Goal: Task Accomplishment & Management: Use online tool/utility

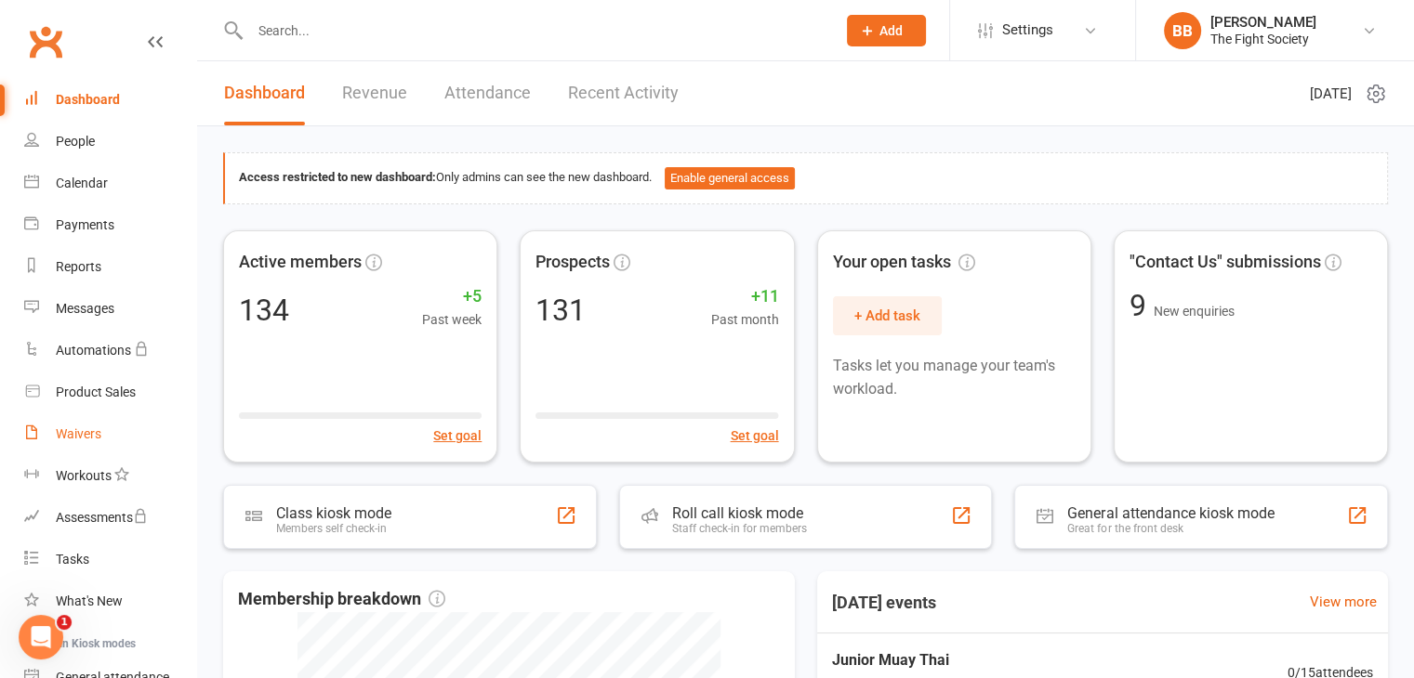
click at [67, 440] on div "Waivers" at bounding box center [79, 434] width 46 height 15
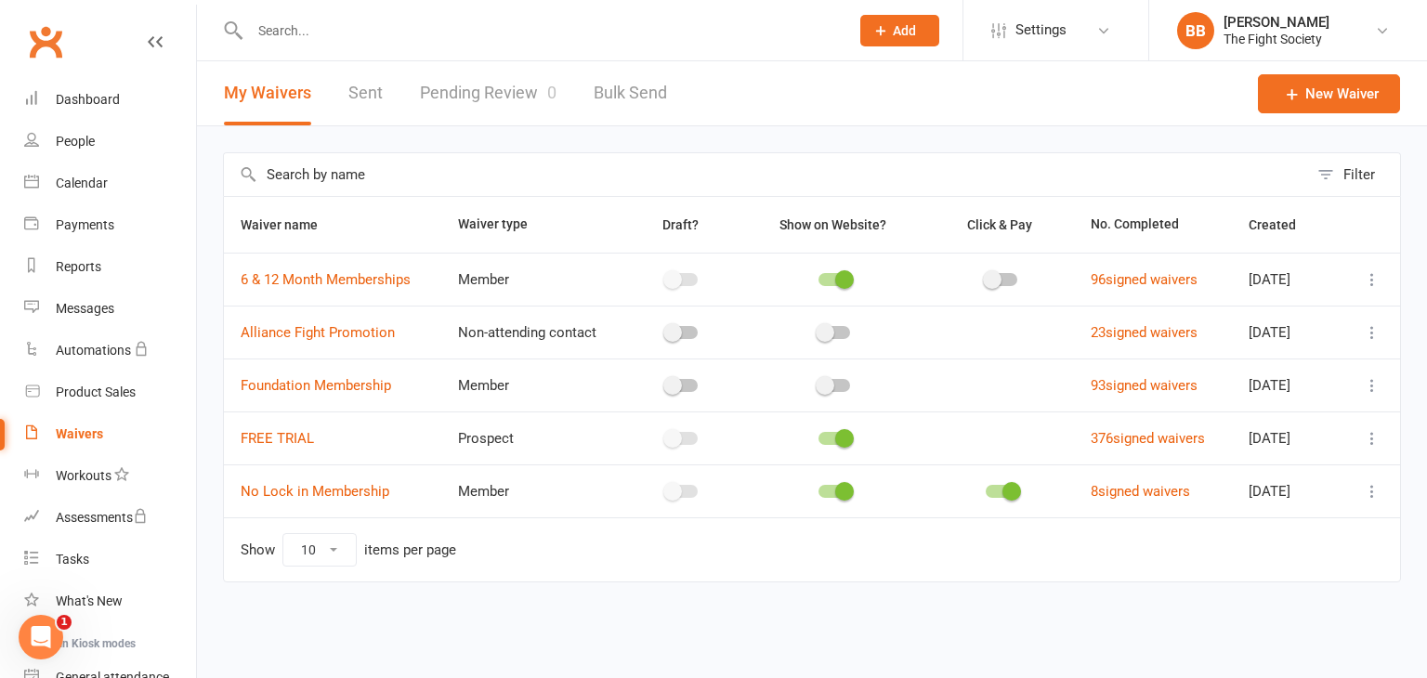
click at [451, 20] on input "text" at bounding box center [540, 31] width 592 height 26
click at [498, 87] on link "Pending Review 0" at bounding box center [488, 93] width 137 height 64
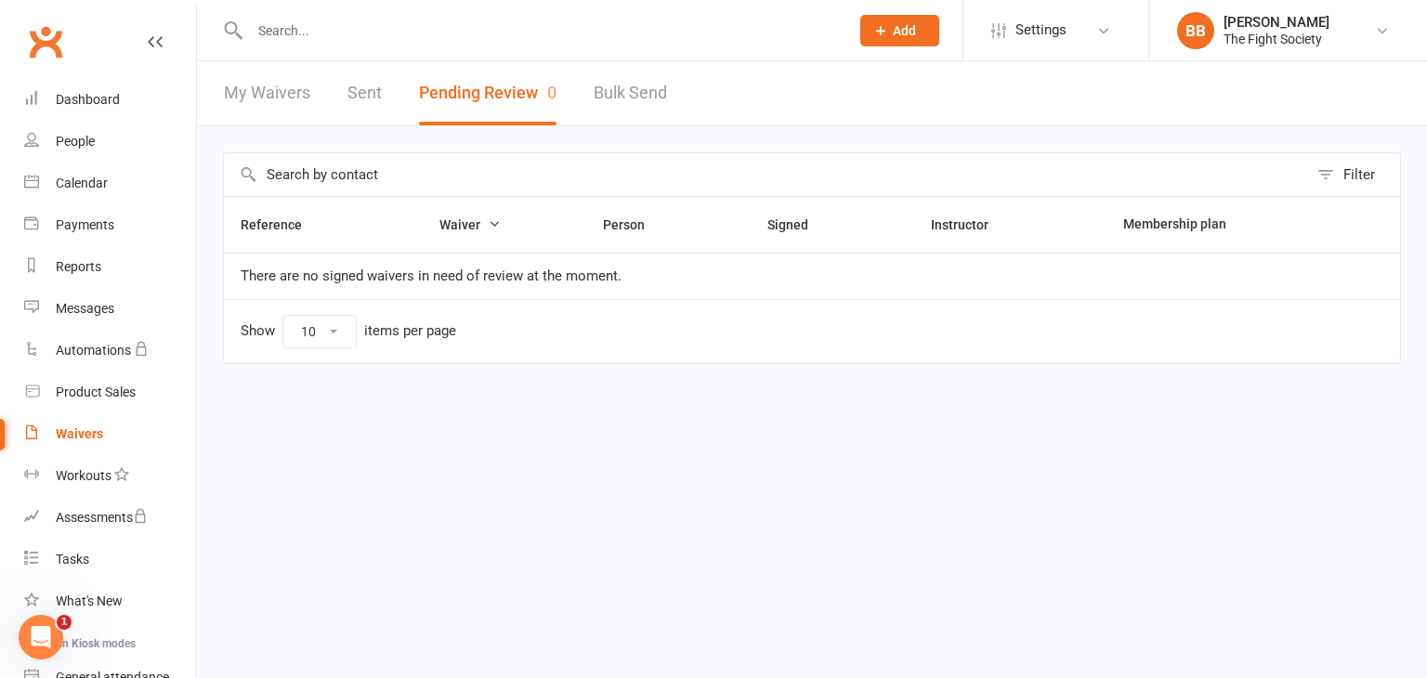
click at [483, 29] on input "text" at bounding box center [540, 31] width 592 height 26
click at [526, 442] on html "Prospect Member Non-attending contact Class / event Appointment Task Membership…" at bounding box center [713, 221] width 1427 height 442
click at [1405, 25] on li "BB Brandon Baresic The Fight Society My profile My subscription Help Terms & co…" at bounding box center [1288, 30] width 279 height 60
click at [1398, 20] on link "BB Brandon Baresic The Fight Society" at bounding box center [1288, 30] width 222 height 37
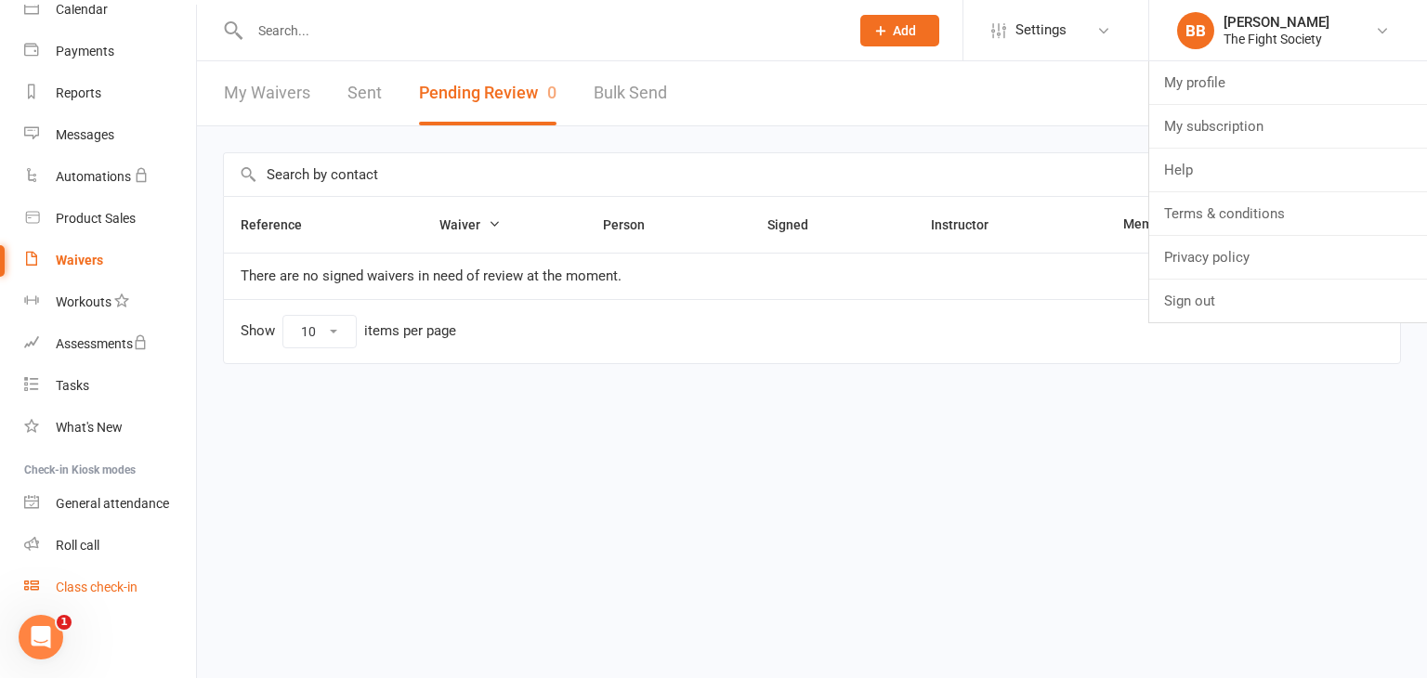
click at [108, 587] on div "Class check-in" at bounding box center [97, 587] width 82 height 15
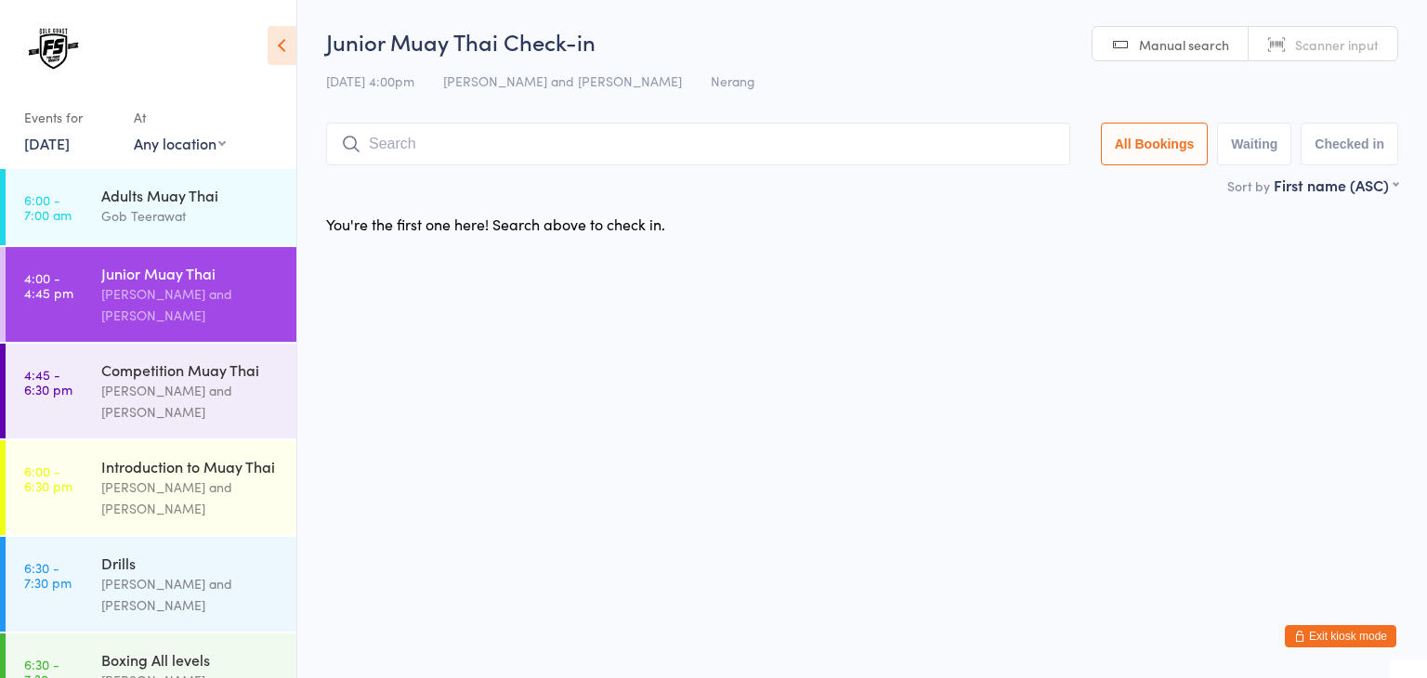
click at [1401, 16] on html "You have now entered Kiosk Mode. Members will be able to check themselves in us…" at bounding box center [713, 339] width 1427 height 678
click at [1408, 23] on html "You have now entered Kiosk Mode. Members will be able to check themselves in us…" at bounding box center [713, 339] width 1427 height 678
click at [1401, 24] on html "You have now entered Kiosk Mode. Members will be able to check themselves in us…" at bounding box center [713, 339] width 1427 height 678
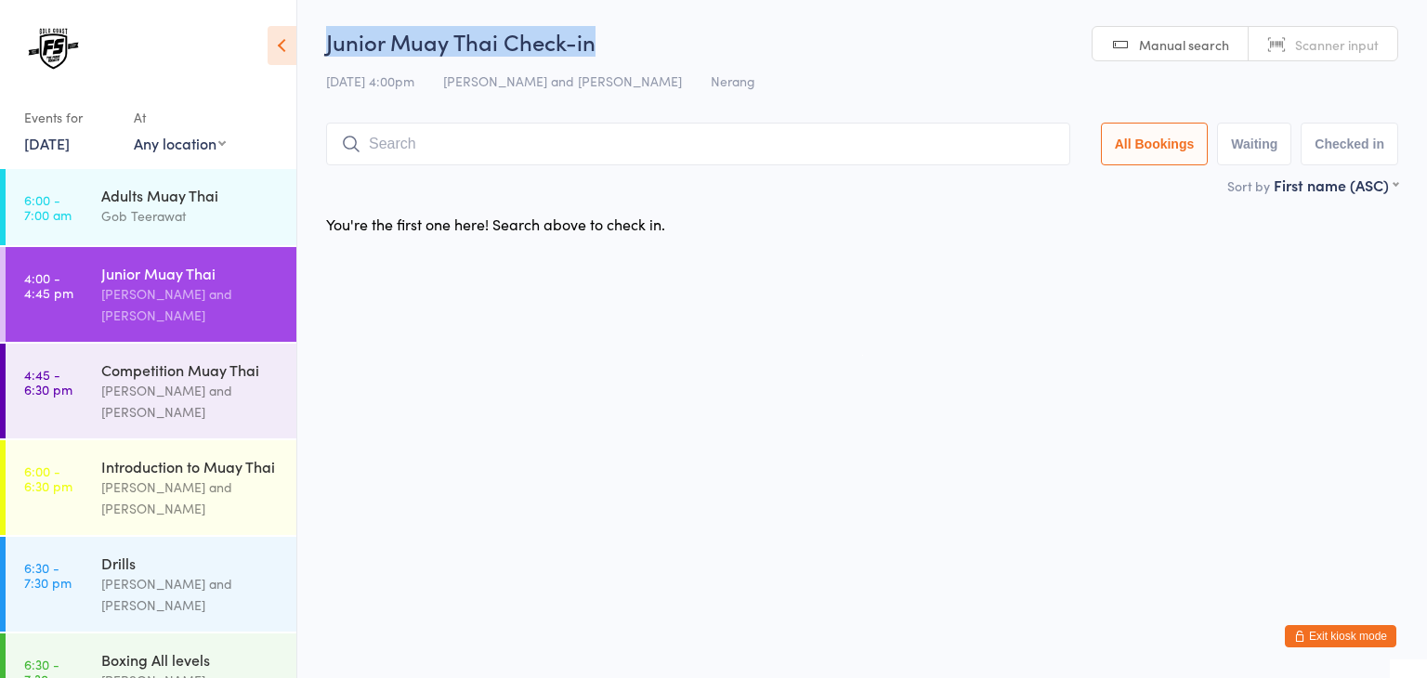
click at [1401, 24] on html "You have now entered Kiosk Mode. Members will be able to check themselves in us…" at bounding box center [713, 339] width 1427 height 678
click at [1040, 192] on div "Sort by First name (ASC) First name (ASC) First name (DESC) Last name (ASC) Las…" at bounding box center [862, 185] width 1072 height 20
click at [1402, 20] on html "You have now entered Kiosk Mode. Members will be able to check themselves in us…" at bounding box center [713, 339] width 1427 height 678
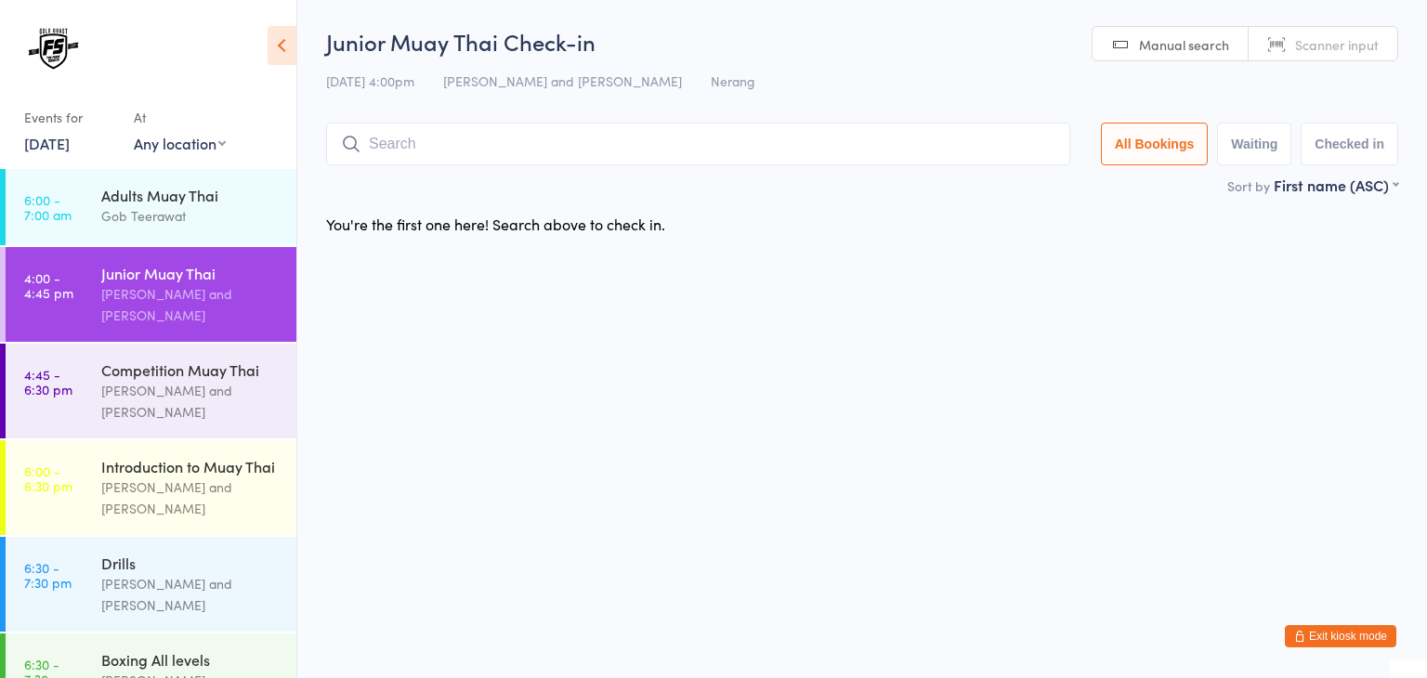
click at [1402, 20] on html "You have now entered Kiosk Mode. Members will be able to check themselves in us…" at bounding box center [713, 339] width 1427 height 678
click at [1398, 20] on html "You have now entered Kiosk Mode. Members will be able to check themselves in us…" at bounding box center [713, 339] width 1427 height 678
click at [1401, 24] on html "You have now entered Kiosk Mode. Members will be able to check themselves in us…" at bounding box center [713, 339] width 1427 height 678
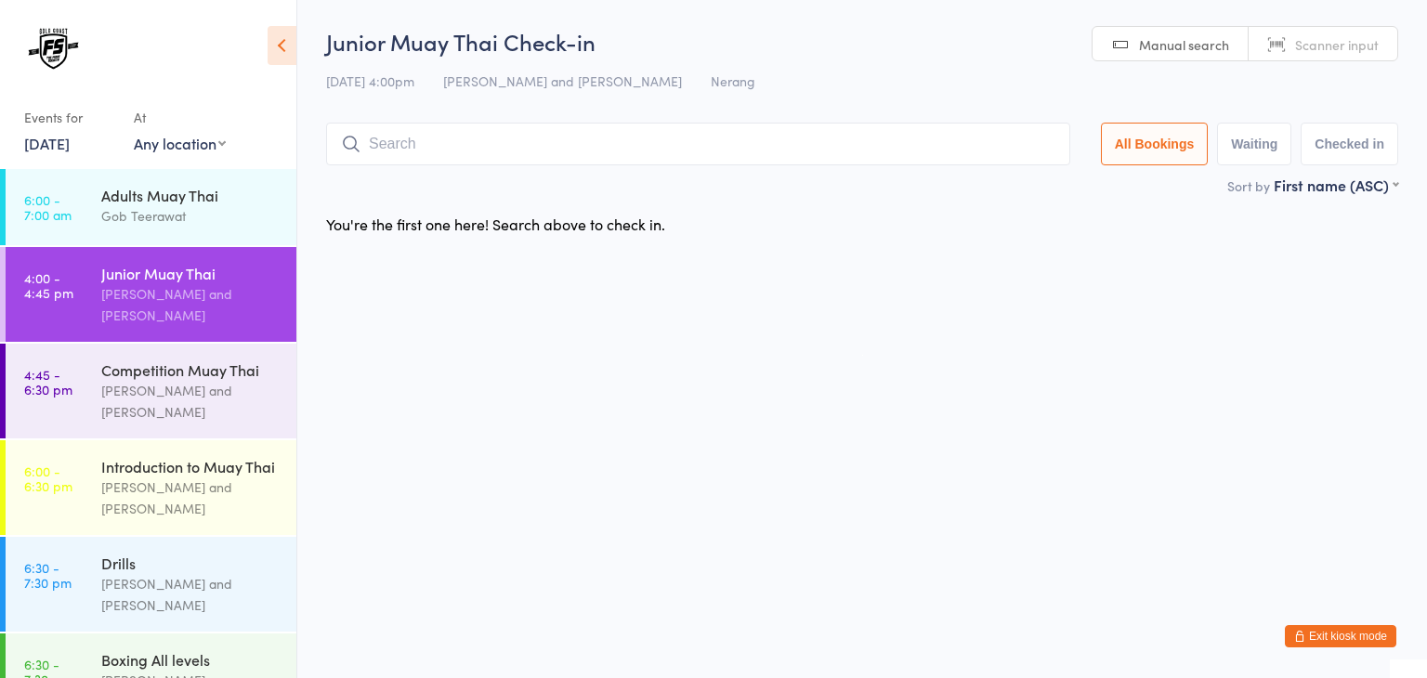
click at [1401, 24] on html "You have now entered Kiosk Mode. Members will be able to check themselves in us…" at bounding box center [713, 339] width 1427 height 678
click at [1190, 49] on span "Manual search" at bounding box center [1184, 44] width 90 height 19
click at [1159, 48] on span "Manual search" at bounding box center [1184, 44] width 90 height 19
click at [794, 153] on input "search" at bounding box center [698, 144] width 744 height 43
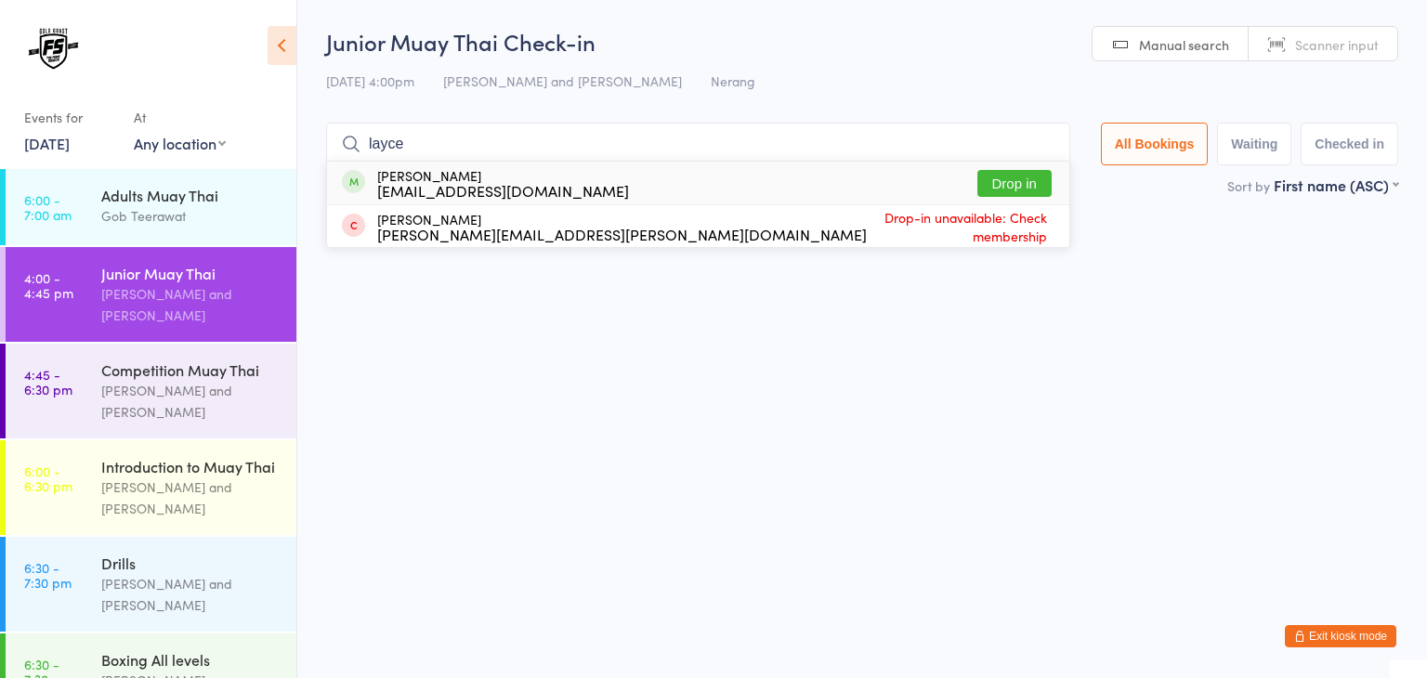
type input "layce"
click at [1015, 183] on button "Drop in" at bounding box center [1015, 183] width 74 height 27
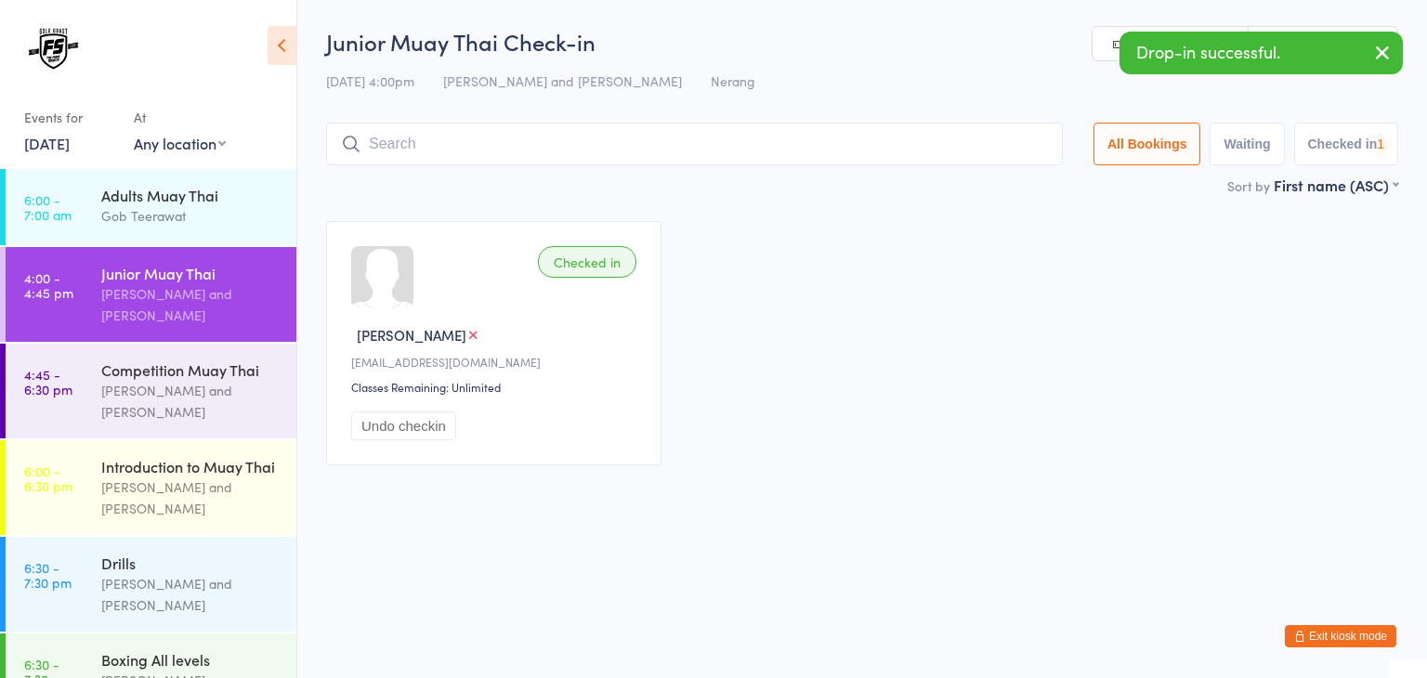
click at [822, 139] on input "search" at bounding box center [694, 144] width 737 height 43
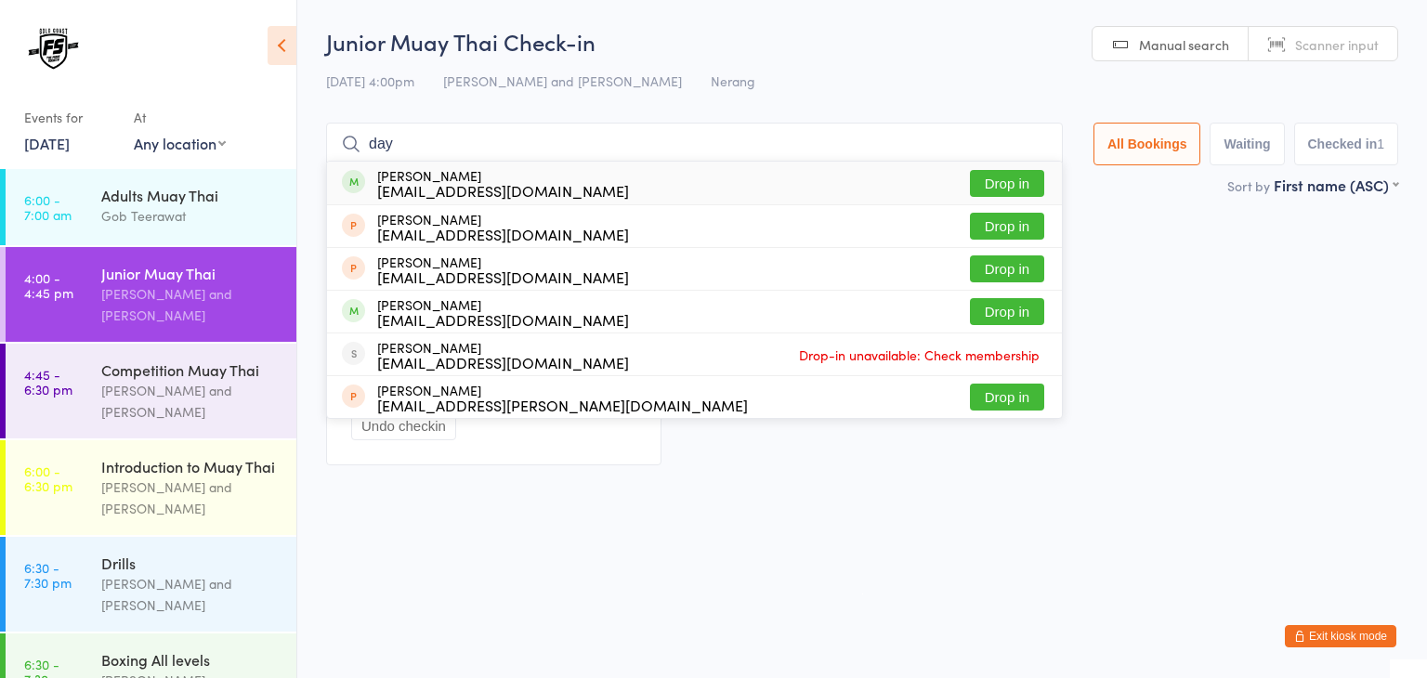
type input "day"
click at [1013, 184] on button "Drop in" at bounding box center [1007, 183] width 74 height 27
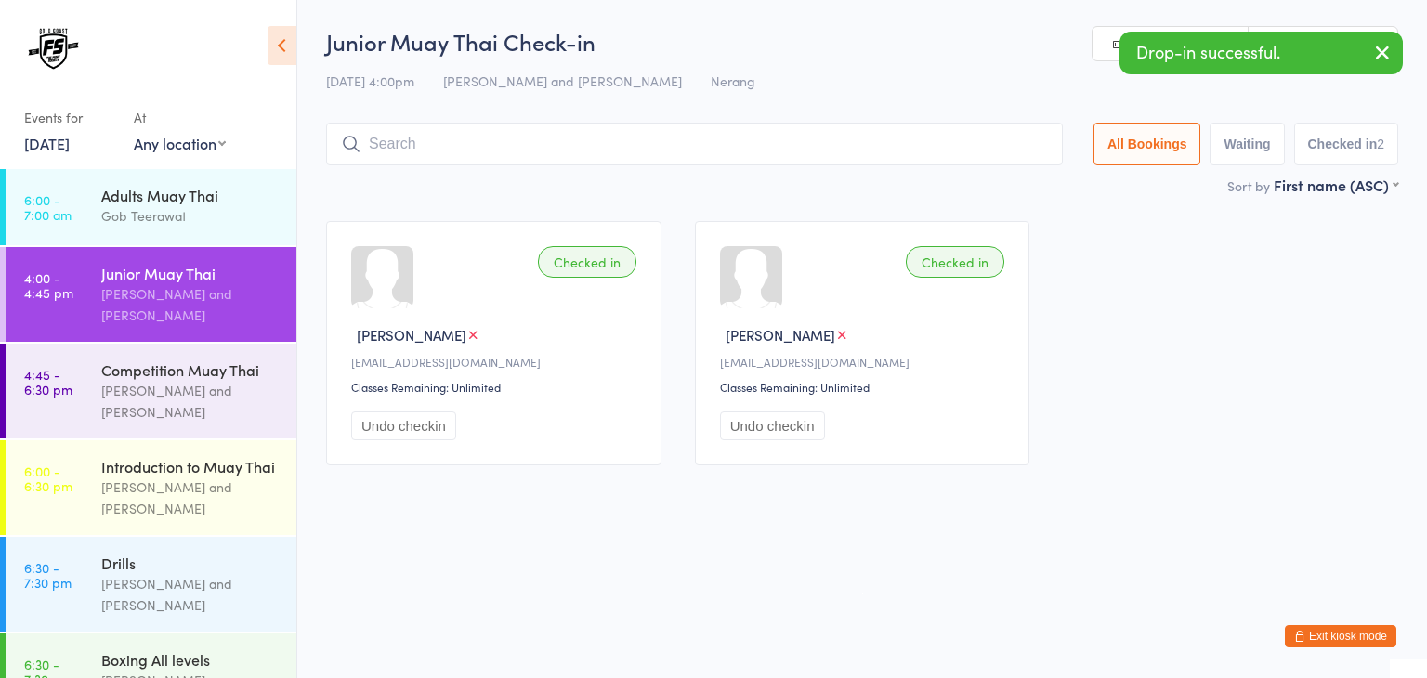
click at [853, 142] on input "search" at bounding box center [694, 144] width 737 height 43
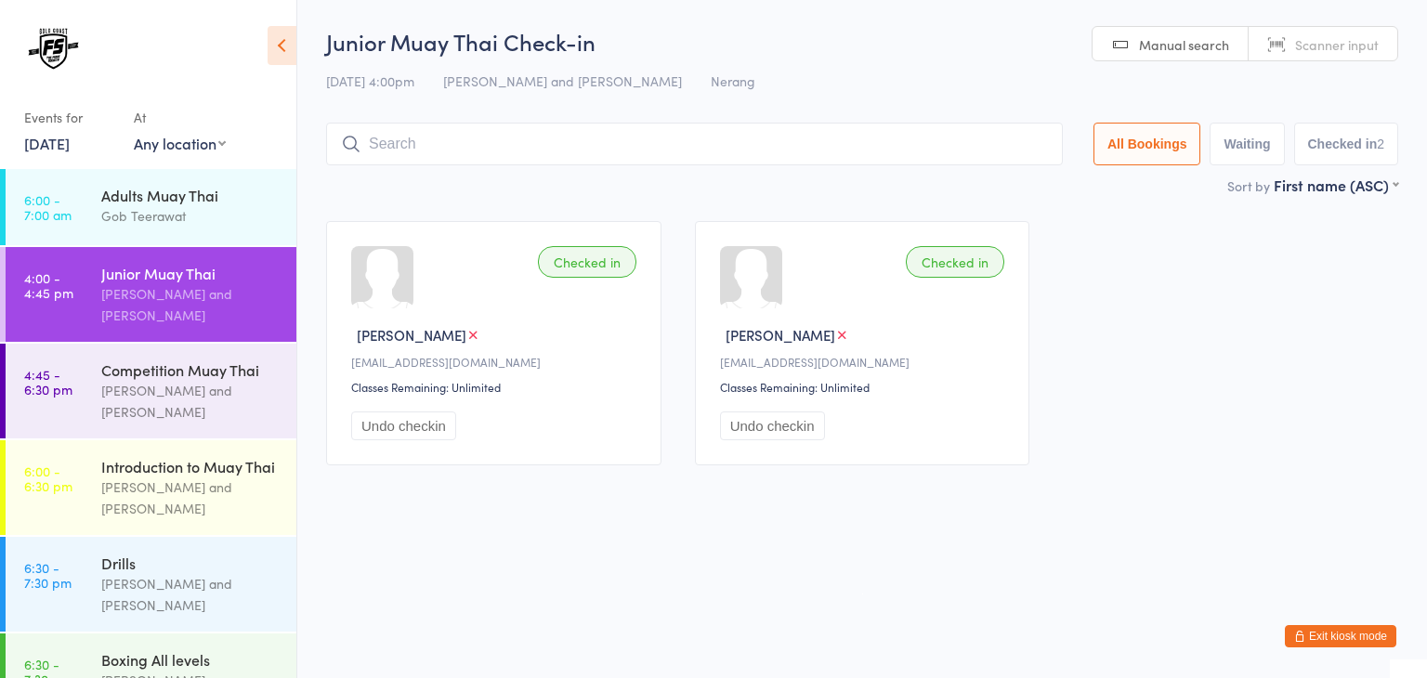
click at [1006, 83] on div "[DATE] 4:00pm [PERSON_NAME] and [PERSON_NAME] Nerang" at bounding box center [862, 81] width 1072 height 31
click at [861, 141] on input "search" at bounding box center [694, 144] width 737 height 43
click at [963, 151] on input "search" at bounding box center [694, 144] width 737 height 43
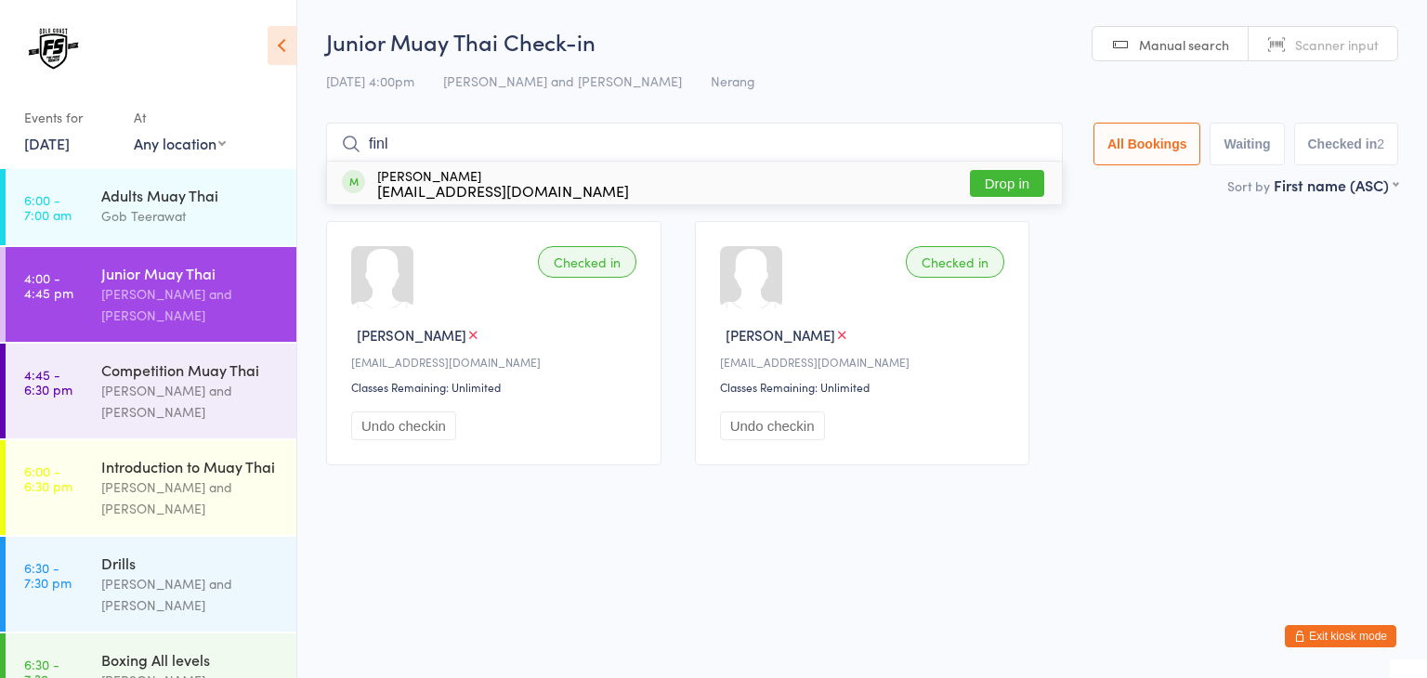
type input "finl"
click at [1005, 176] on button "Drop in" at bounding box center [1007, 183] width 74 height 27
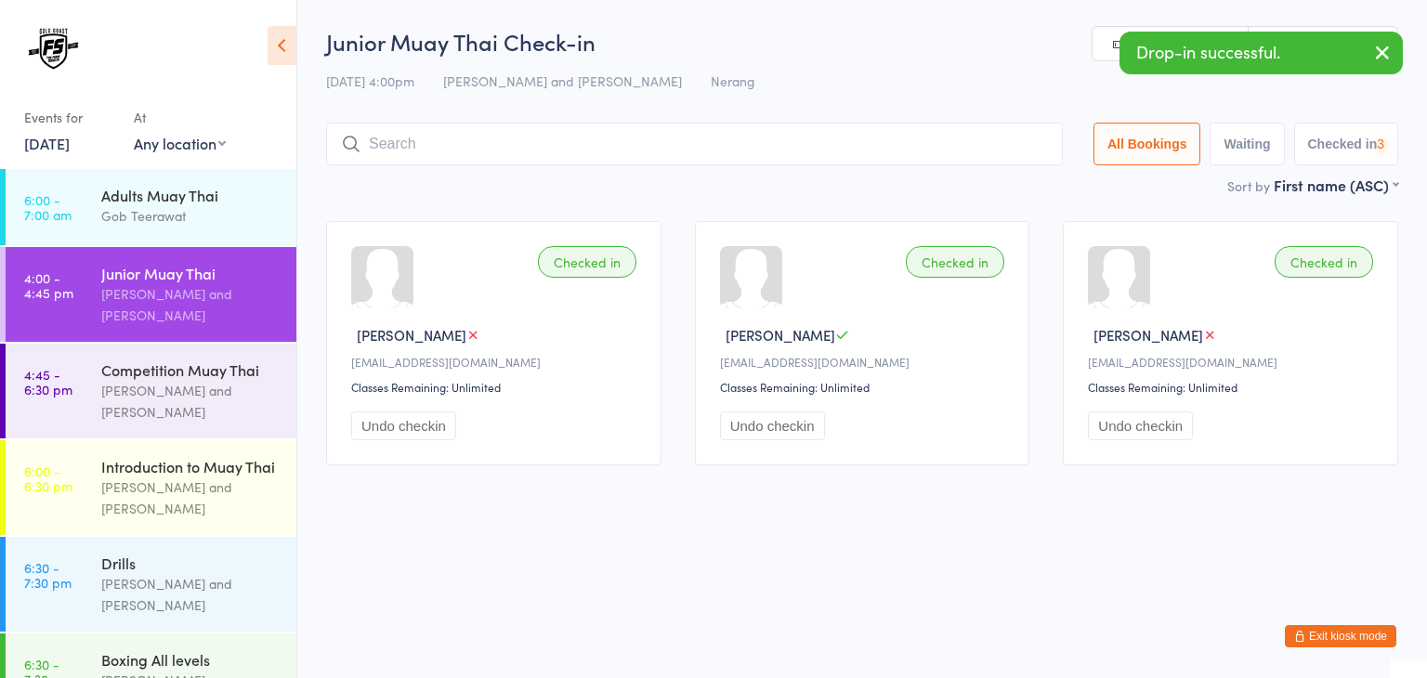
click at [876, 150] on input "search" at bounding box center [694, 144] width 737 height 43
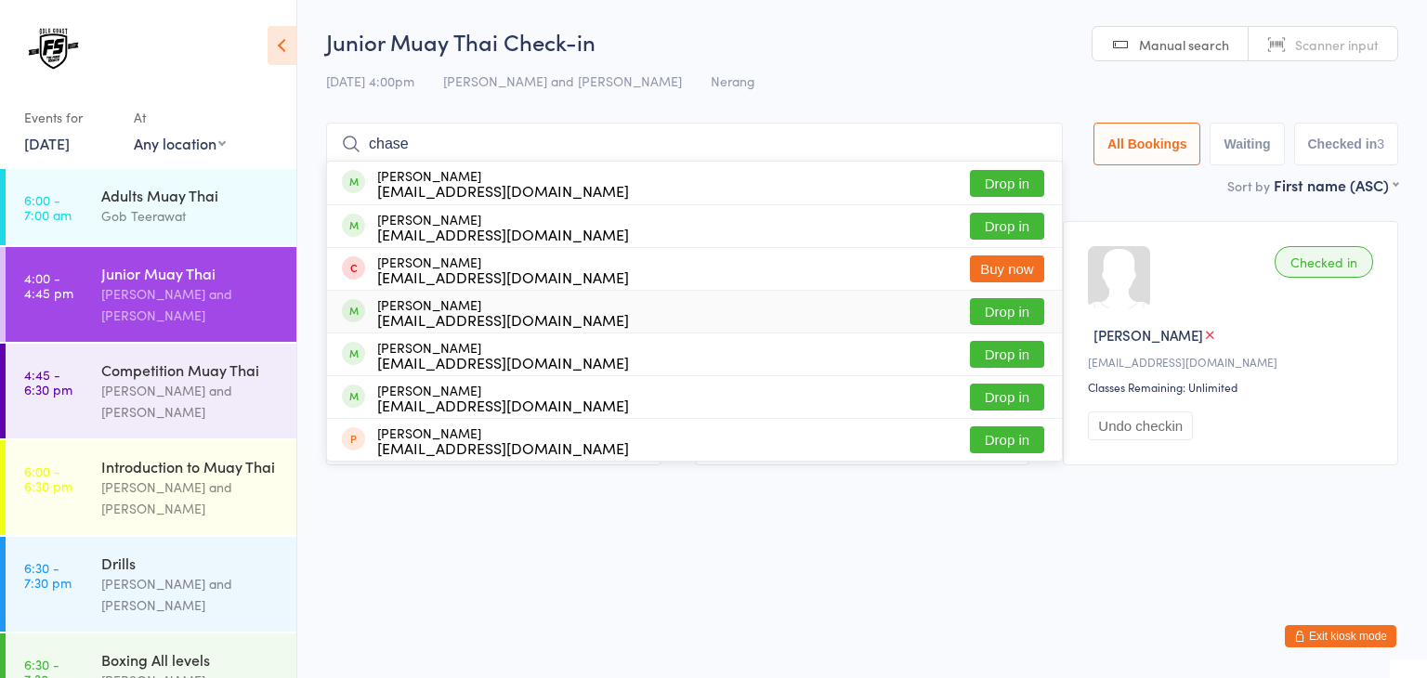
type input "chase"
click at [993, 317] on button "Drop in" at bounding box center [1007, 311] width 74 height 27
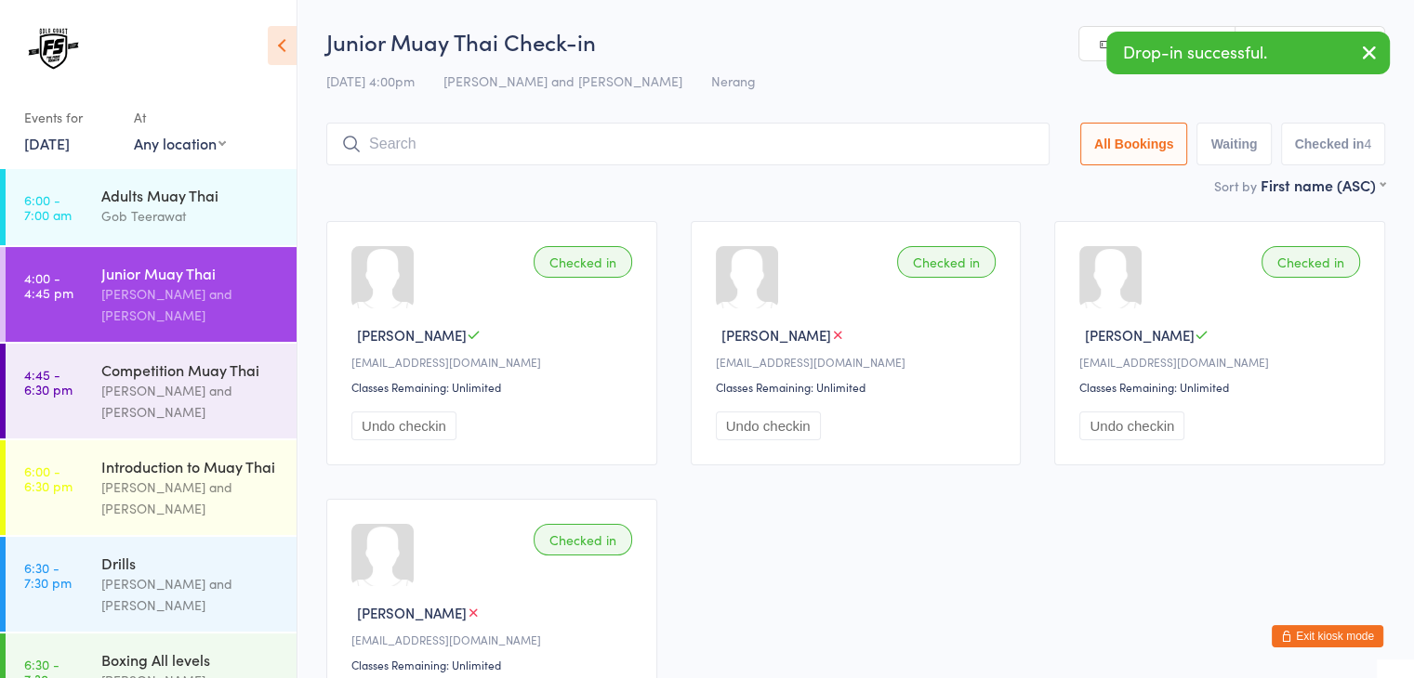
click at [858, 530] on div "Checked in Chace Teudt [EMAIL_ADDRESS][DOMAIN_NAME] Classes Remaining: Unlimite…" at bounding box center [855, 482] width 1092 height 556
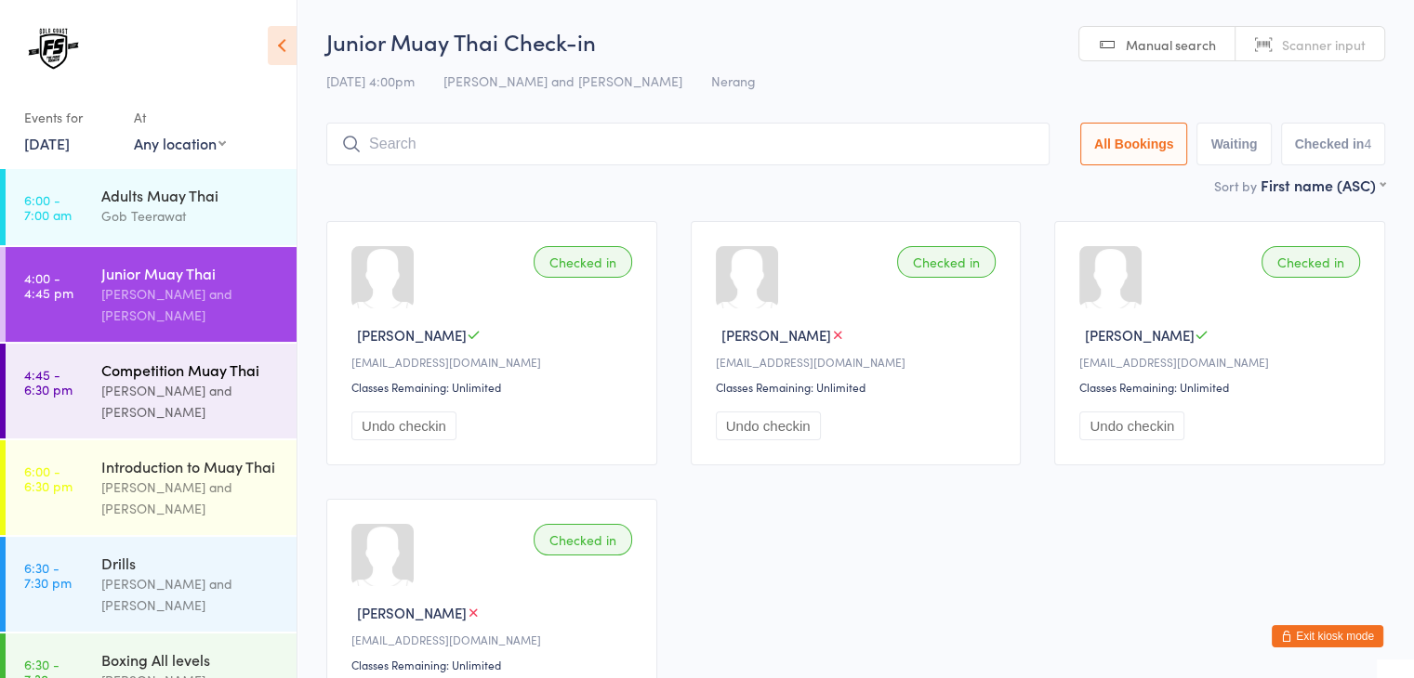
click at [160, 402] on div "[PERSON_NAME] and [PERSON_NAME]" at bounding box center [190, 401] width 179 height 43
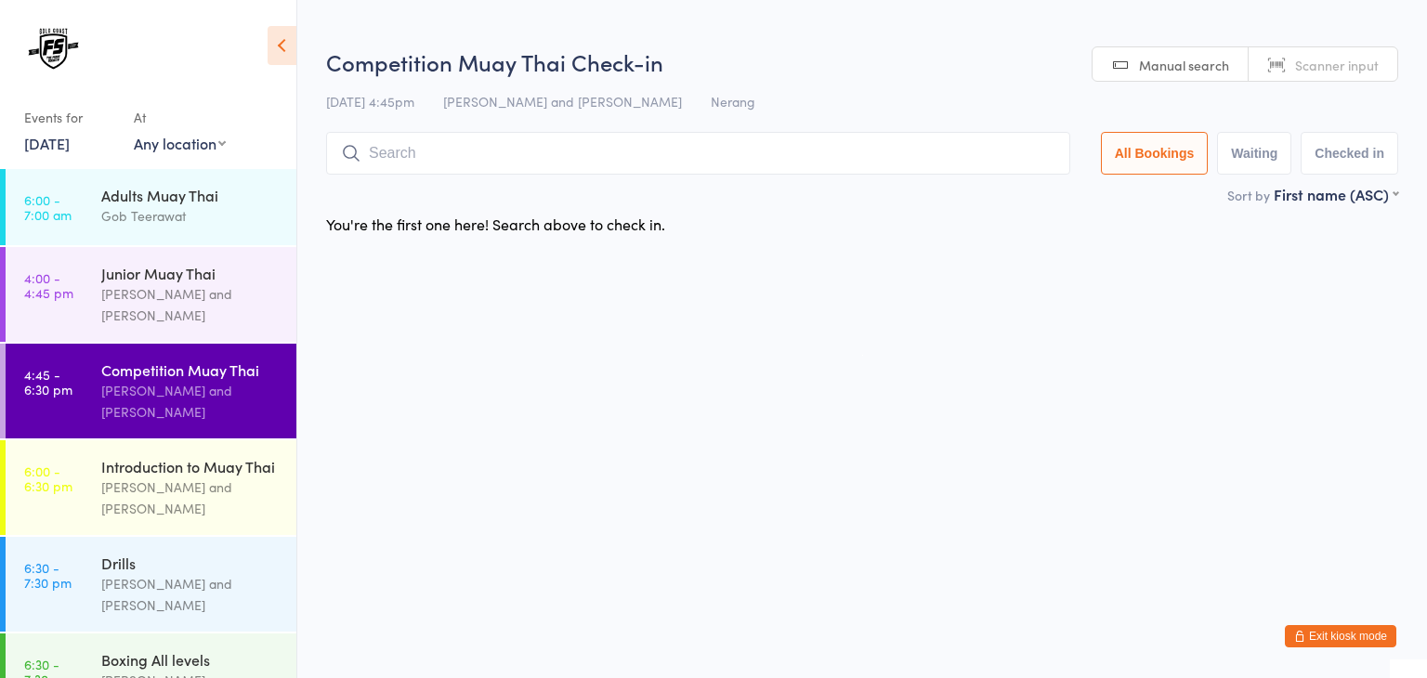
click at [1323, 72] on span "Scanner input" at bounding box center [1337, 65] width 84 height 19
click at [929, 142] on input "search" at bounding box center [698, 153] width 744 height 43
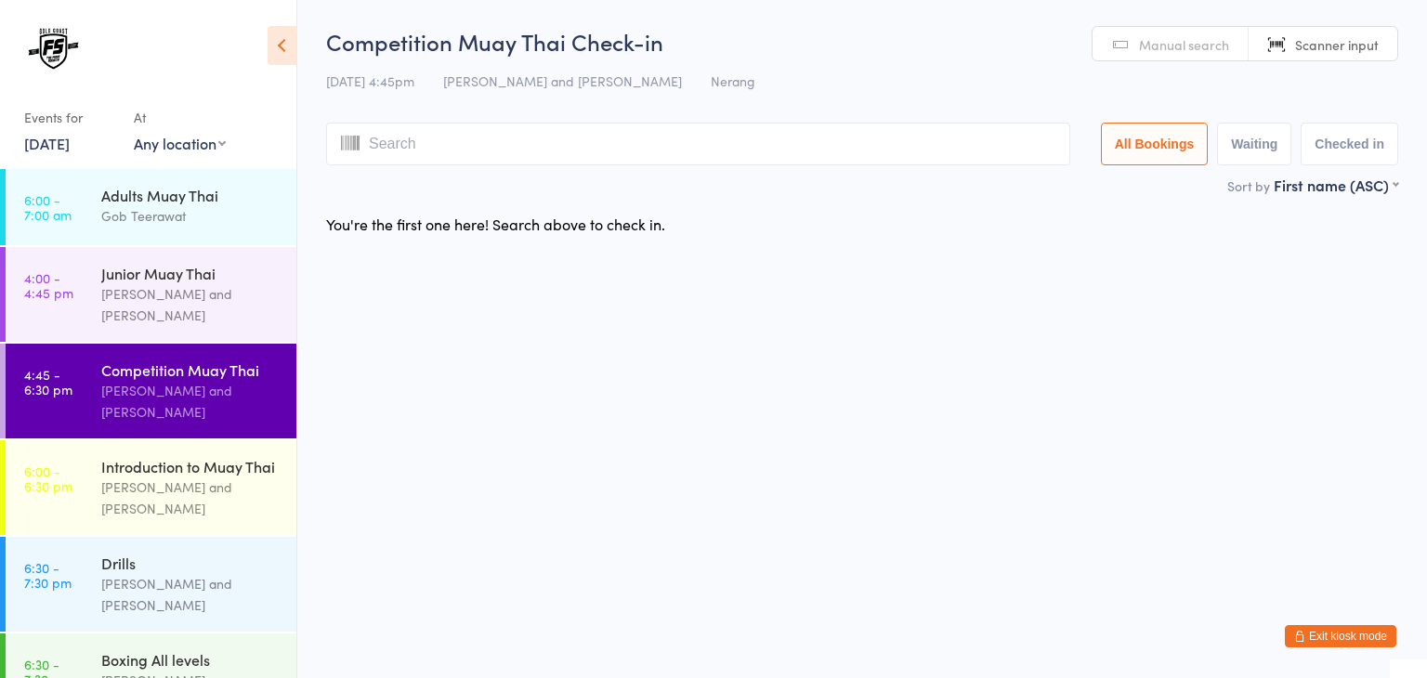
click at [732, 561] on html "You have now entered Kiosk Mode. Members will be able to check themselves in us…" at bounding box center [713, 339] width 1427 height 678
click at [989, 142] on input "search" at bounding box center [698, 144] width 744 height 43
click at [949, 151] on input "search" at bounding box center [698, 144] width 744 height 43
type input "1009"
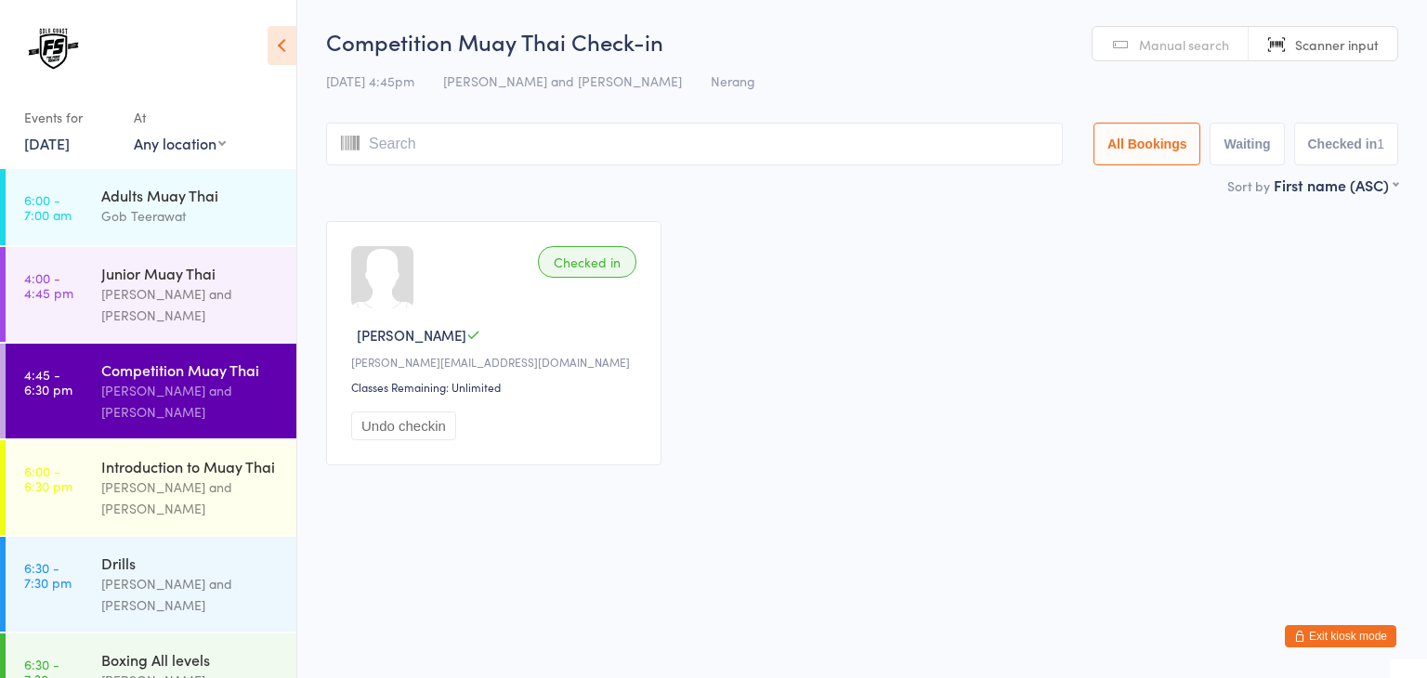
click at [923, 146] on input "search" at bounding box center [694, 144] width 737 height 43
drag, startPoint x: 923, startPoint y: 148, endPoint x: 824, endPoint y: 149, distance: 98.5
click at [824, 149] on input "search" at bounding box center [694, 144] width 737 height 43
click at [672, 505] on html "You have now entered Kiosk Mode. Members will be able to check themselves in us…" at bounding box center [713, 339] width 1427 height 678
click at [789, 136] on input "search" at bounding box center [694, 144] width 737 height 43
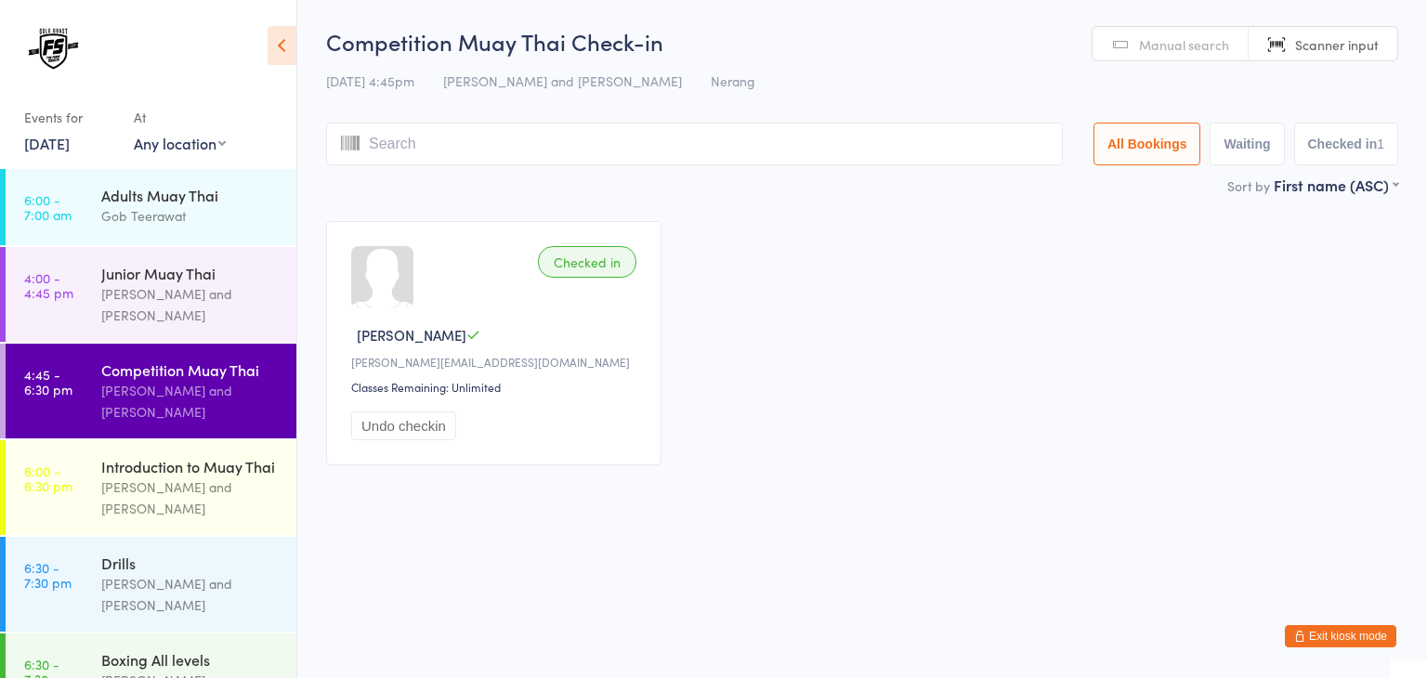
click at [805, 149] on input "search" at bounding box center [694, 144] width 737 height 43
click at [698, 489] on html "You have now entered Kiosk Mode. Members will be able to check themselves in us…" at bounding box center [713, 339] width 1427 height 678
click at [736, 147] on input "search" at bounding box center [694, 144] width 737 height 43
click at [484, 579] on html "You have now entered Kiosk Mode. Members will be able to check themselves in us…" at bounding box center [713, 339] width 1427 height 678
click at [669, 164] on input "search" at bounding box center [694, 144] width 737 height 43
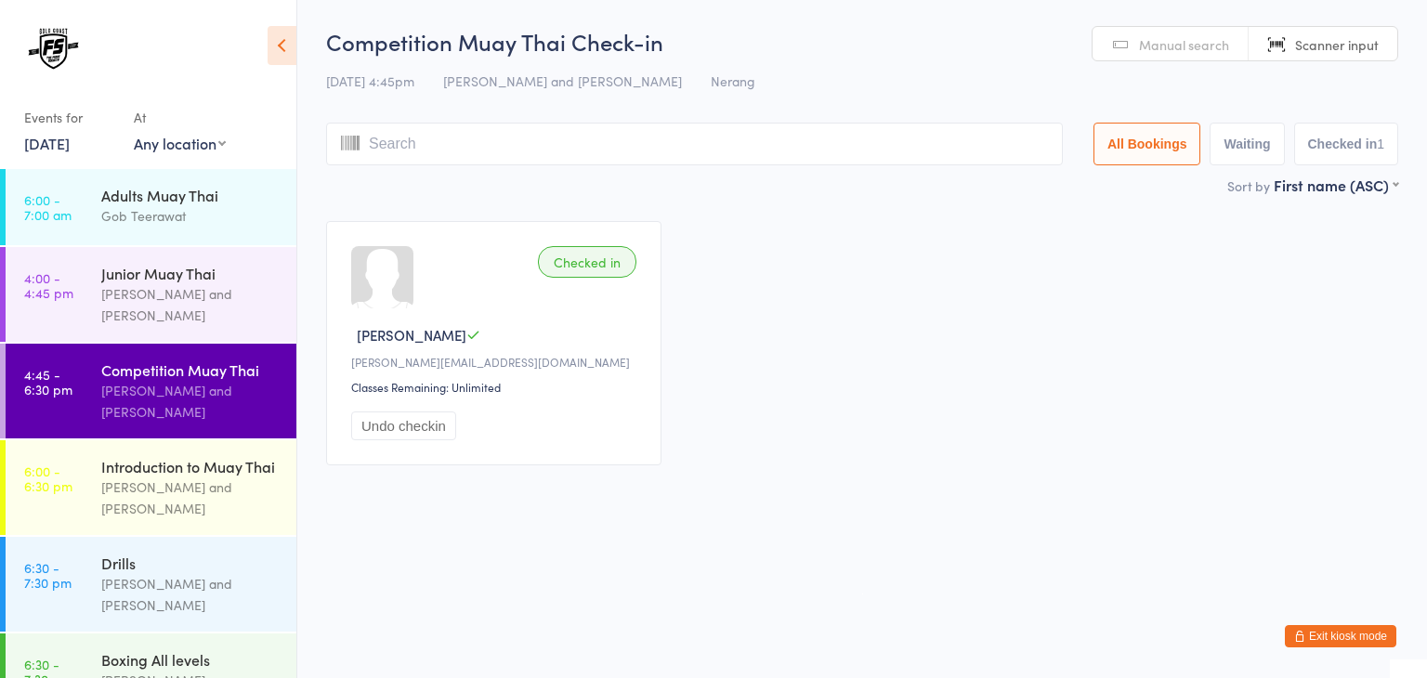
click at [669, 164] on input "search" at bounding box center [694, 144] width 737 height 43
click at [803, 150] on input "search" at bounding box center [694, 144] width 737 height 43
type input "1034"
click at [447, 151] on input "1034" at bounding box center [694, 144] width 737 height 43
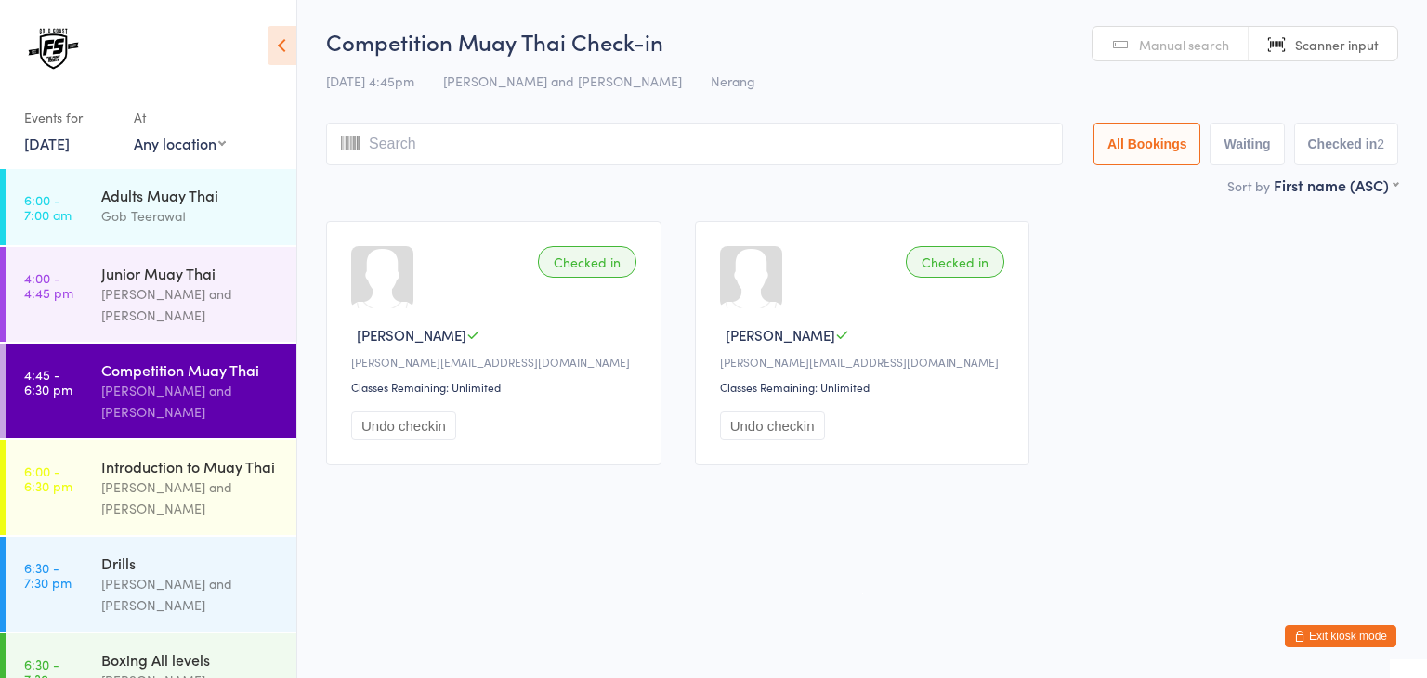
click at [914, 153] on input "search" at bounding box center [694, 144] width 737 height 43
click at [959, 140] on input "search" at bounding box center [694, 144] width 737 height 43
click at [924, 142] on input "search" at bounding box center [694, 144] width 737 height 43
click at [927, 483] on html "You have now entered Kiosk Mode. Members will be able to check themselves in us…" at bounding box center [713, 339] width 1427 height 678
click at [914, 141] on input "search" at bounding box center [694, 144] width 737 height 43
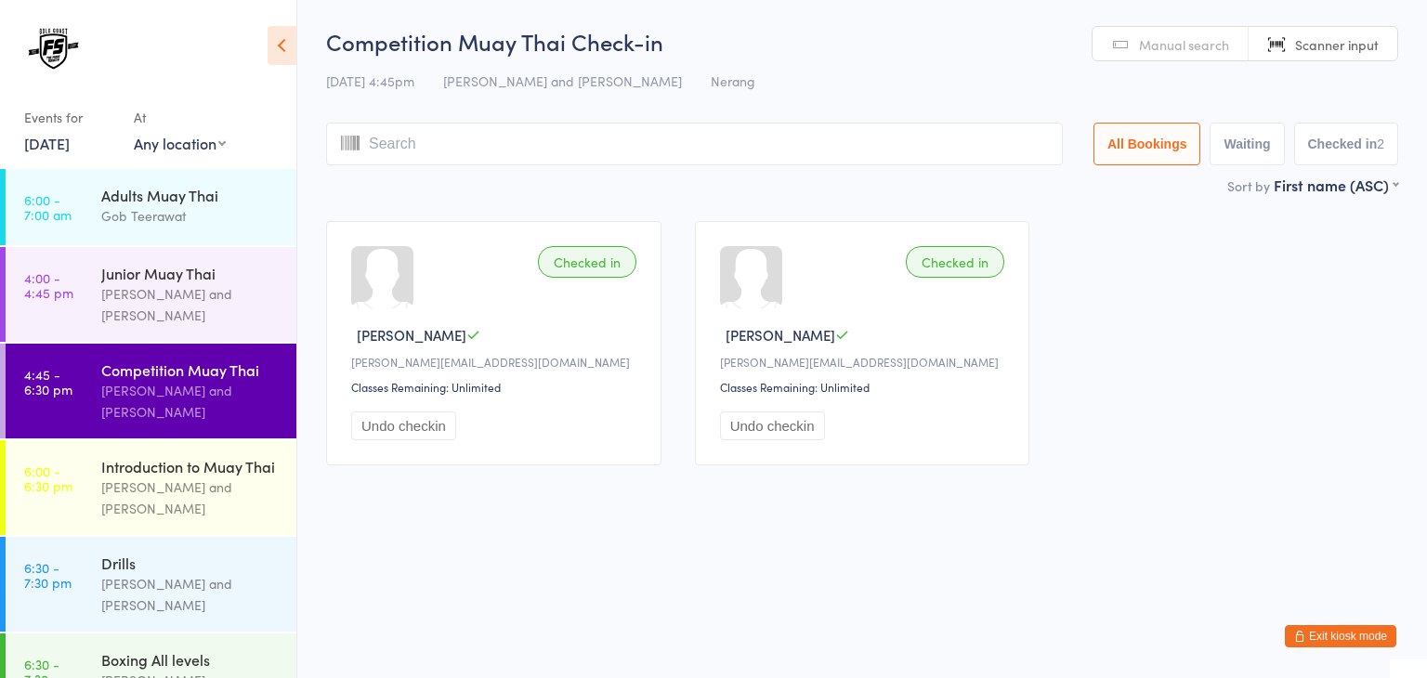
click at [619, 521] on html "You have now entered Kiosk Mode. Members will be able to check themselves in us…" at bounding box center [713, 339] width 1427 height 678
click at [741, 144] on input "search" at bounding box center [694, 144] width 737 height 43
click at [788, 561] on html "You have now entered Kiosk Mode. Members will be able to check themselves in us…" at bounding box center [713, 339] width 1427 height 678
click at [806, 128] on input "search" at bounding box center [694, 144] width 737 height 43
type input "1010"
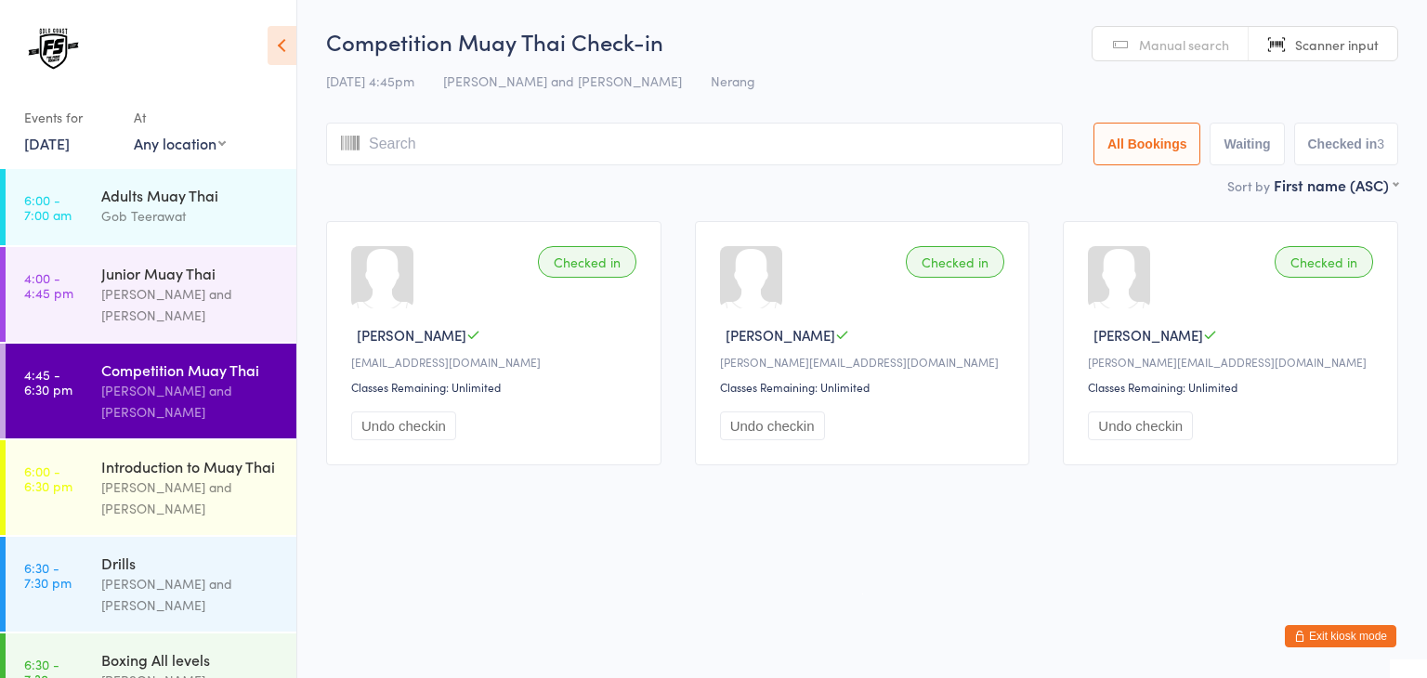
click at [806, 132] on input "search" at bounding box center [694, 144] width 737 height 43
drag, startPoint x: 806, startPoint y: 132, endPoint x: 809, endPoint y: 144, distance: 12.4
click at [809, 144] on input "search" at bounding box center [694, 144] width 737 height 43
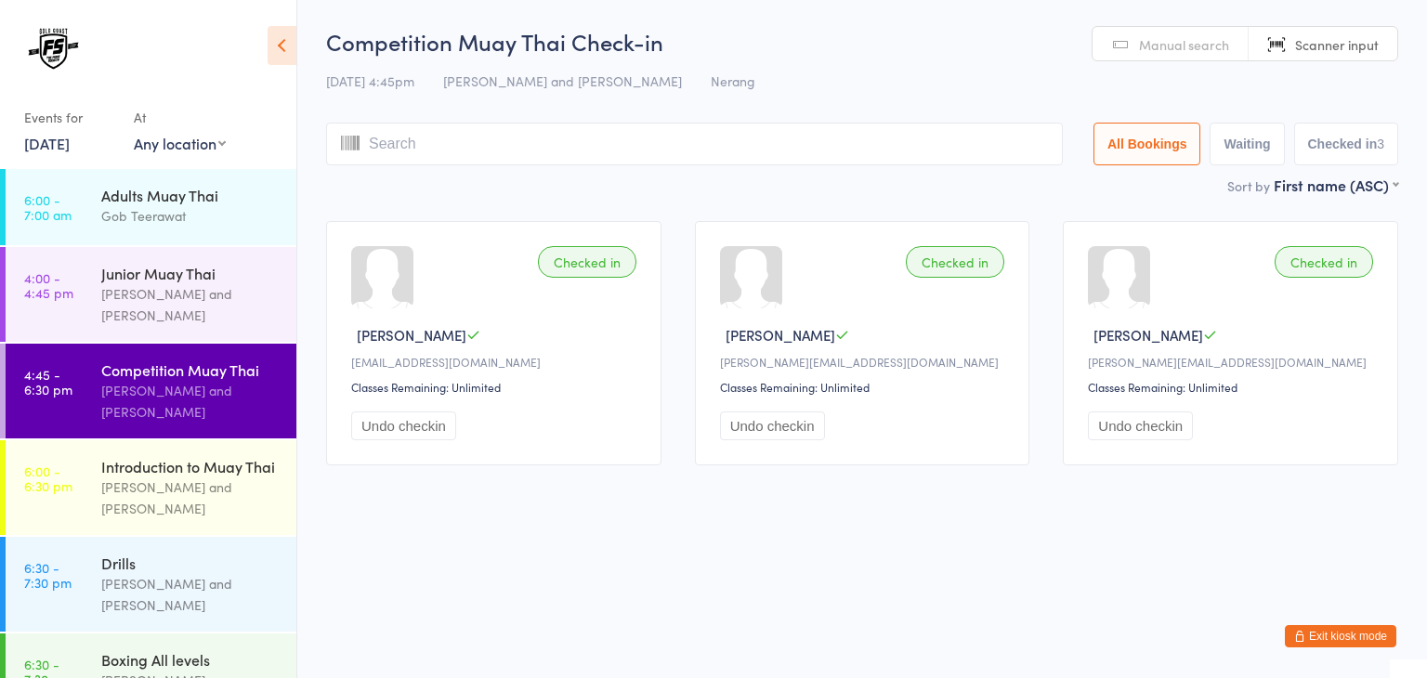
click at [809, 144] on input "search" at bounding box center [694, 144] width 737 height 43
click at [821, 151] on input "search" at bounding box center [694, 144] width 737 height 43
click at [835, 143] on input "search" at bounding box center [694, 144] width 737 height 43
type input "1094"
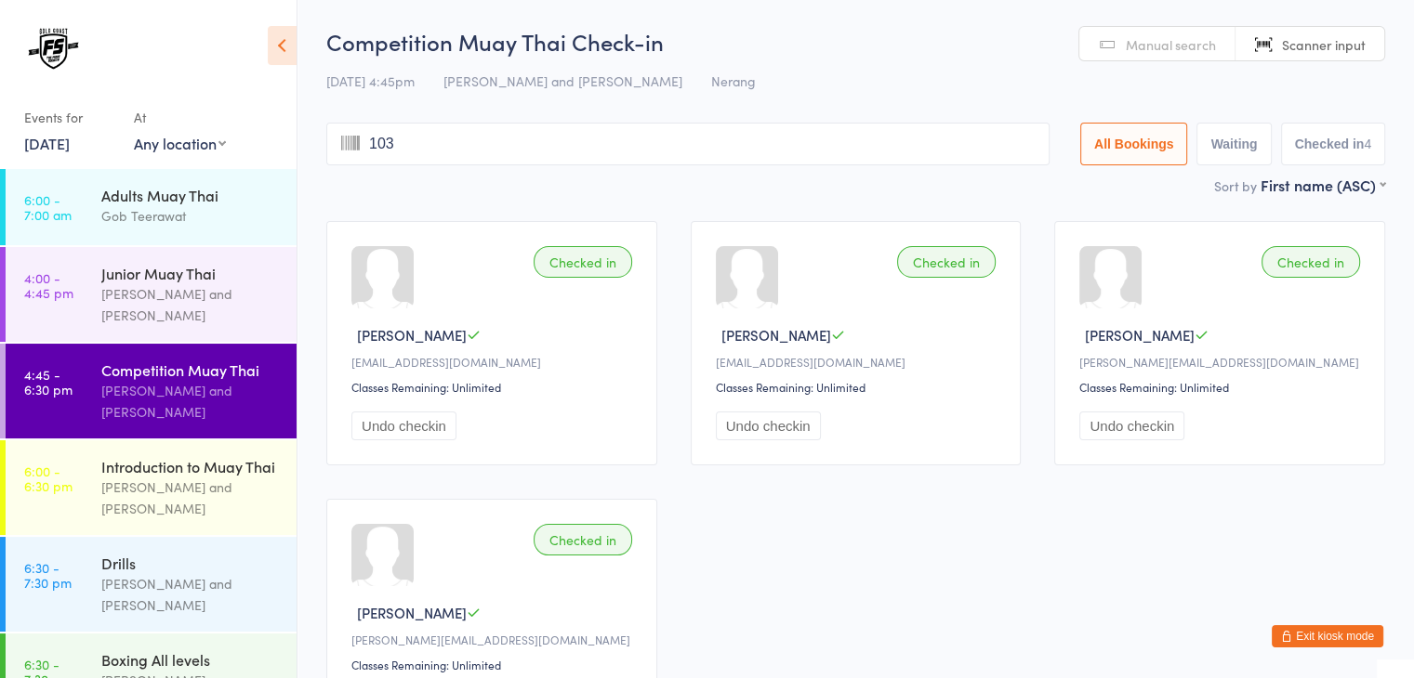
type input "1035"
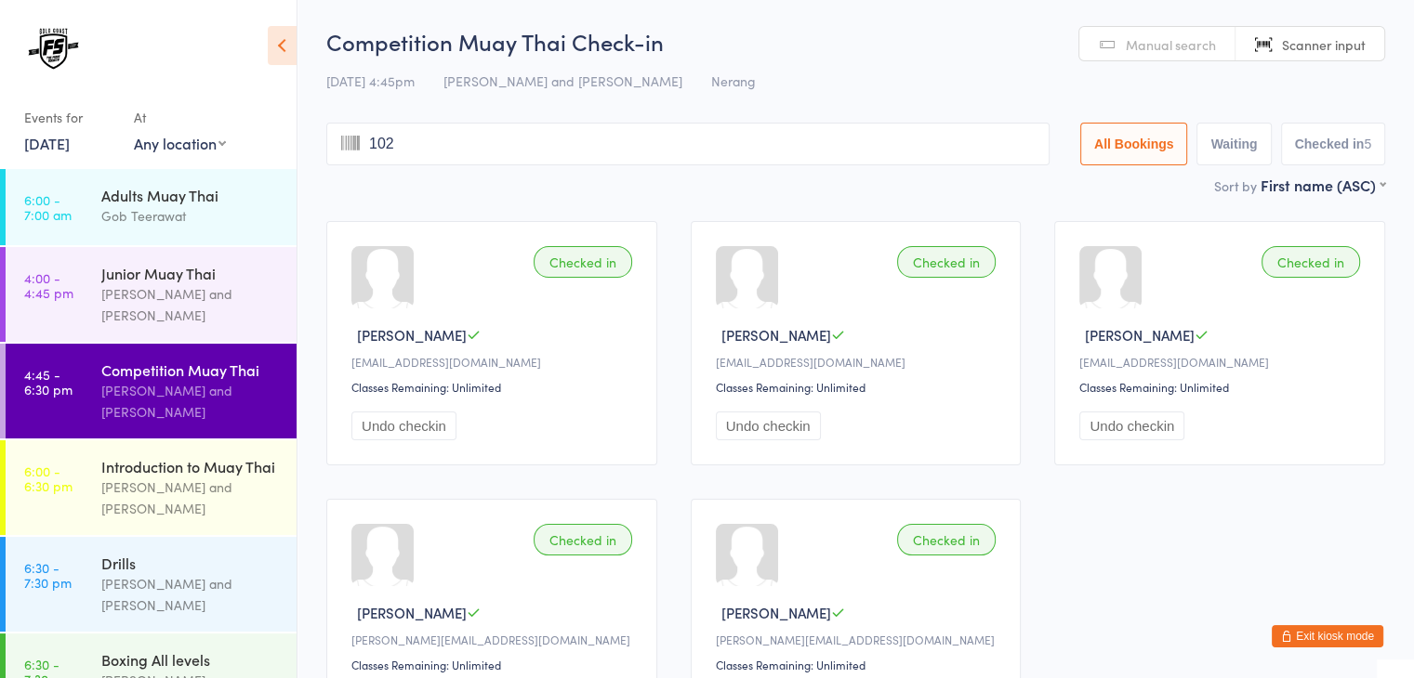
type input "1021"
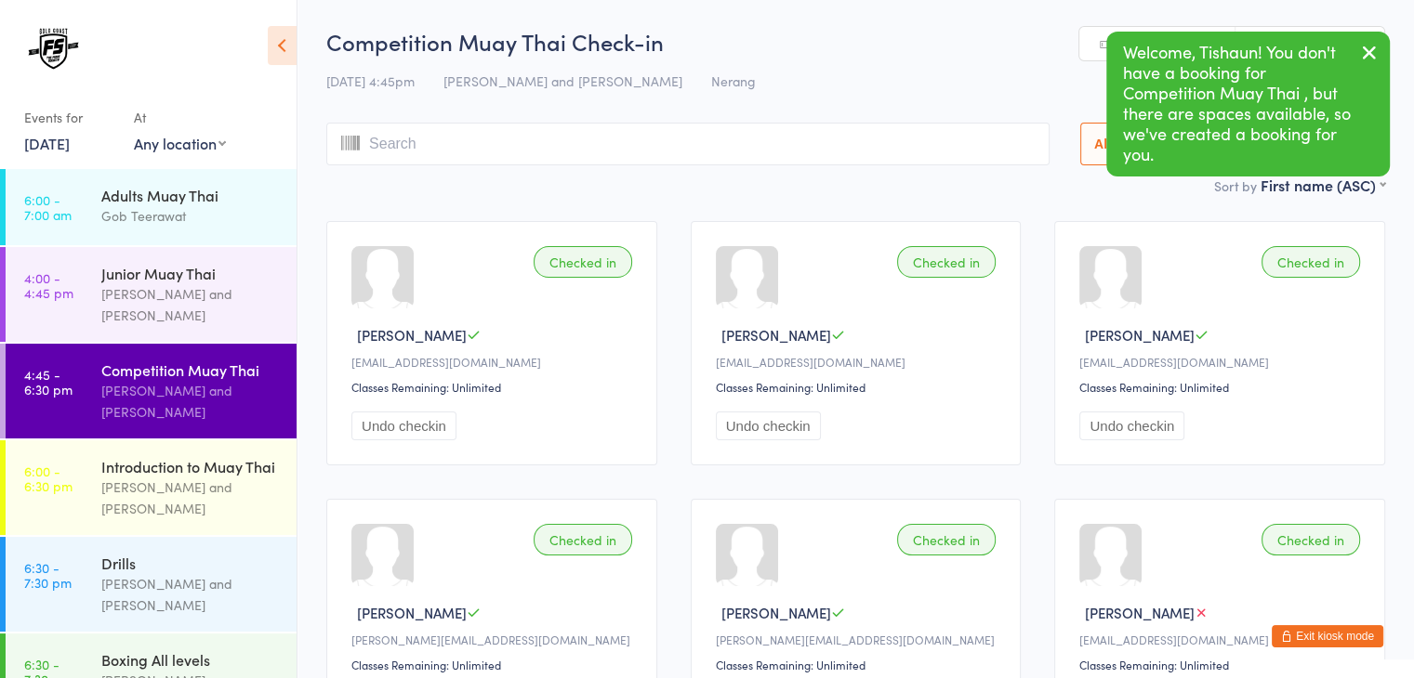
click at [676, 155] on input "search" at bounding box center [687, 144] width 723 height 43
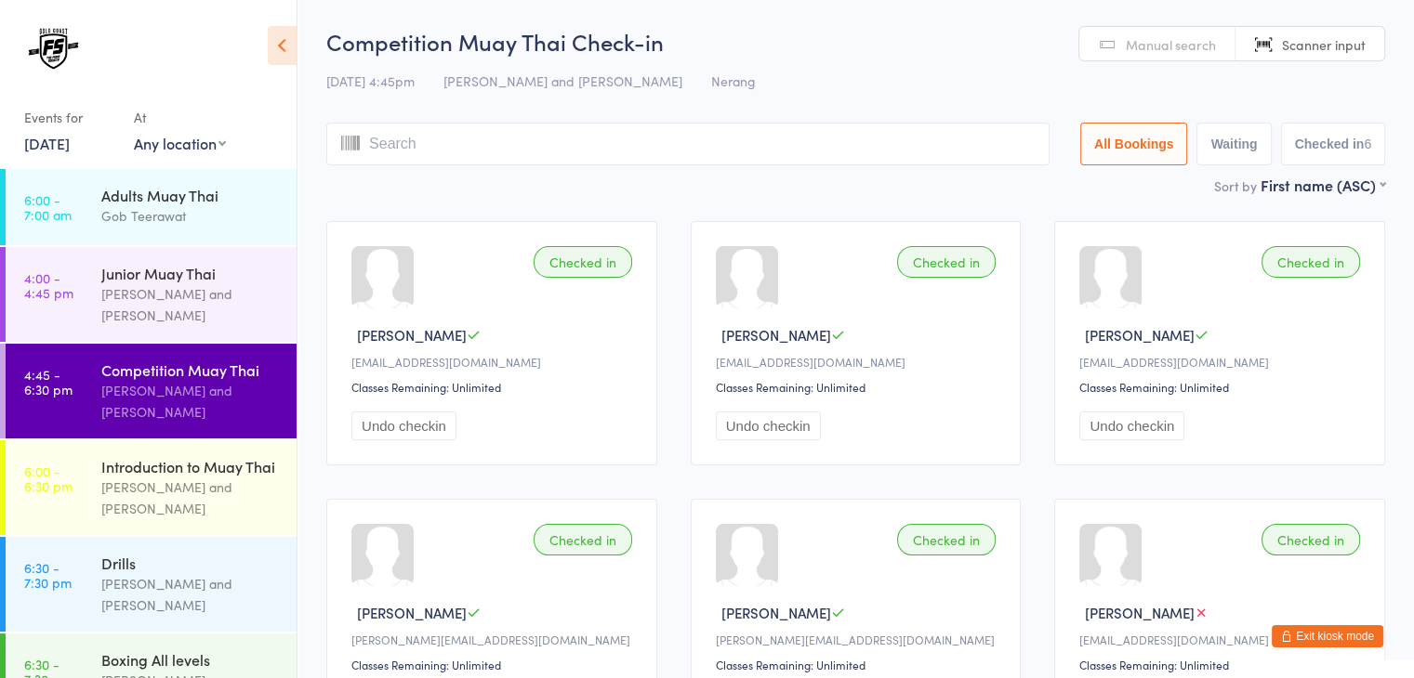
click at [1167, 35] on span "Manual search" at bounding box center [1170, 44] width 90 height 19
click at [881, 136] on input "search" at bounding box center [687, 144] width 723 height 43
click at [835, 140] on input "search" at bounding box center [687, 144] width 723 height 43
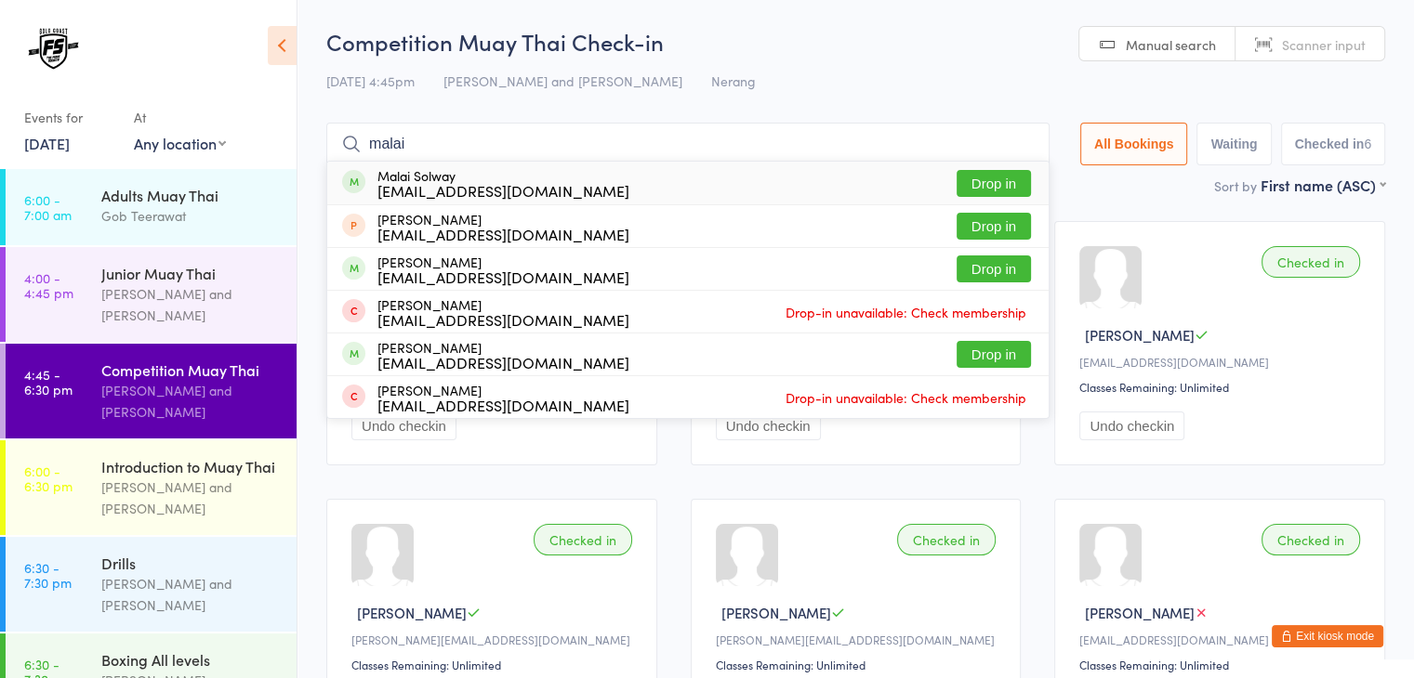
type input "malai"
click at [985, 179] on button "Drop in" at bounding box center [993, 183] width 74 height 27
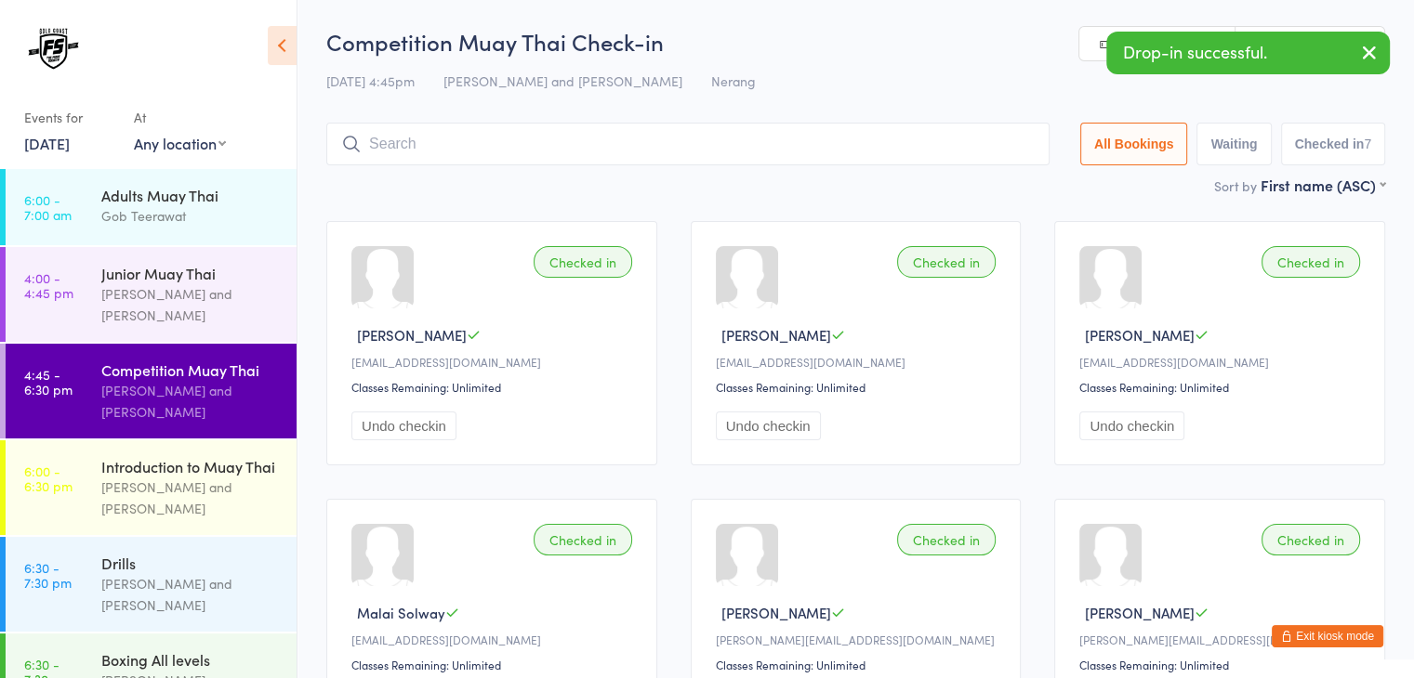
click at [850, 138] on input "search" at bounding box center [687, 144] width 723 height 43
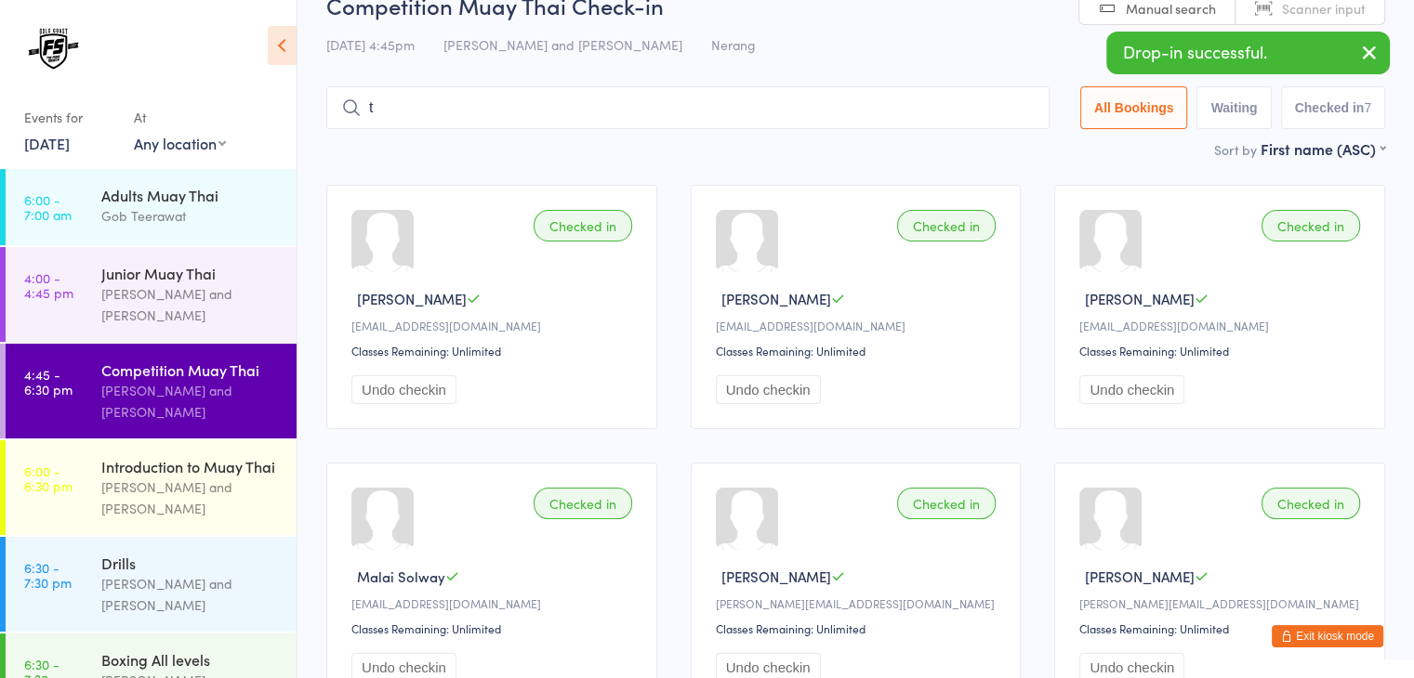
scroll to position [67, 0]
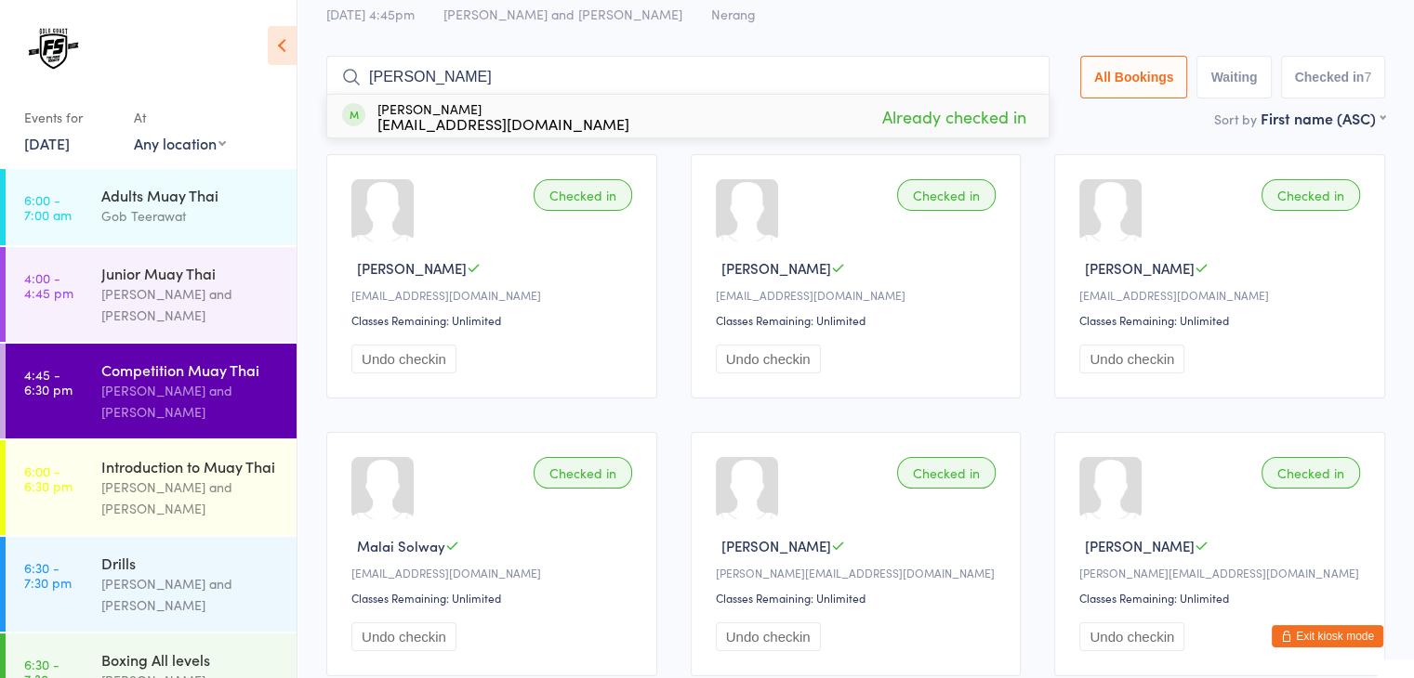
type input "[PERSON_NAME]"
click at [835, 178] on div "Checked in [PERSON_NAME] [PERSON_NAME][EMAIL_ADDRESS][DOMAIN_NAME] Classes Rema…" at bounding box center [855, 276] width 331 height 244
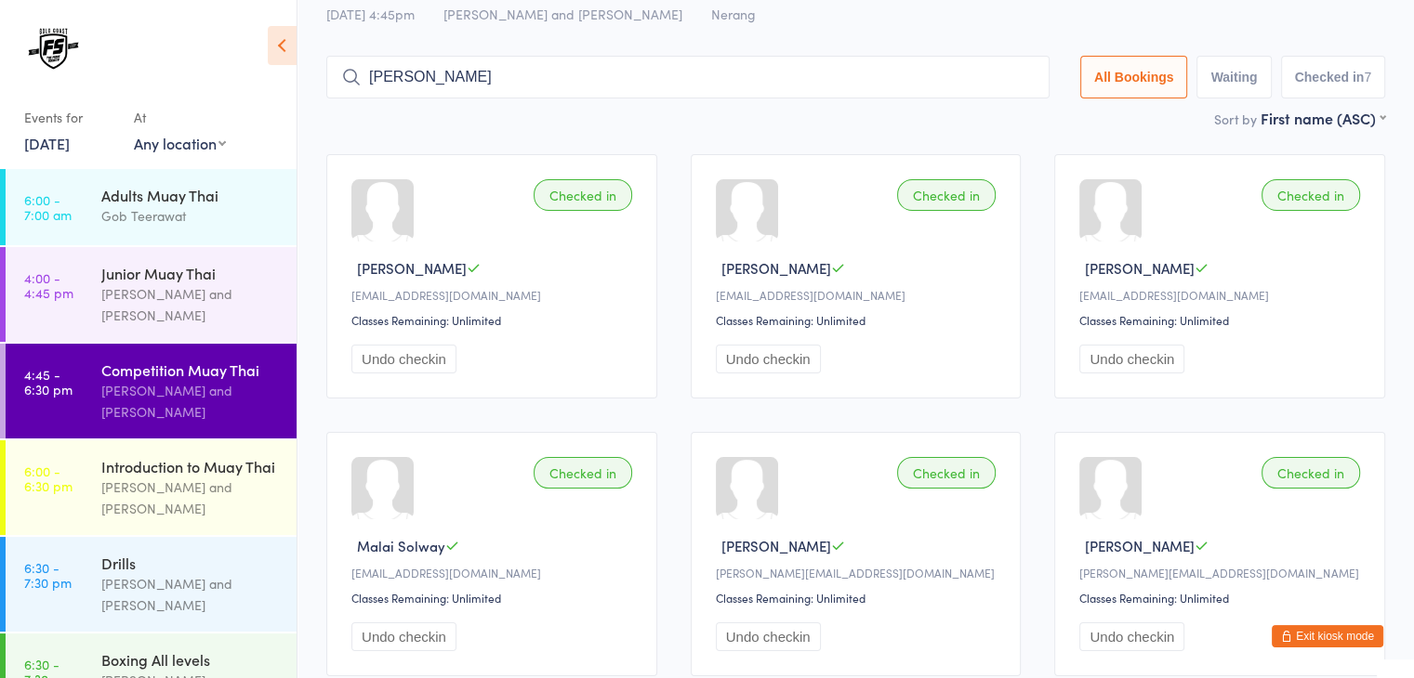
click at [803, 70] on input "[PERSON_NAME]" at bounding box center [687, 77] width 723 height 43
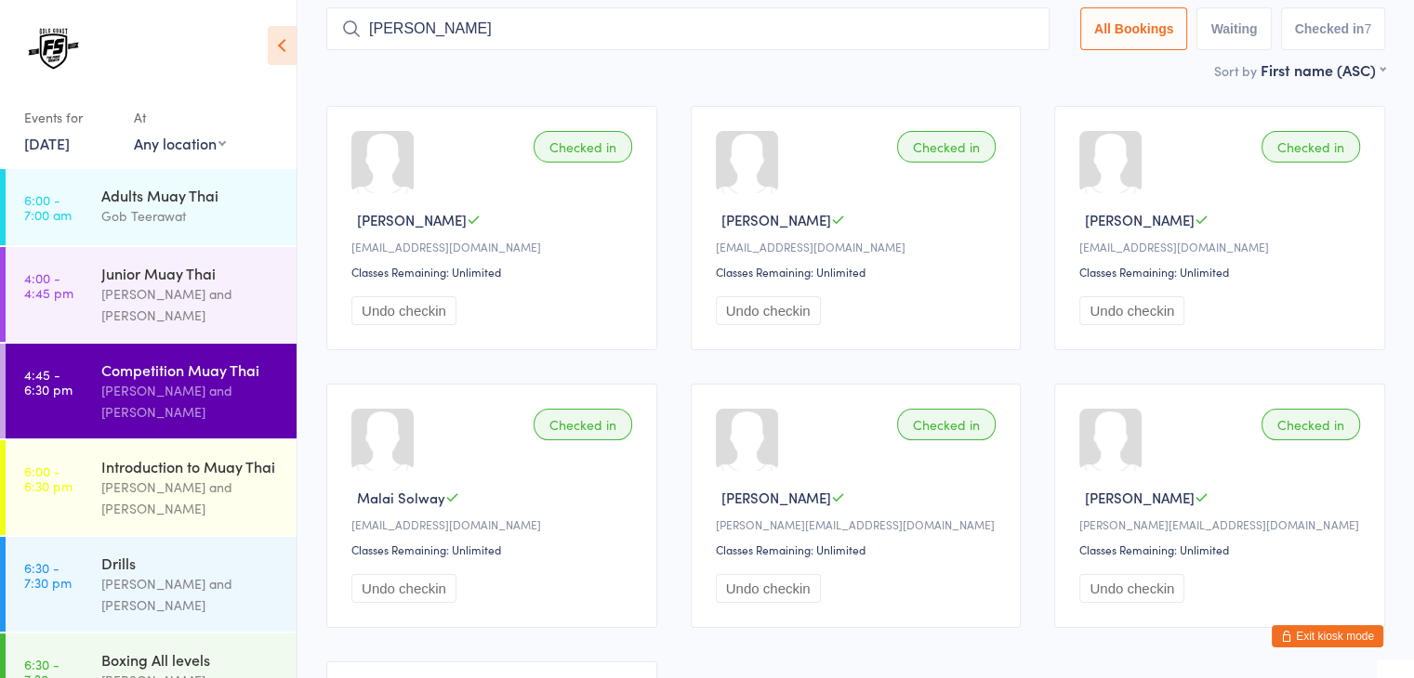
scroll to position [123, 0]
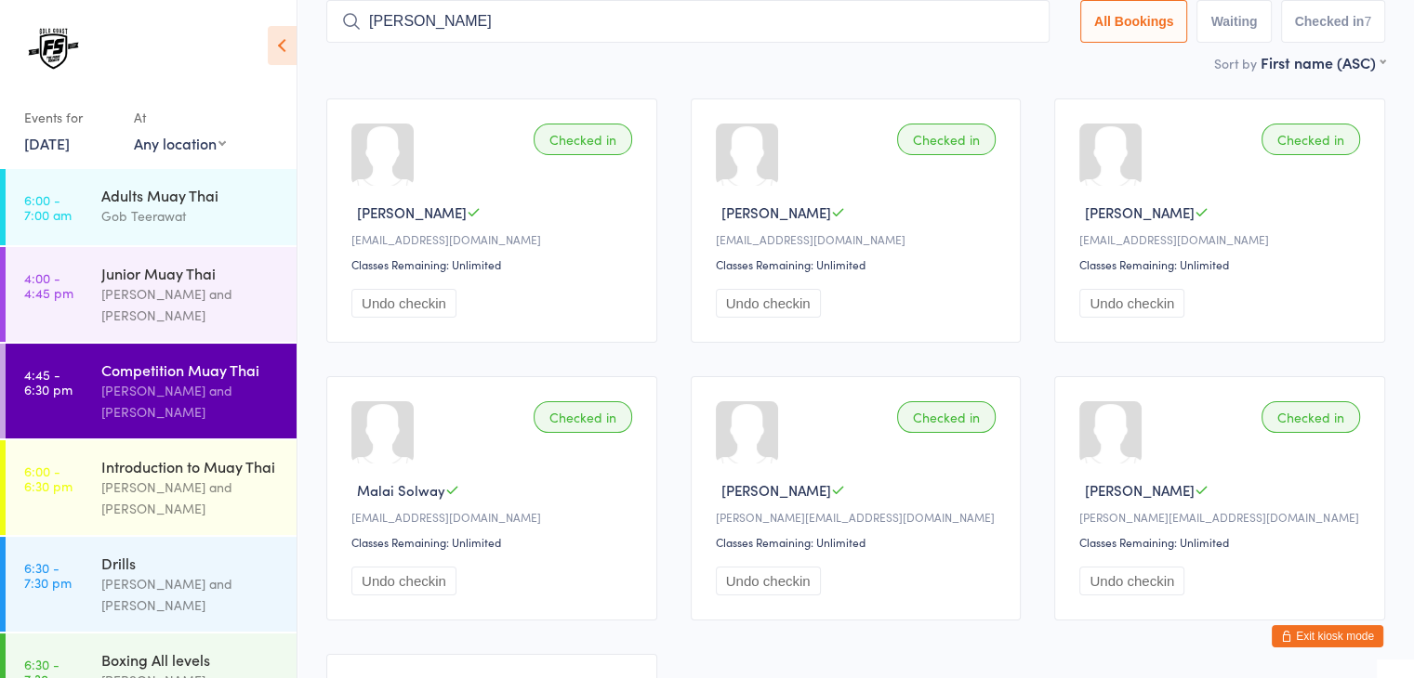
click at [1018, 17] on input "[PERSON_NAME]" at bounding box center [687, 21] width 723 height 43
click at [902, 23] on input "search" at bounding box center [687, 21] width 723 height 43
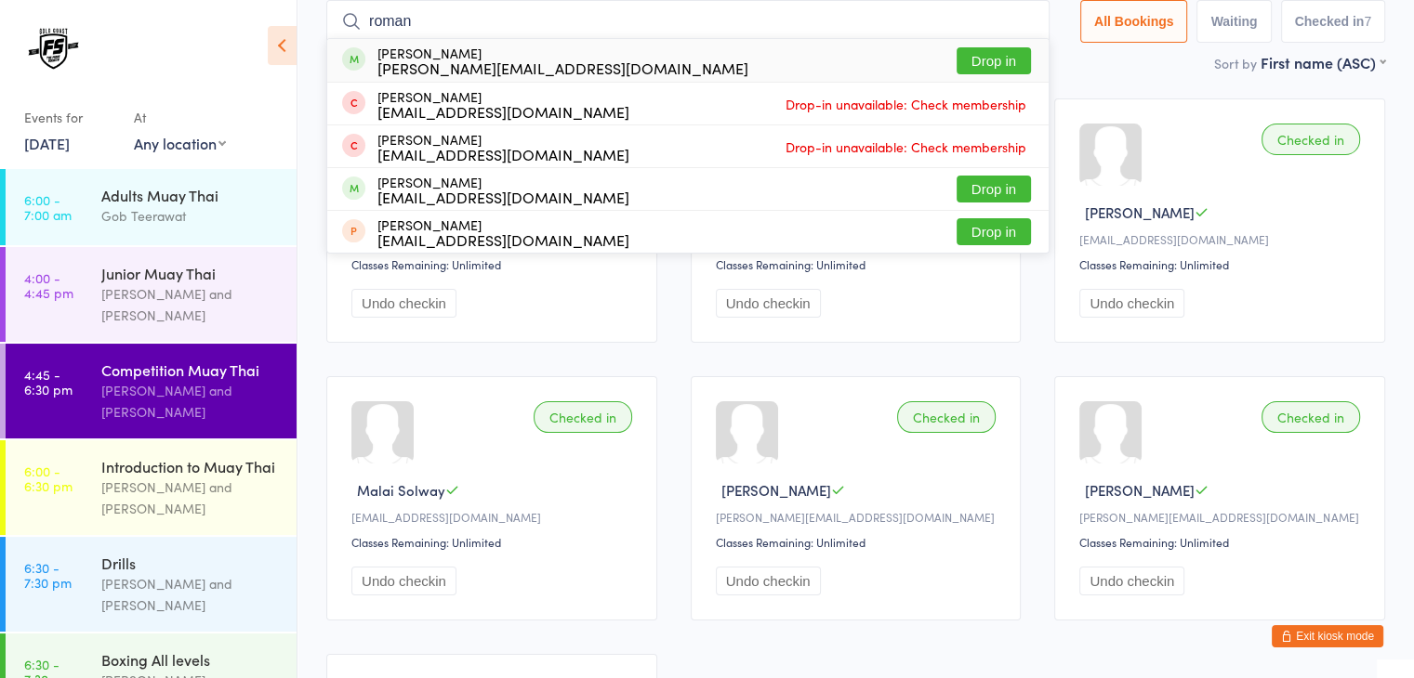
type input "roman"
click at [983, 58] on button "Drop in" at bounding box center [993, 60] width 74 height 27
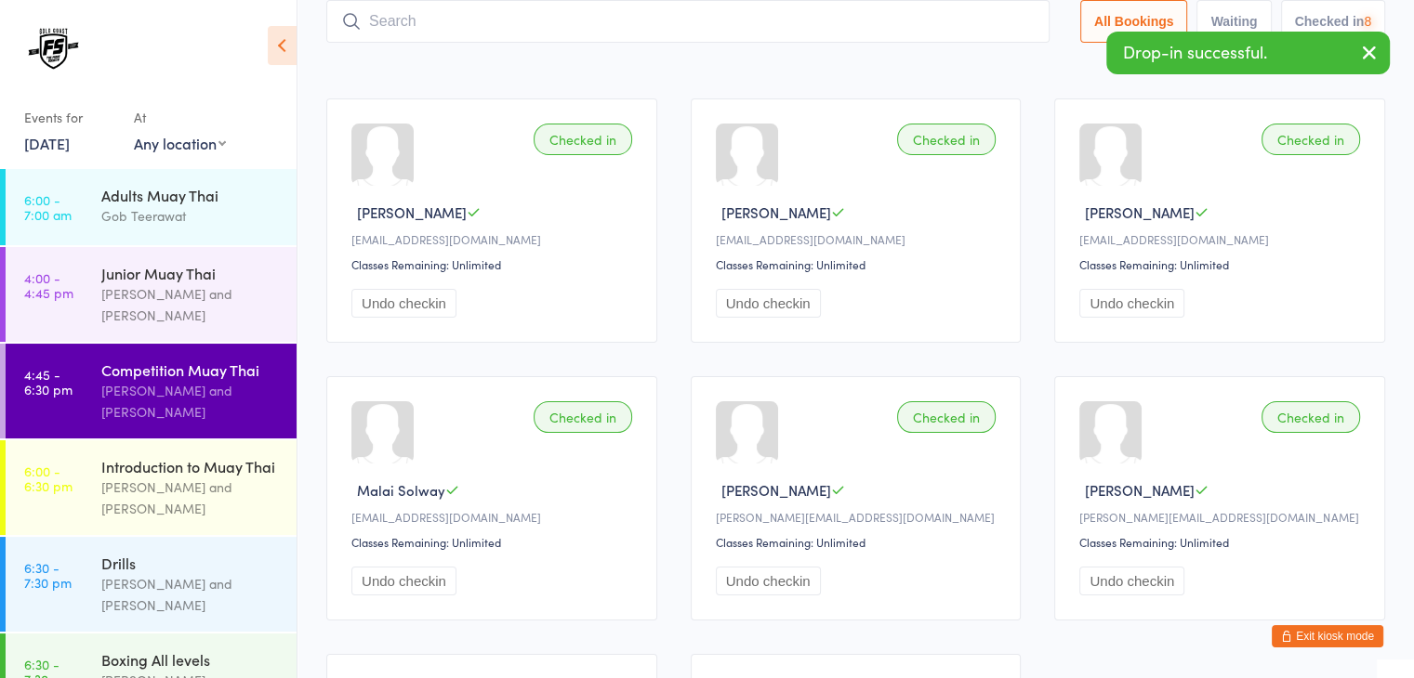
click at [898, 22] on input "search" at bounding box center [687, 21] width 723 height 43
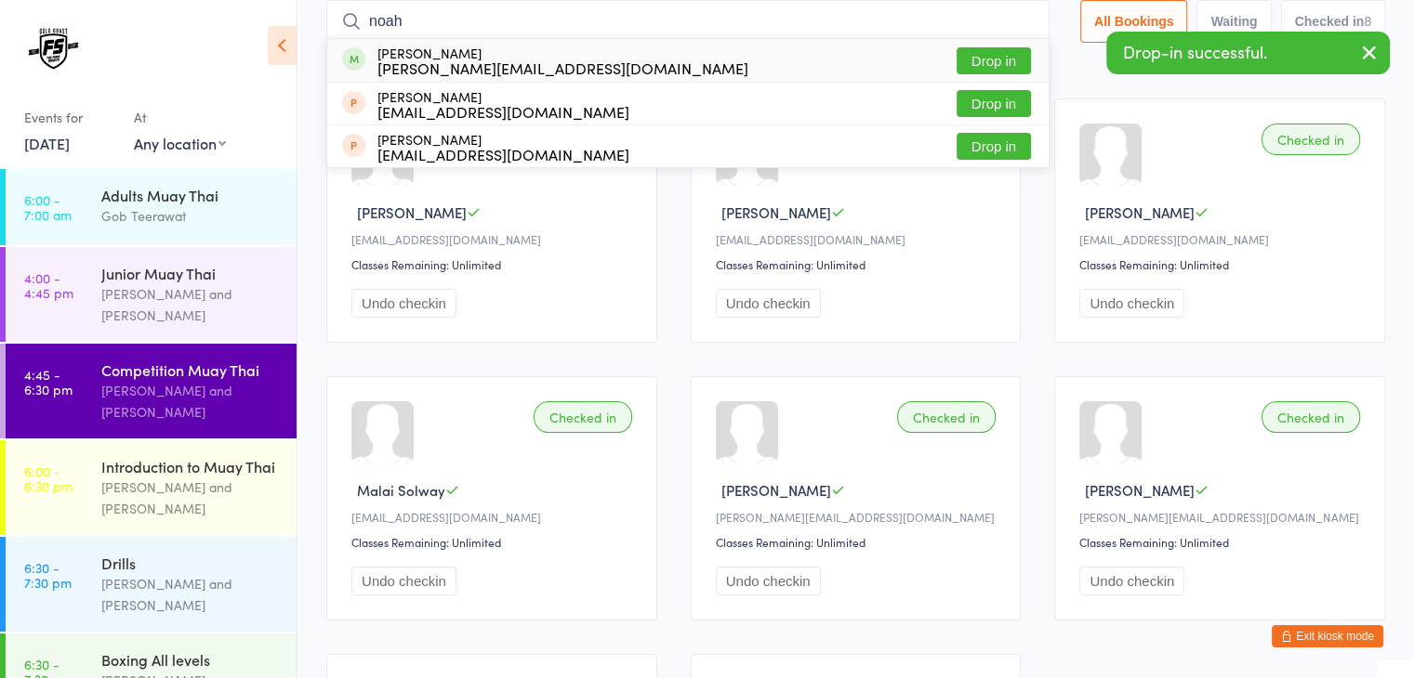
type input "noah"
click at [969, 58] on button "Drop in" at bounding box center [993, 60] width 74 height 27
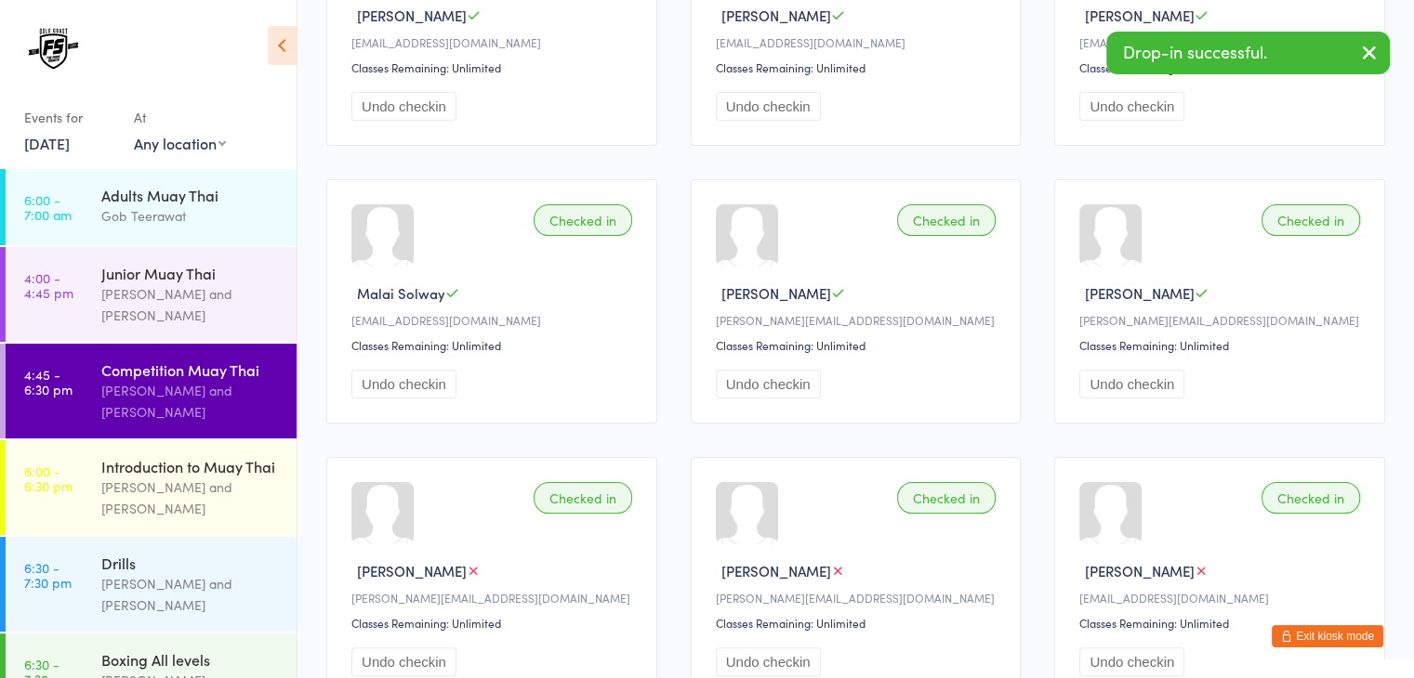
scroll to position [471, 0]
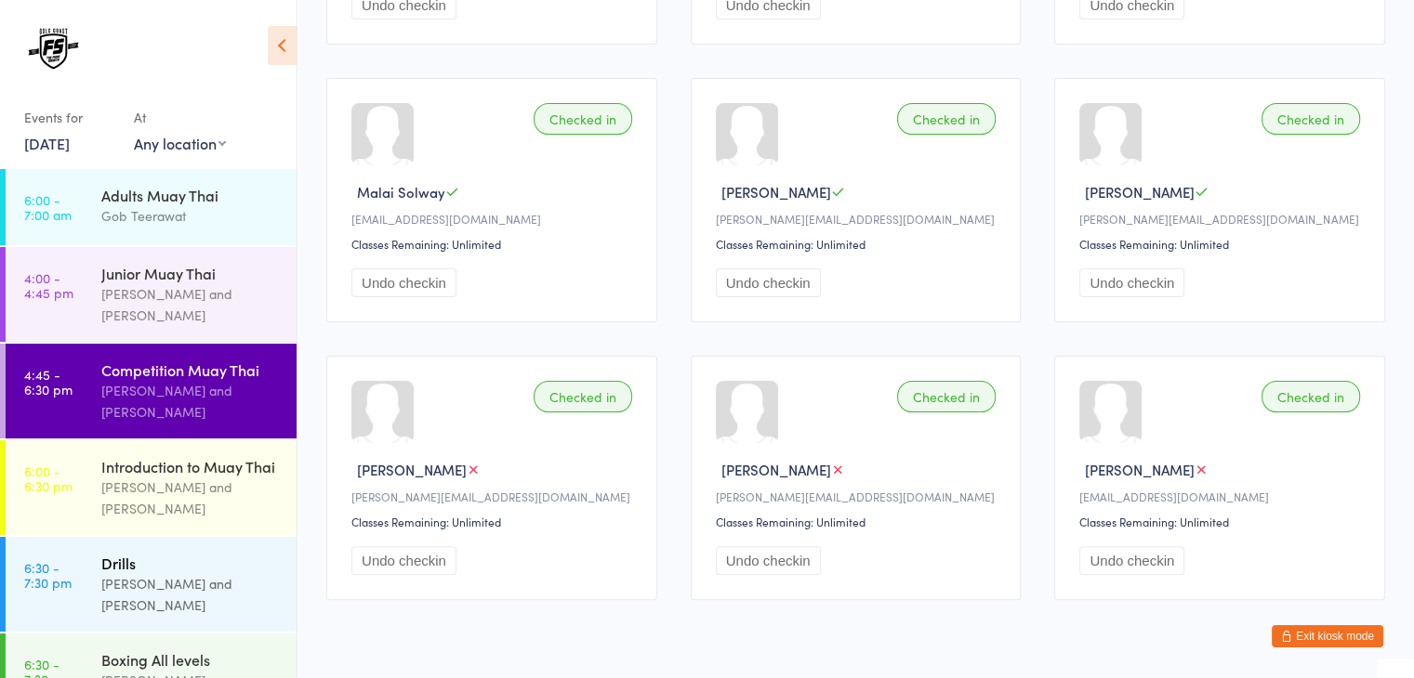
scroll to position [56, 0]
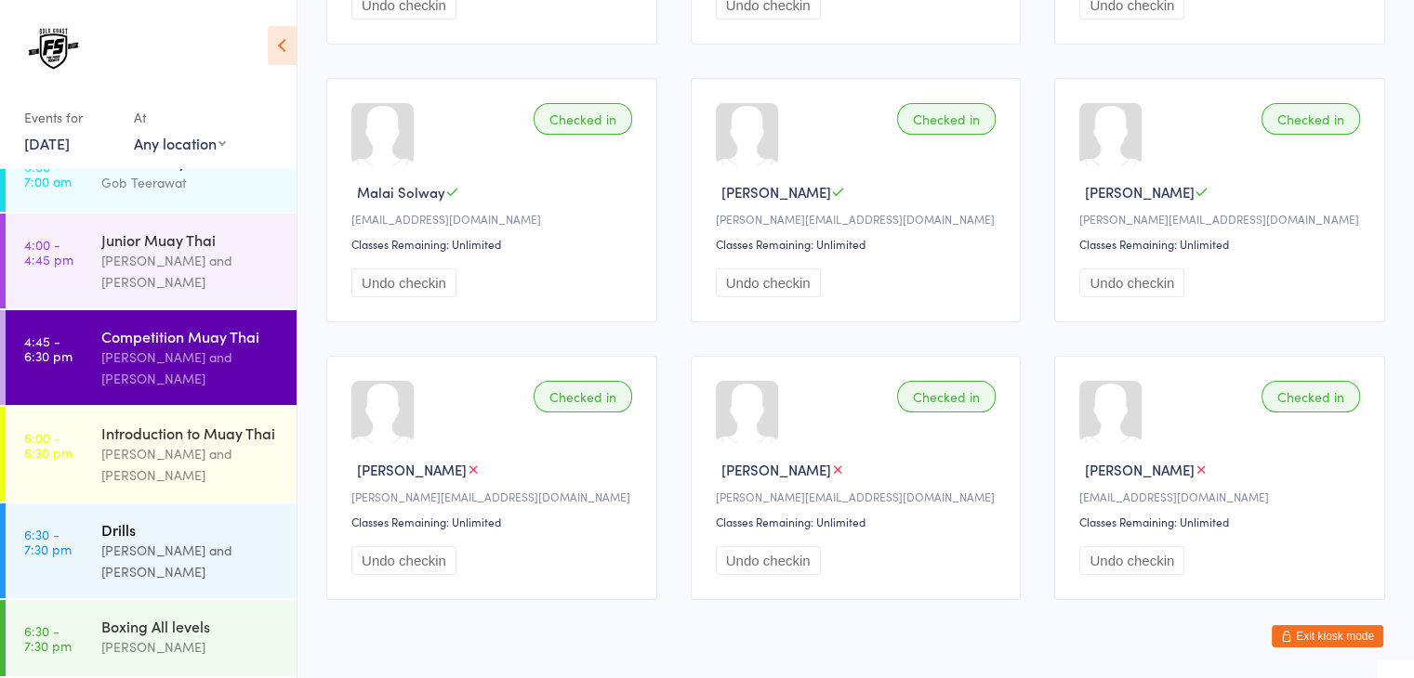
click at [201, 547] on div "[PERSON_NAME] and [PERSON_NAME]" at bounding box center [190, 561] width 179 height 43
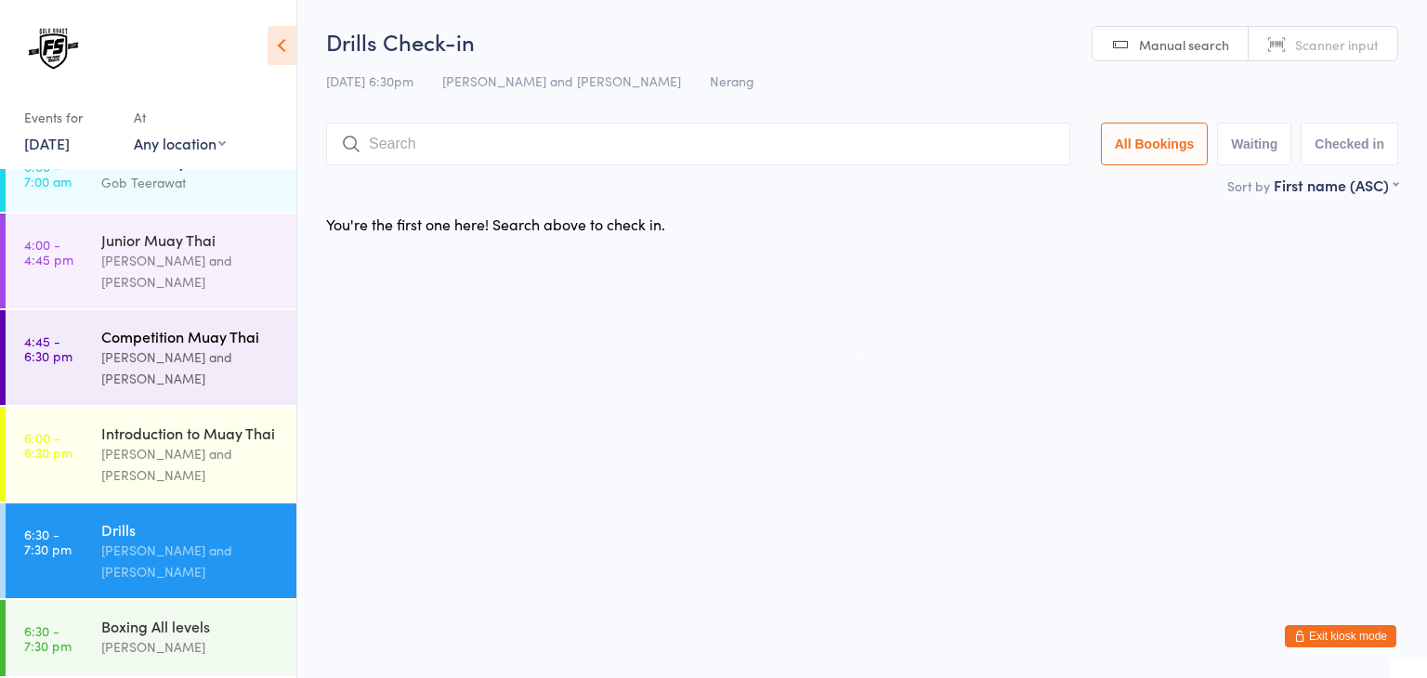
click at [190, 350] on div "[PERSON_NAME] and [PERSON_NAME]" at bounding box center [190, 368] width 179 height 43
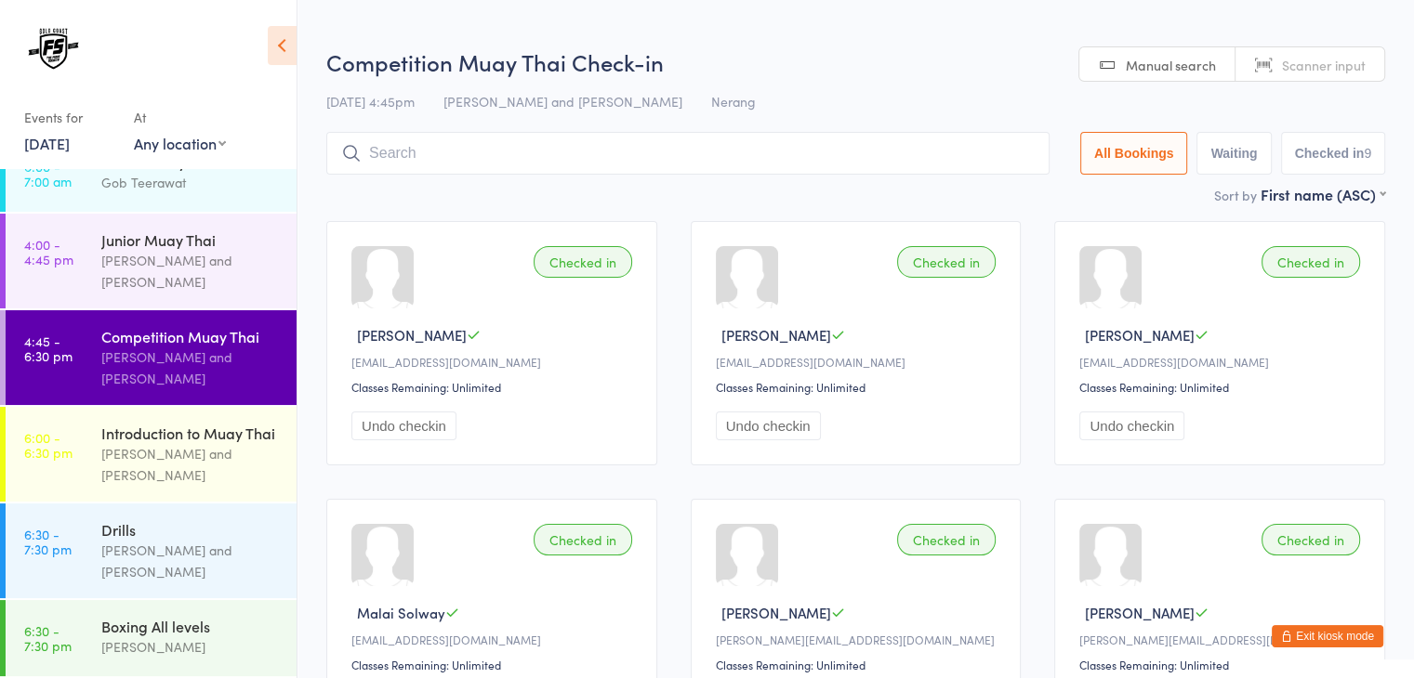
click at [1334, 68] on span "Scanner input" at bounding box center [1324, 65] width 84 height 19
click at [927, 149] on input "search" at bounding box center [687, 153] width 723 height 43
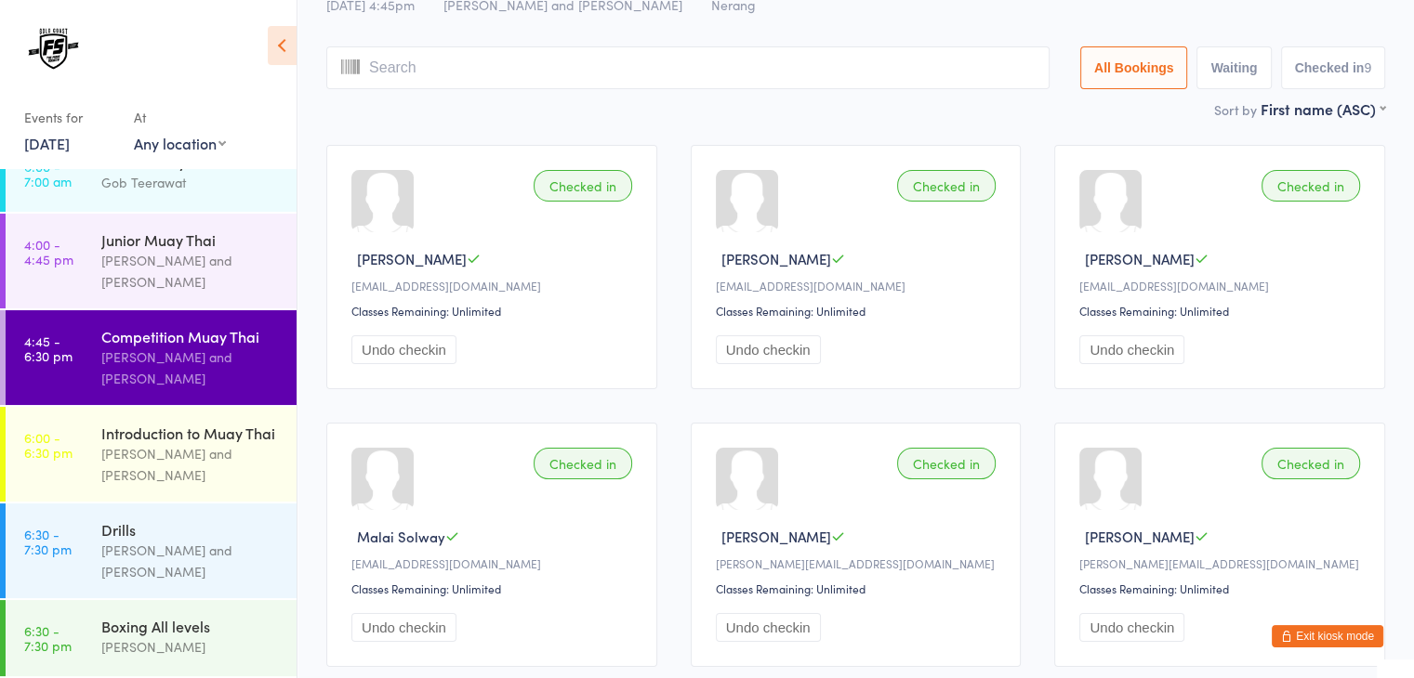
scroll to position [74, 0]
click at [809, 68] on input "search" at bounding box center [687, 69] width 723 height 43
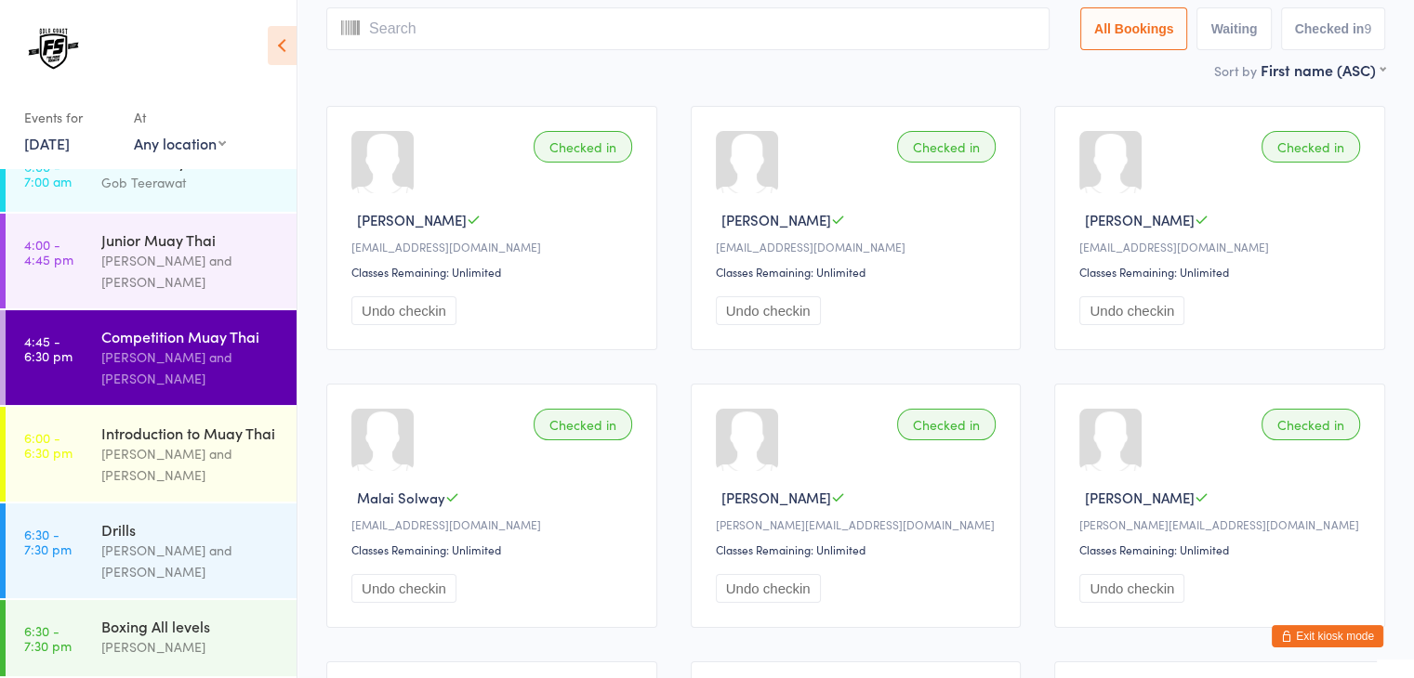
scroll to position [123, 0]
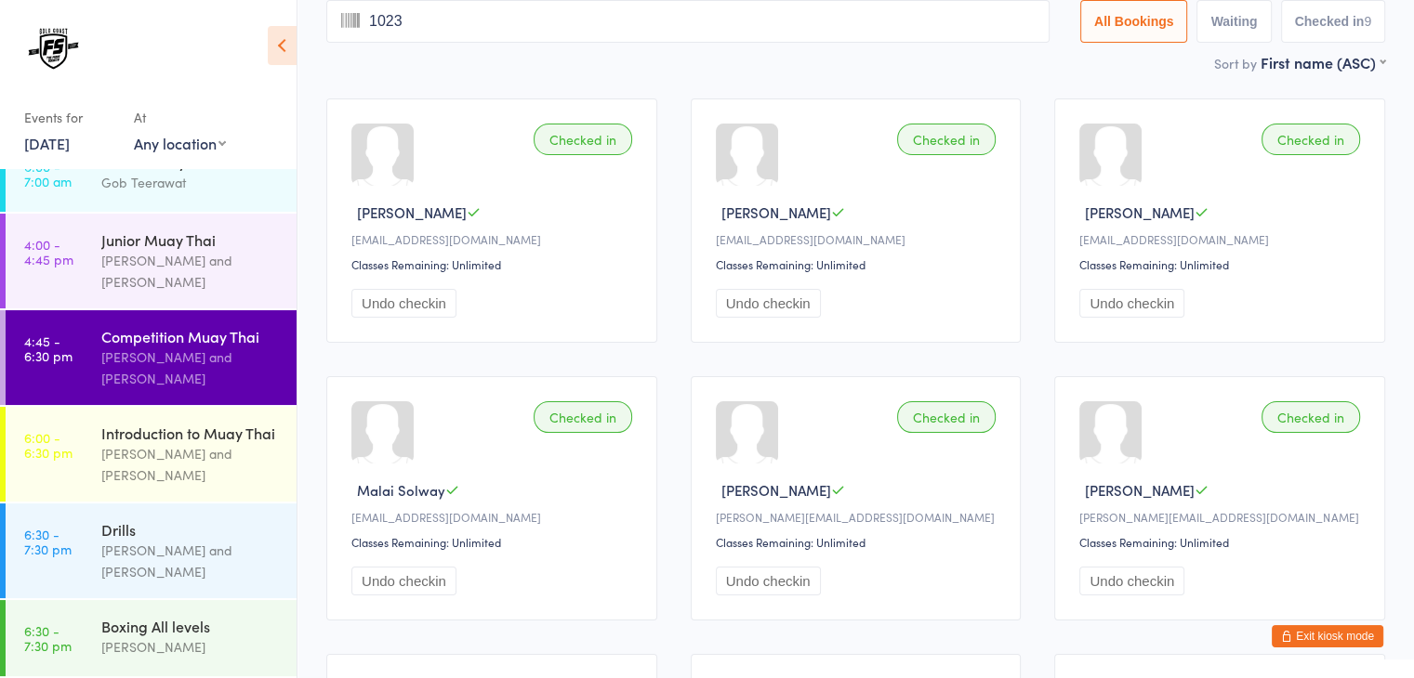
type input "1023"
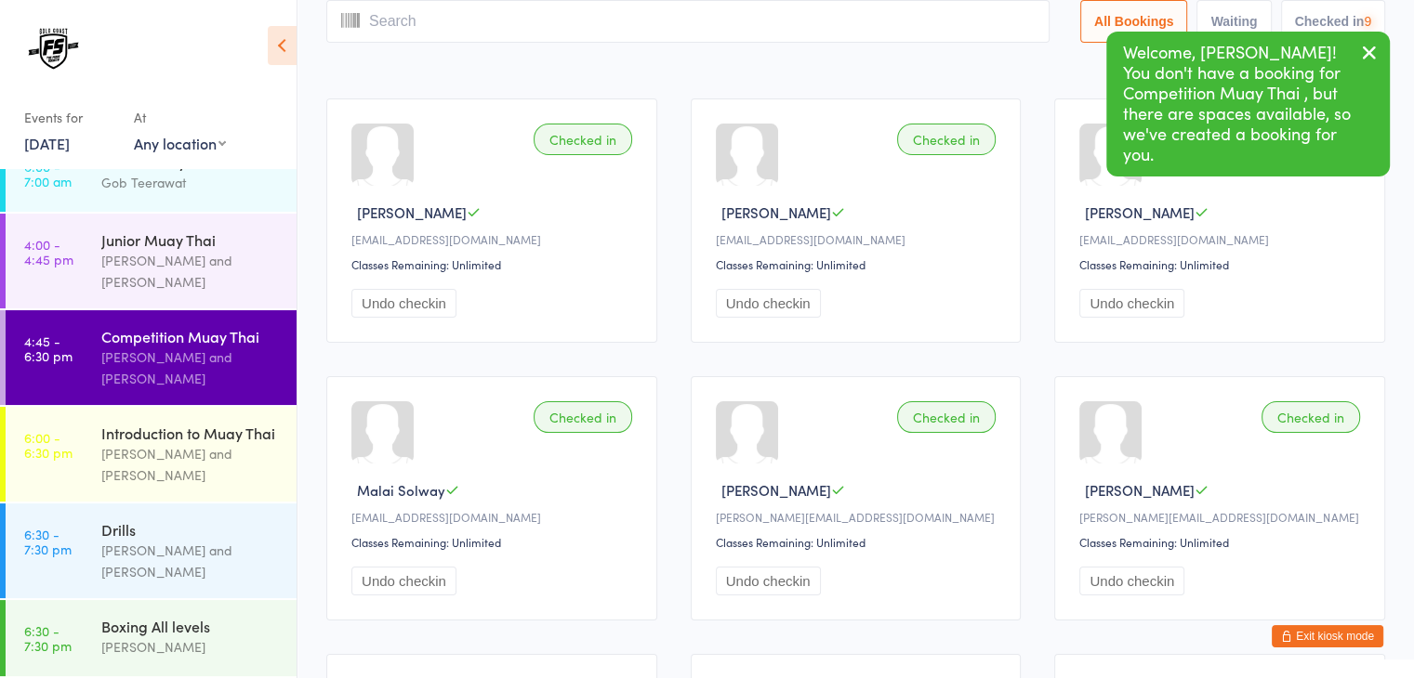
scroll to position [0, 0]
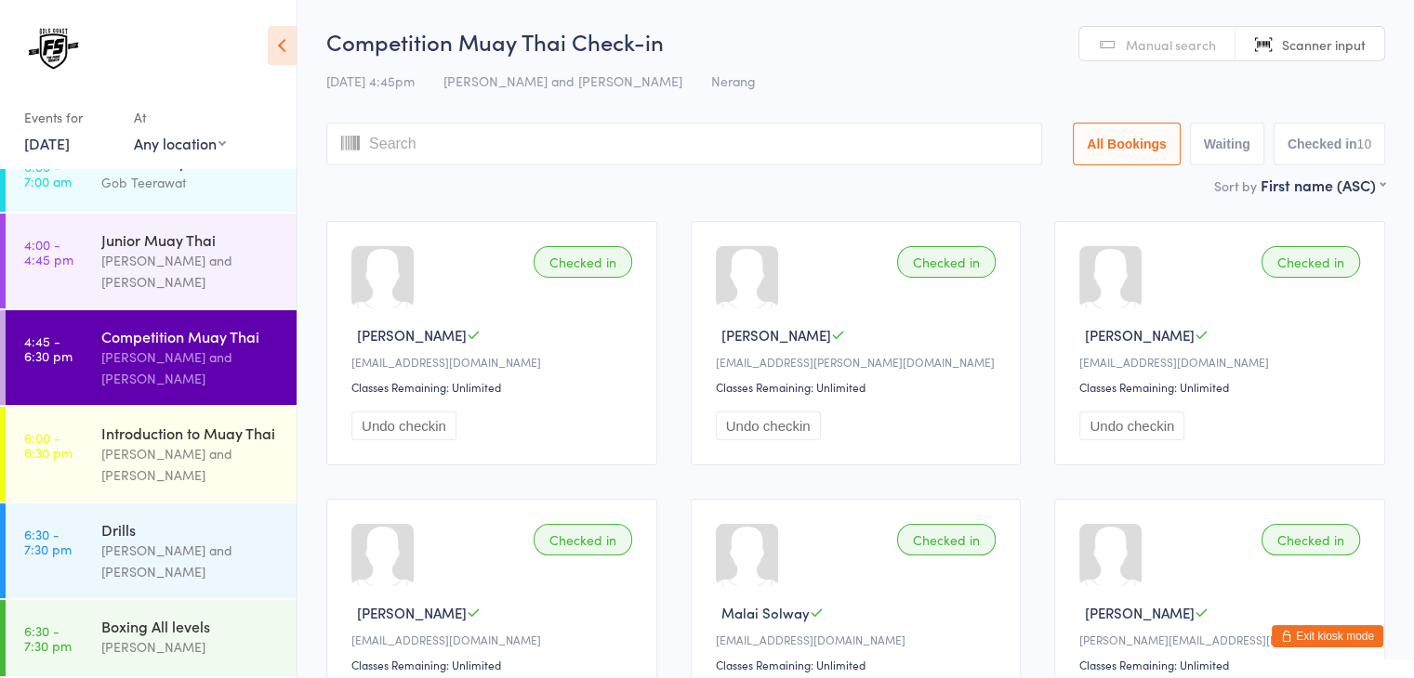
click at [758, 142] on input "search" at bounding box center [684, 144] width 716 height 43
click at [528, 143] on input "search" at bounding box center [684, 144] width 716 height 43
click at [543, 142] on input "search" at bounding box center [684, 144] width 716 height 43
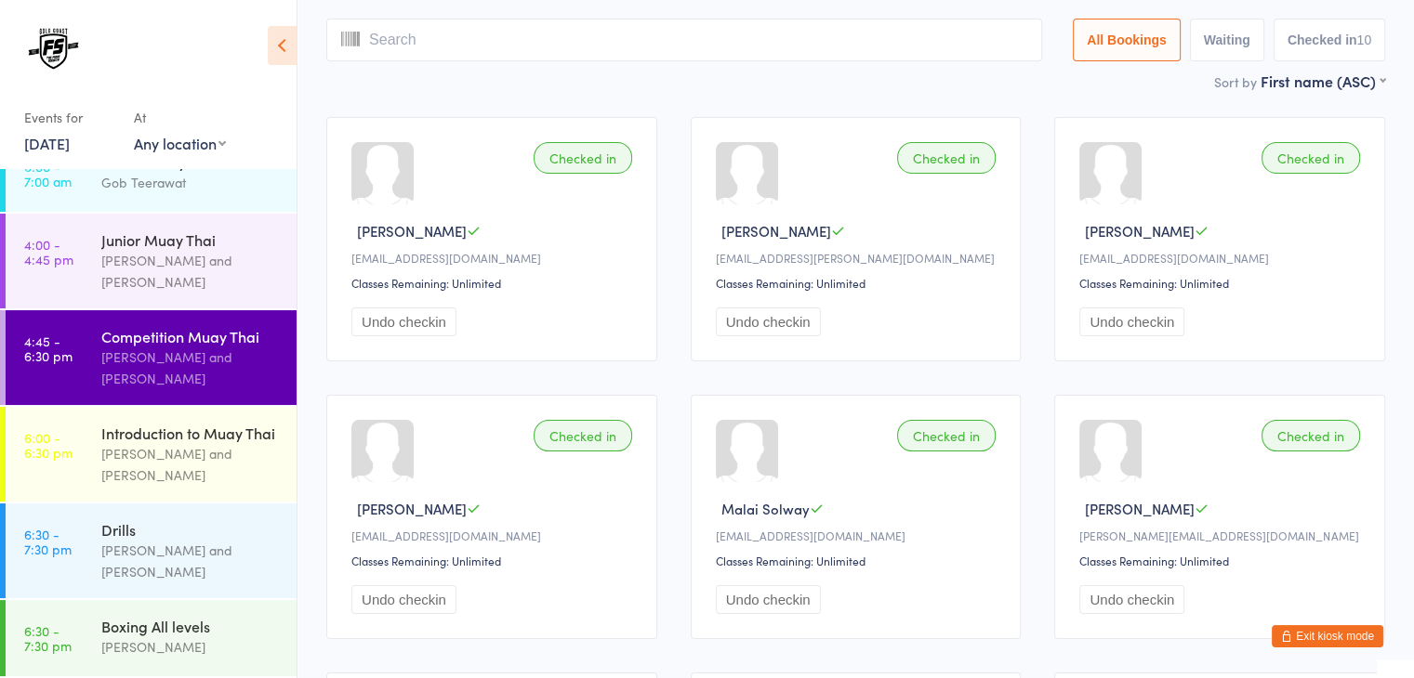
scroll to position [123, 0]
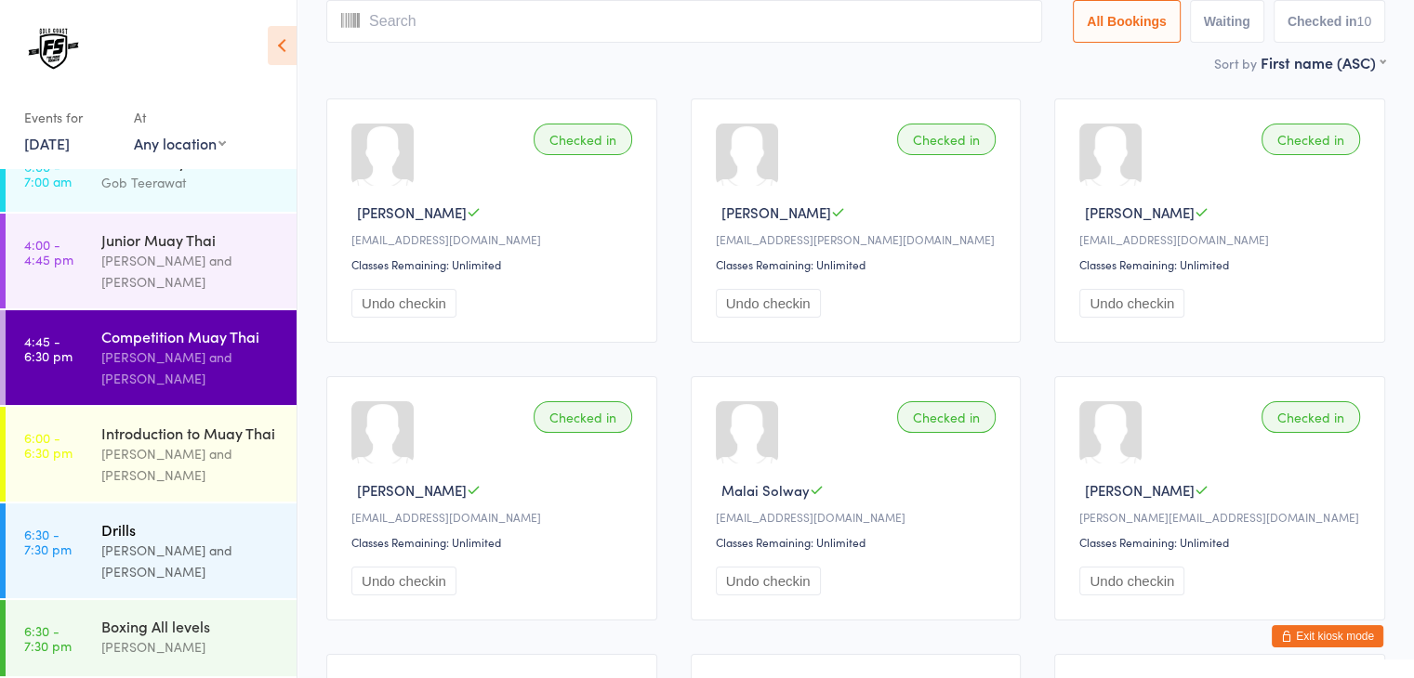
click at [212, 555] on div "[PERSON_NAME] and [PERSON_NAME]" at bounding box center [190, 561] width 179 height 43
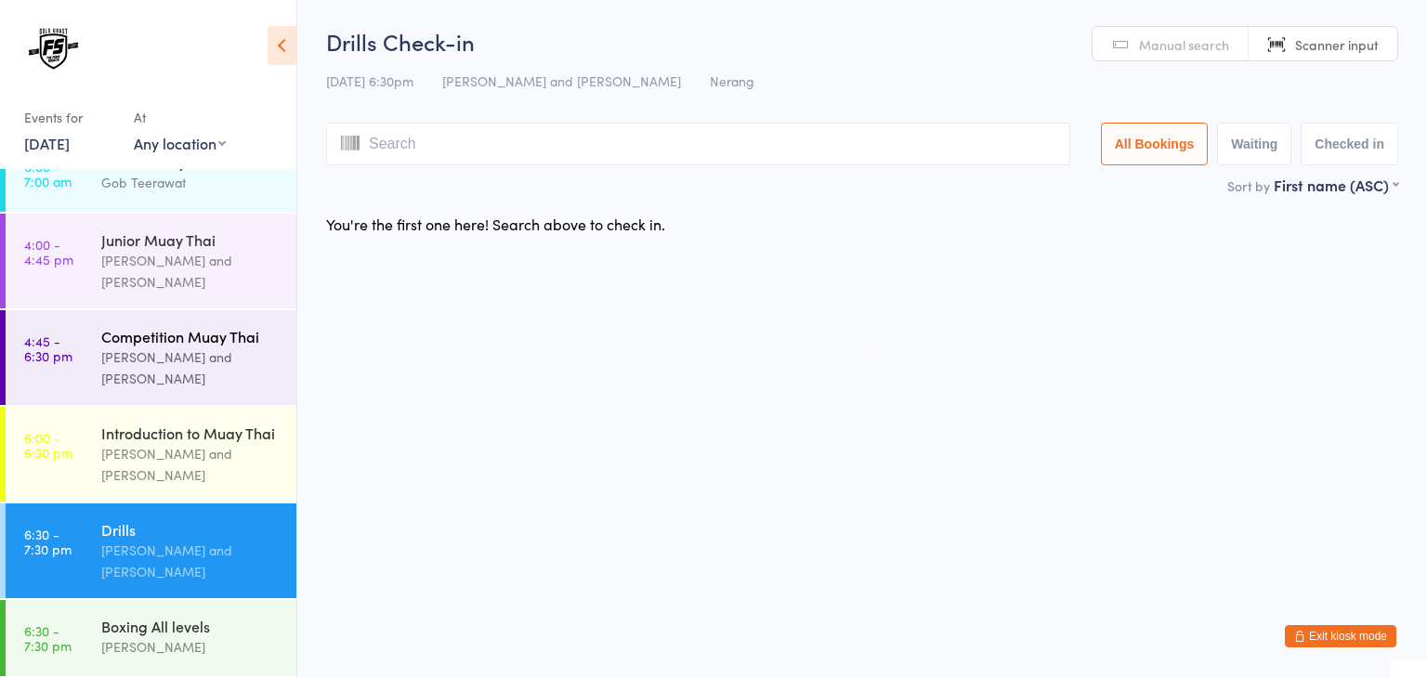
click at [163, 354] on div "[PERSON_NAME] and [PERSON_NAME]" at bounding box center [190, 368] width 179 height 43
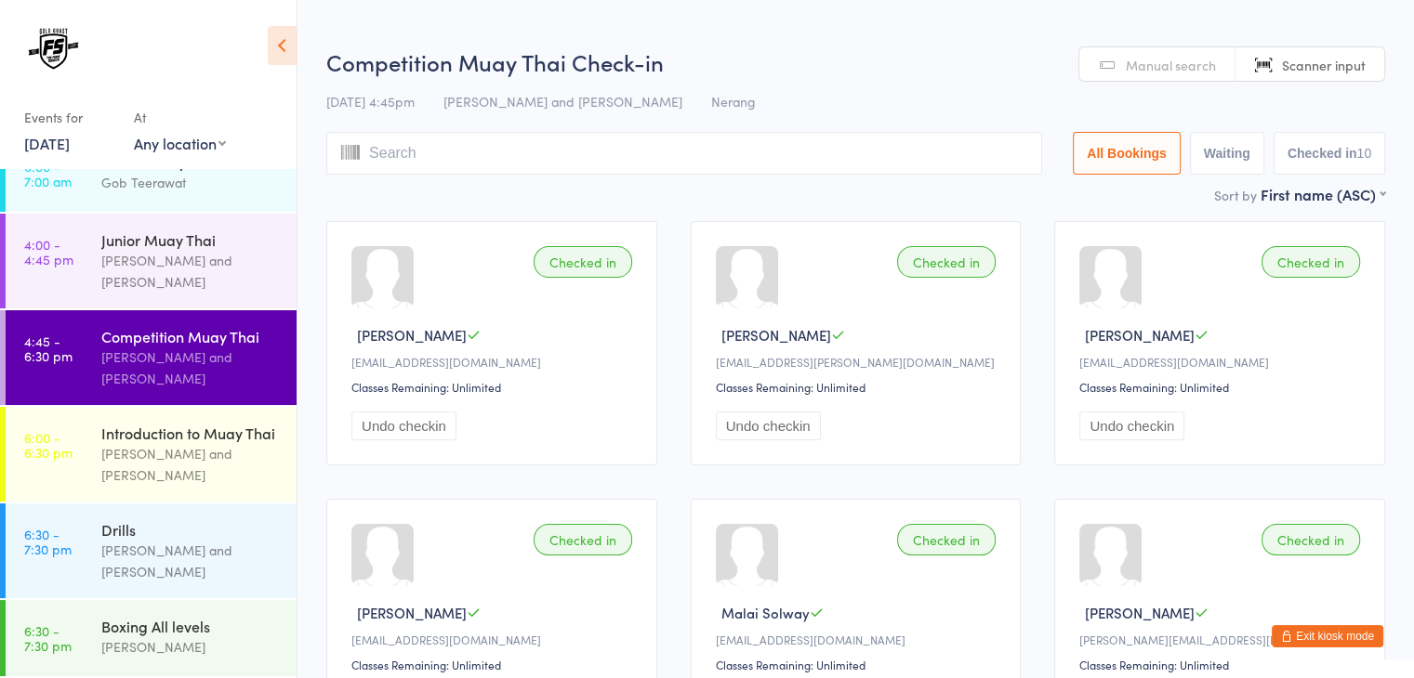
click at [881, 157] on input "search" at bounding box center [684, 153] width 716 height 43
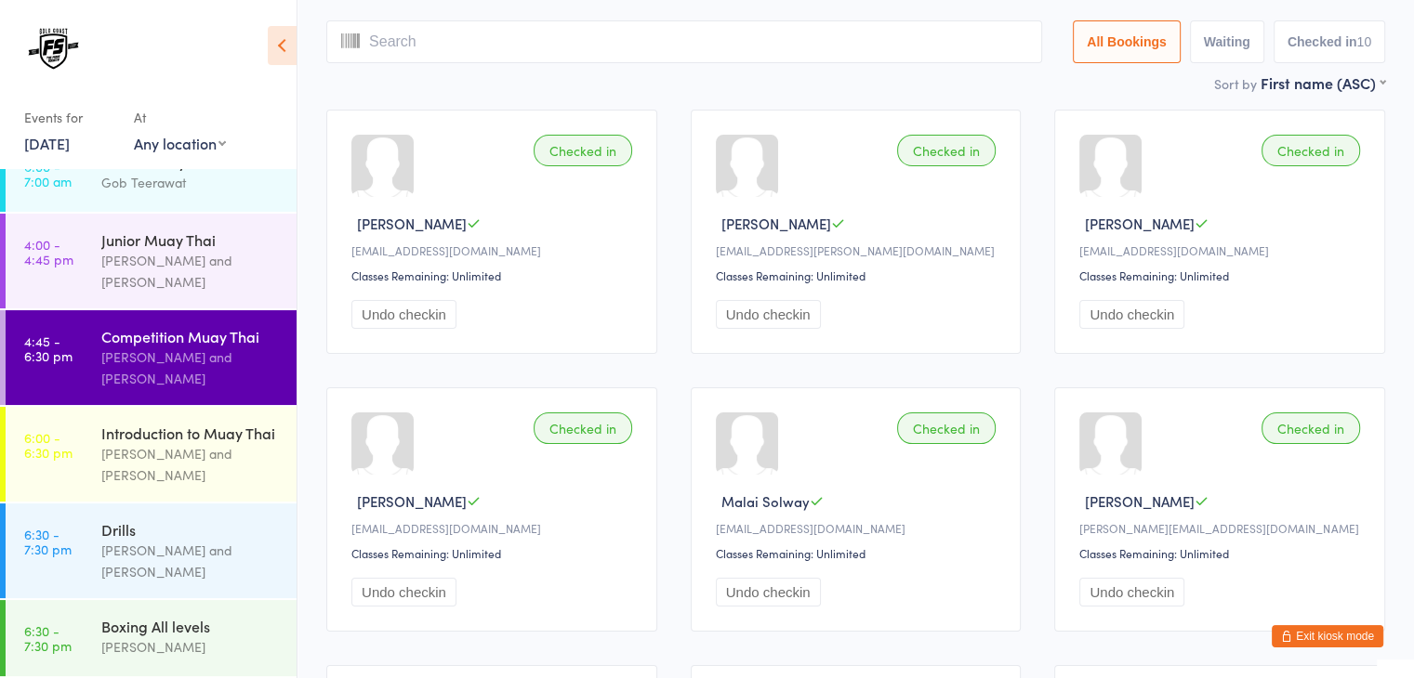
scroll to position [133, 0]
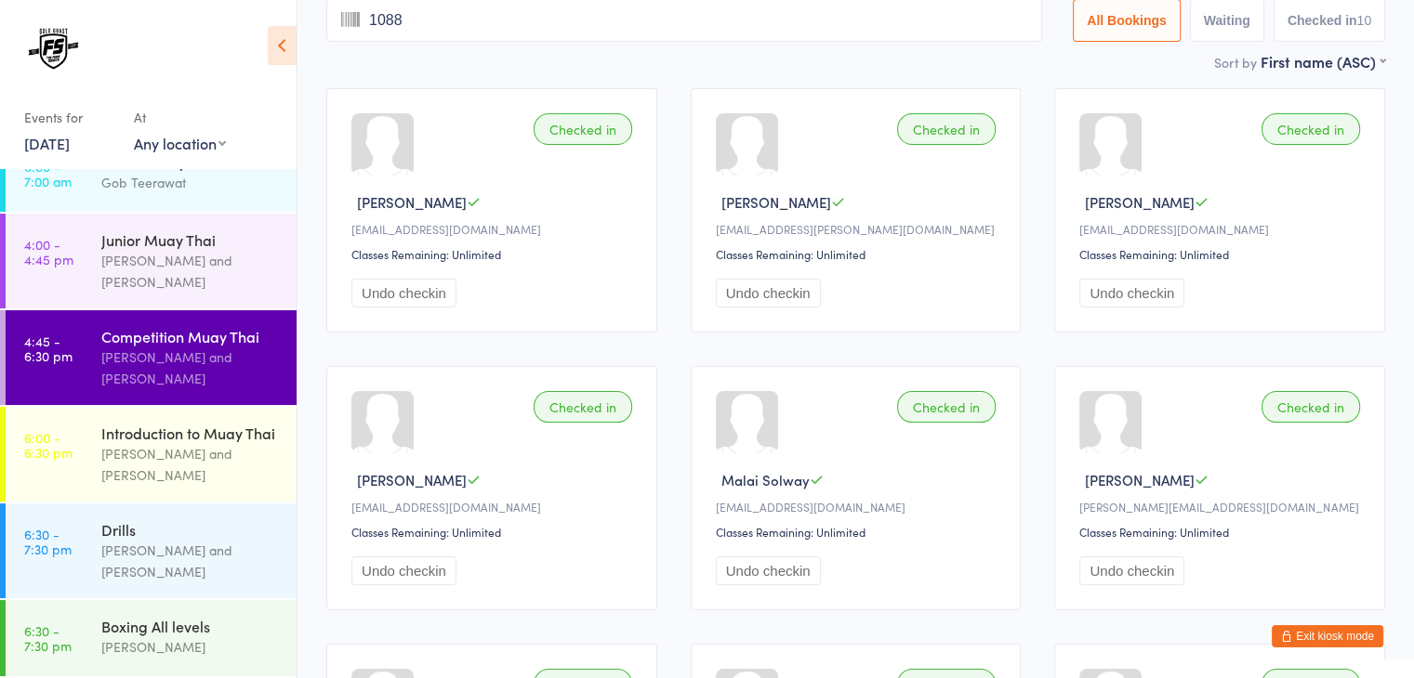
type input "1088"
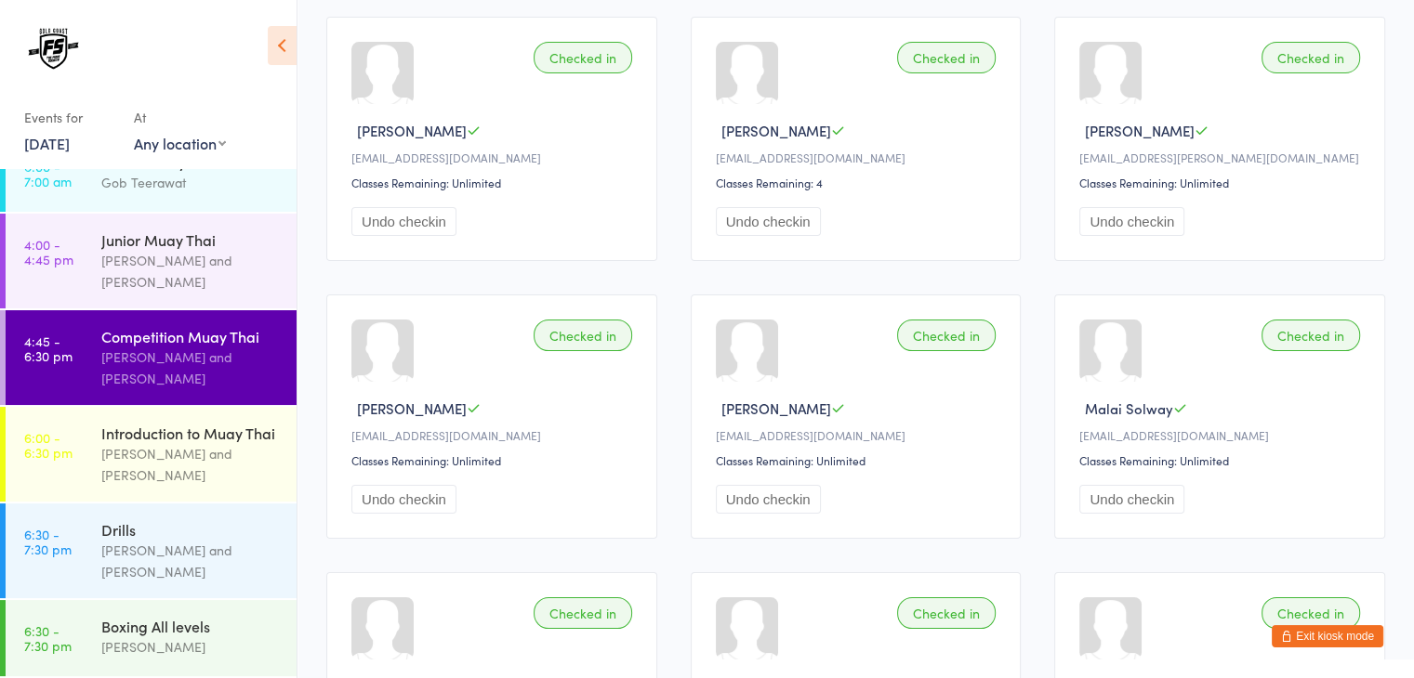
scroll to position [0, 0]
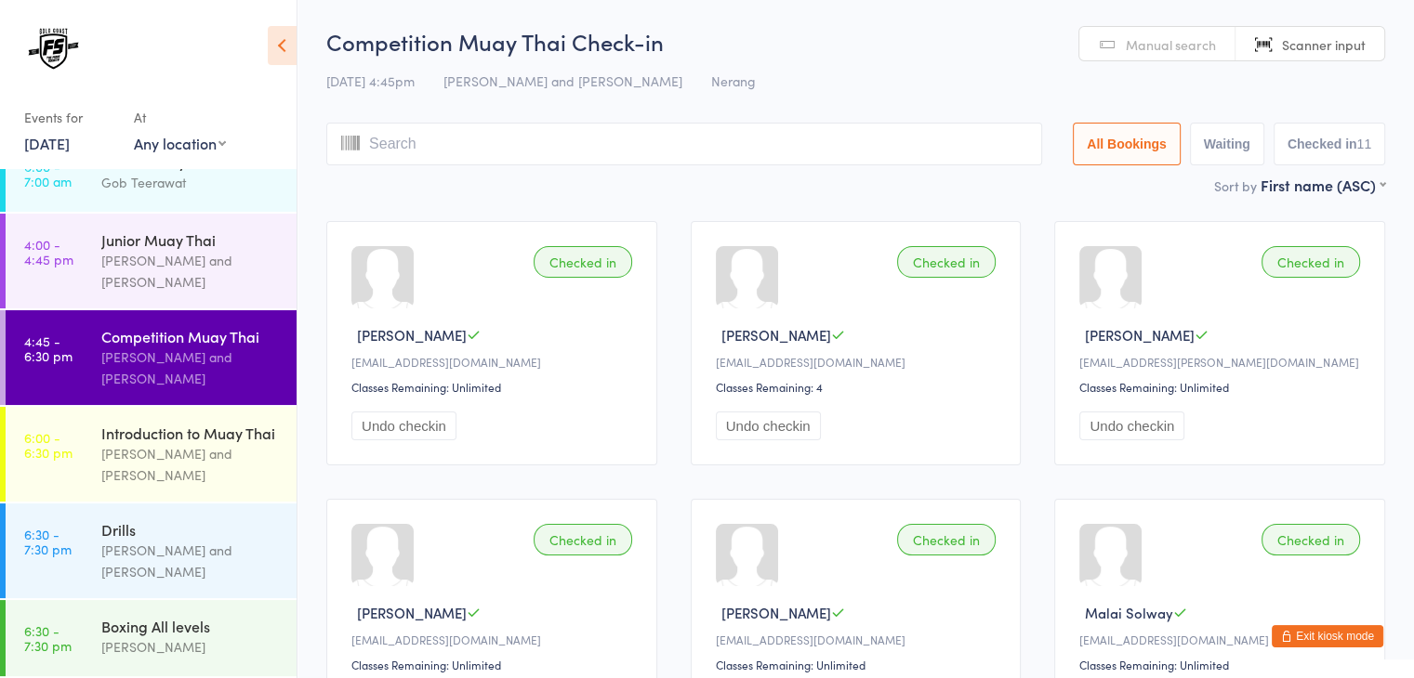
click at [866, 138] on input "search" at bounding box center [684, 144] width 716 height 43
click at [206, 547] on div "[PERSON_NAME] and [PERSON_NAME]" at bounding box center [190, 561] width 179 height 43
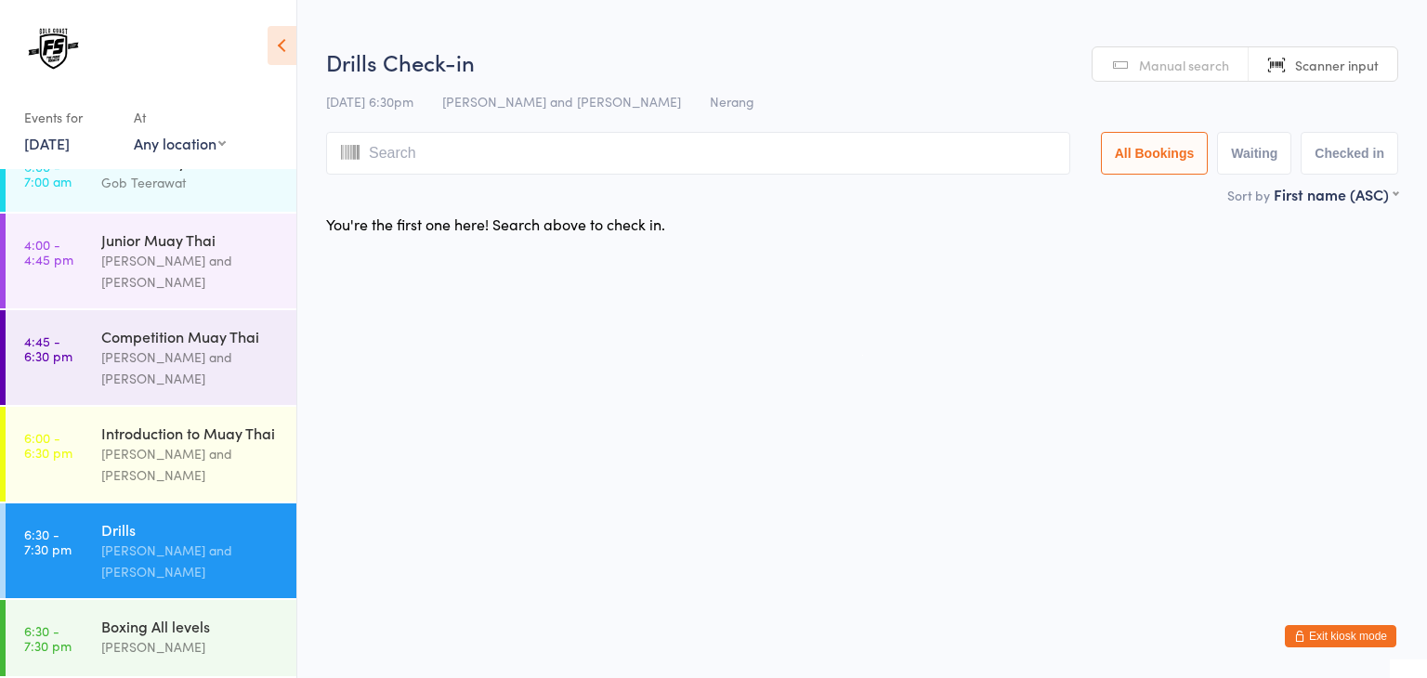
click at [820, 147] on input "search" at bounding box center [698, 153] width 744 height 43
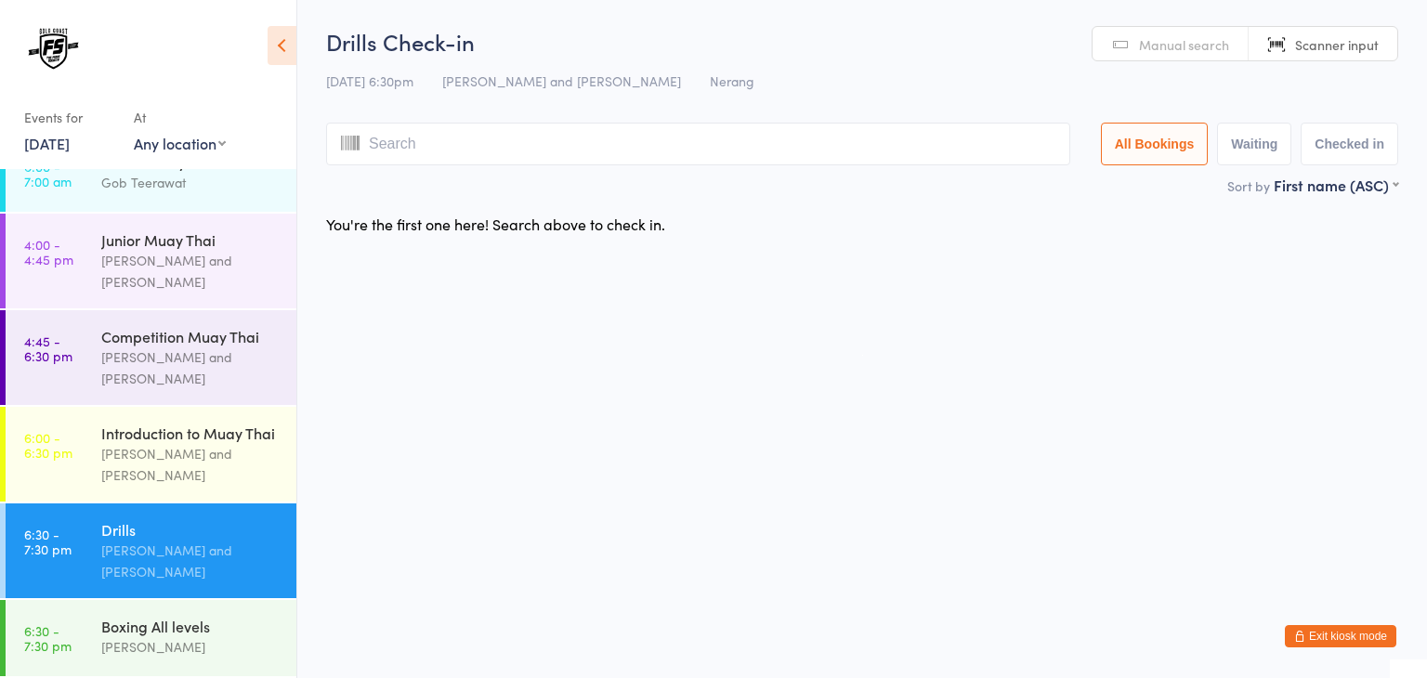
click at [821, 147] on input "search" at bounding box center [698, 144] width 744 height 43
click at [989, 146] on input "search" at bounding box center [698, 144] width 744 height 43
click at [954, 135] on input "search" at bounding box center [698, 144] width 744 height 43
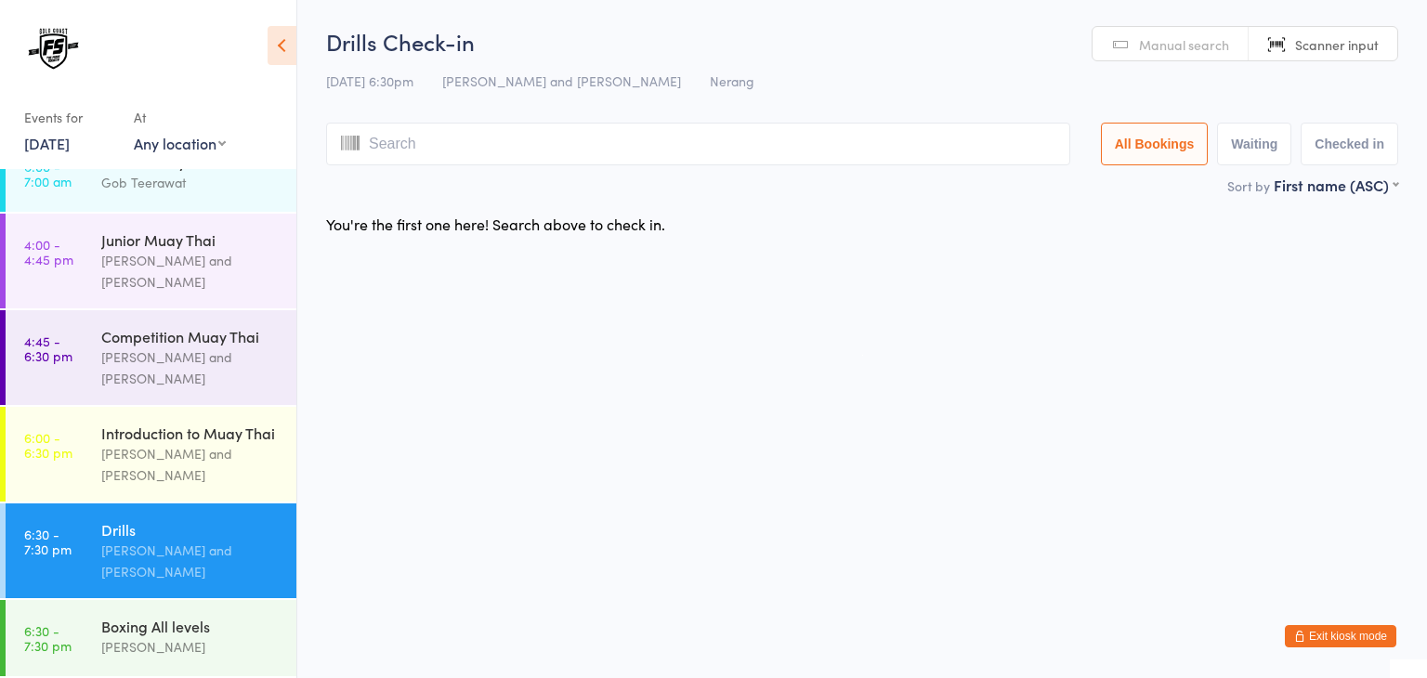
click at [941, 136] on input "search" at bounding box center [698, 144] width 744 height 43
type input "1040"
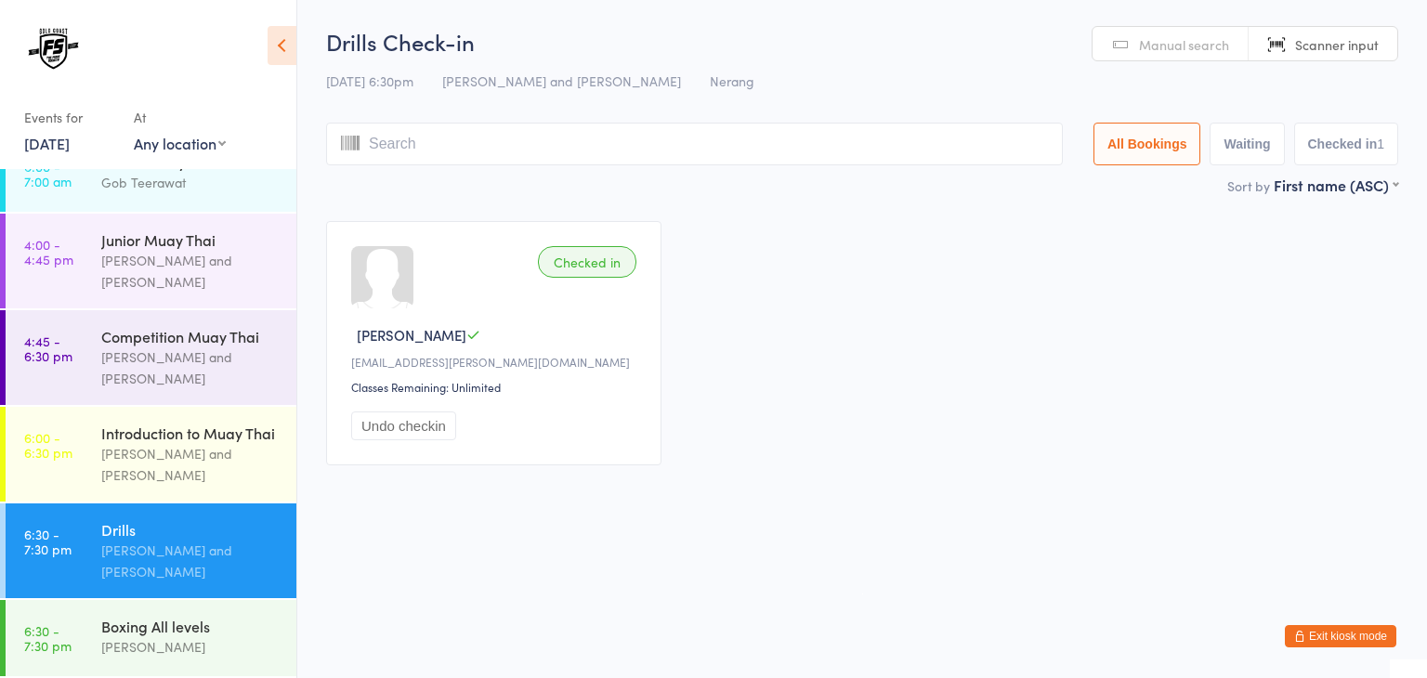
click at [948, 160] on input "search" at bounding box center [694, 144] width 737 height 43
click at [1182, 48] on span "Manual search" at bounding box center [1184, 44] width 90 height 19
click at [903, 152] on input "search" at bounding box center [694, 144] width 737 height 43
type input "x"
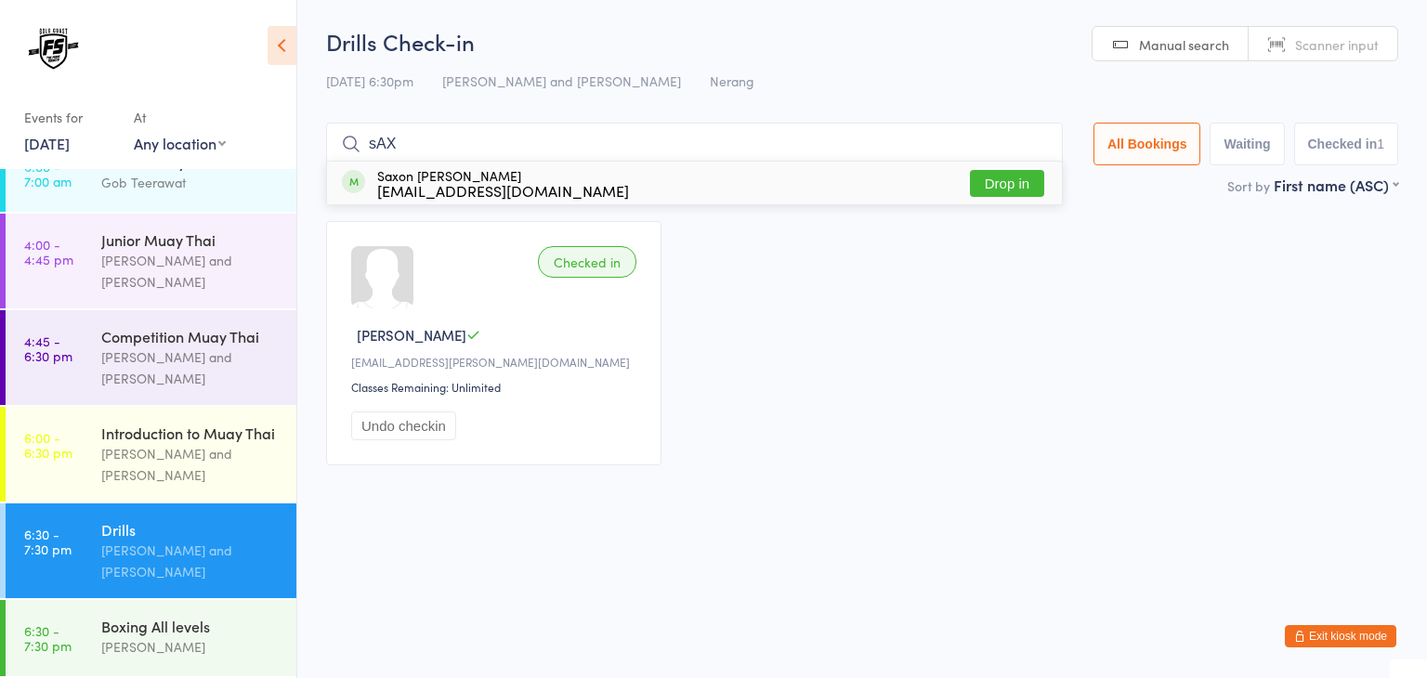
type input "sAX"
click at [1015, 184] on button "Drop in" at bounding box center [1007, 183] width 74 height 27
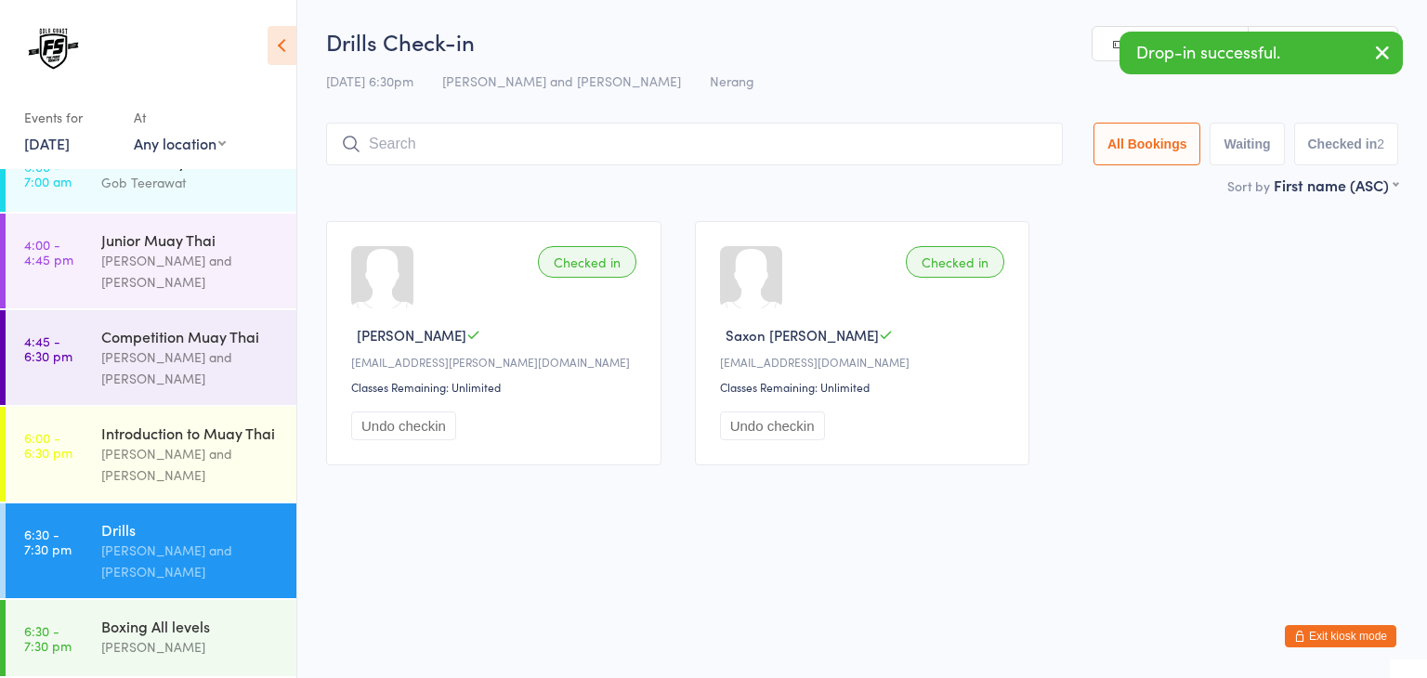
click at [559, 140] on input "search" at bounding box center [694, 144] width 737 height 43
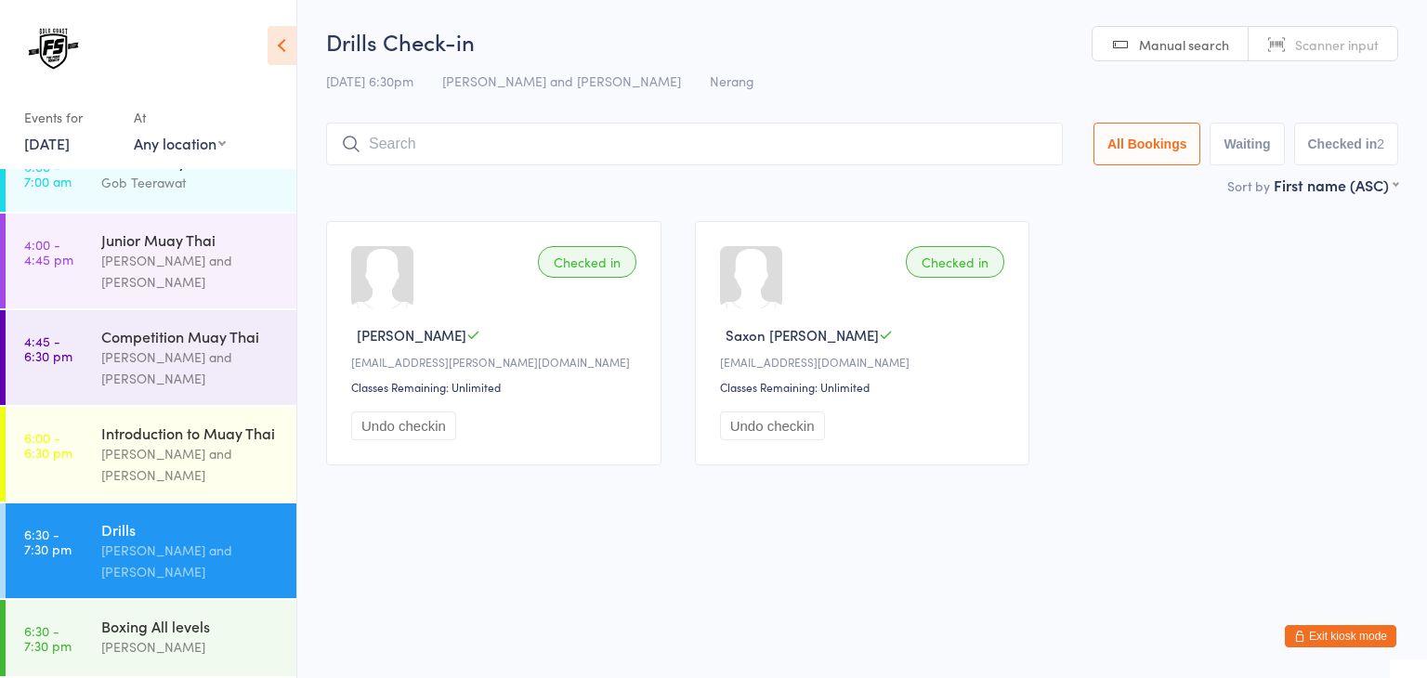
click at [857, 504] on html "You have now entered Kiosk Mode. Members will be able to check themselves in us…" at bounding box center [713, 339] width 1427 height 678
click at [620, 132] on input "search" at bounding box center [694, 144] width 737 height 43
type input "1057"
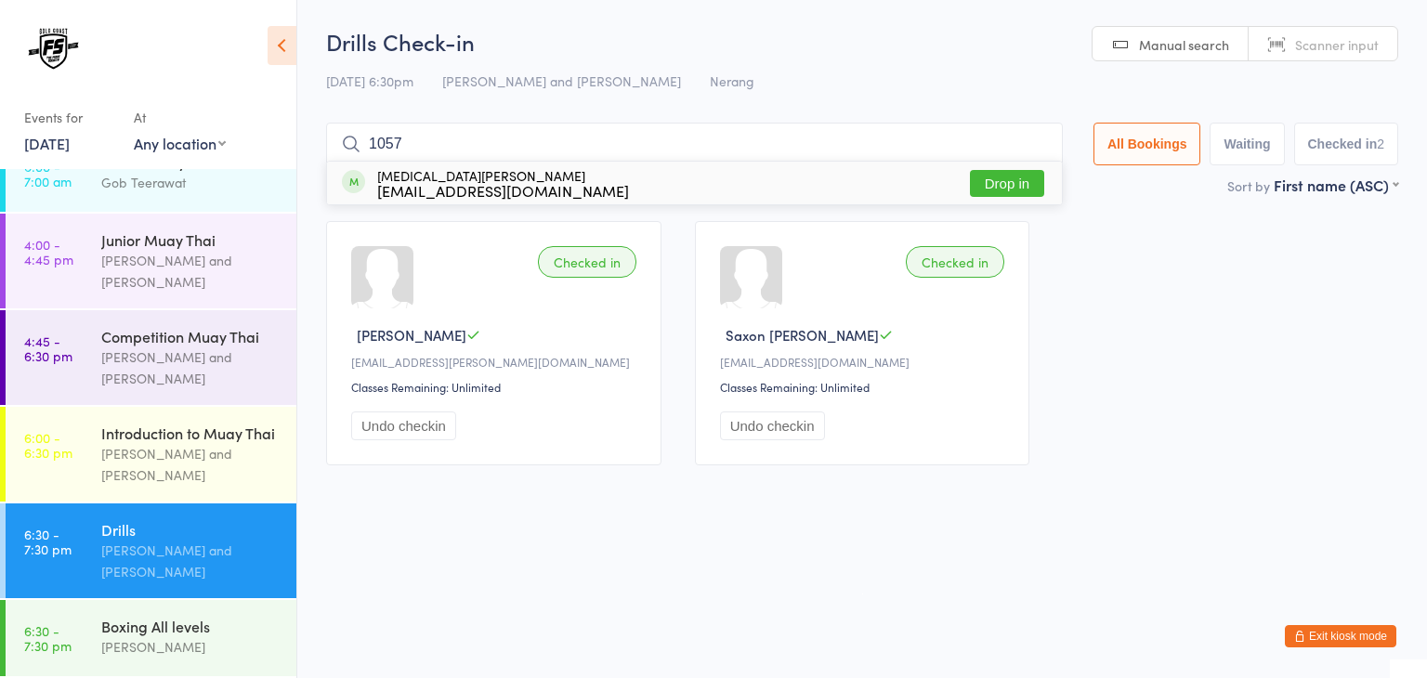
click at [1004, 179] on button "Drop in" at bounding box center [1007, 183] width 74 height 27
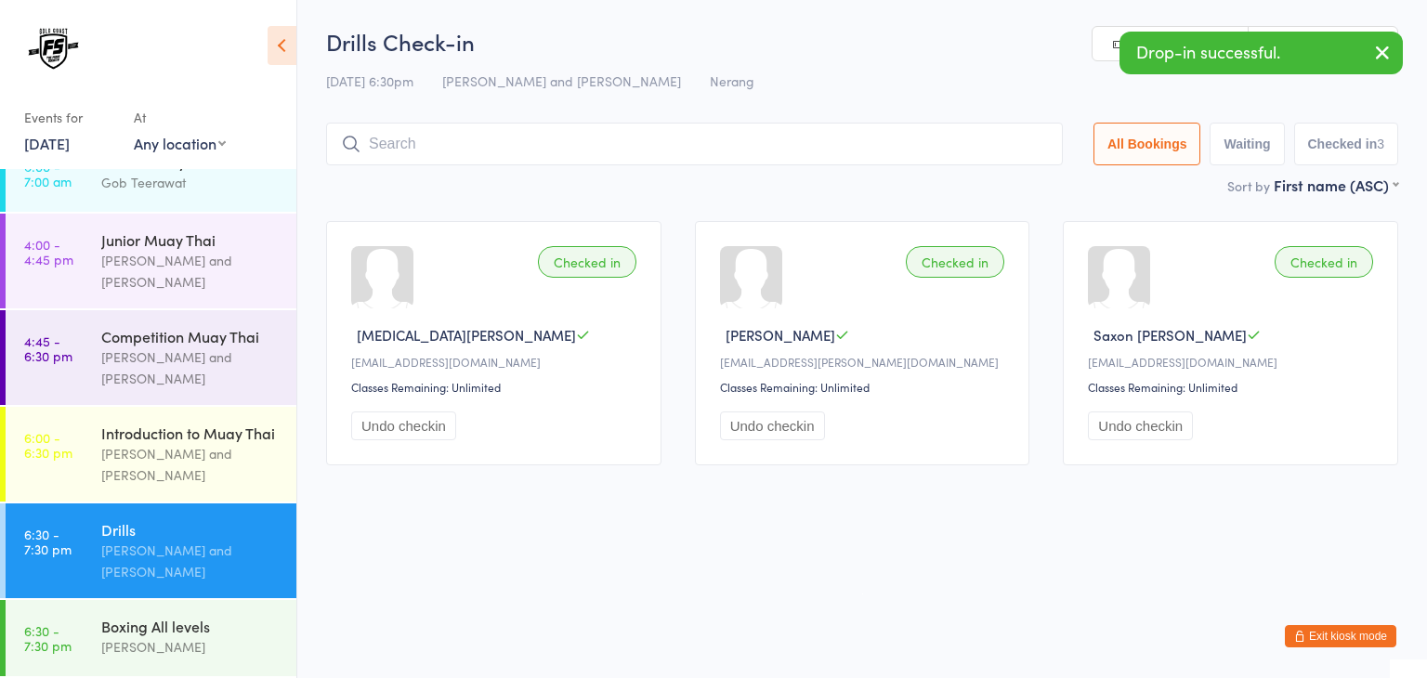
click at [1379, 47] on icon "button" at bounding box center [1383, 52] width 22 height 23
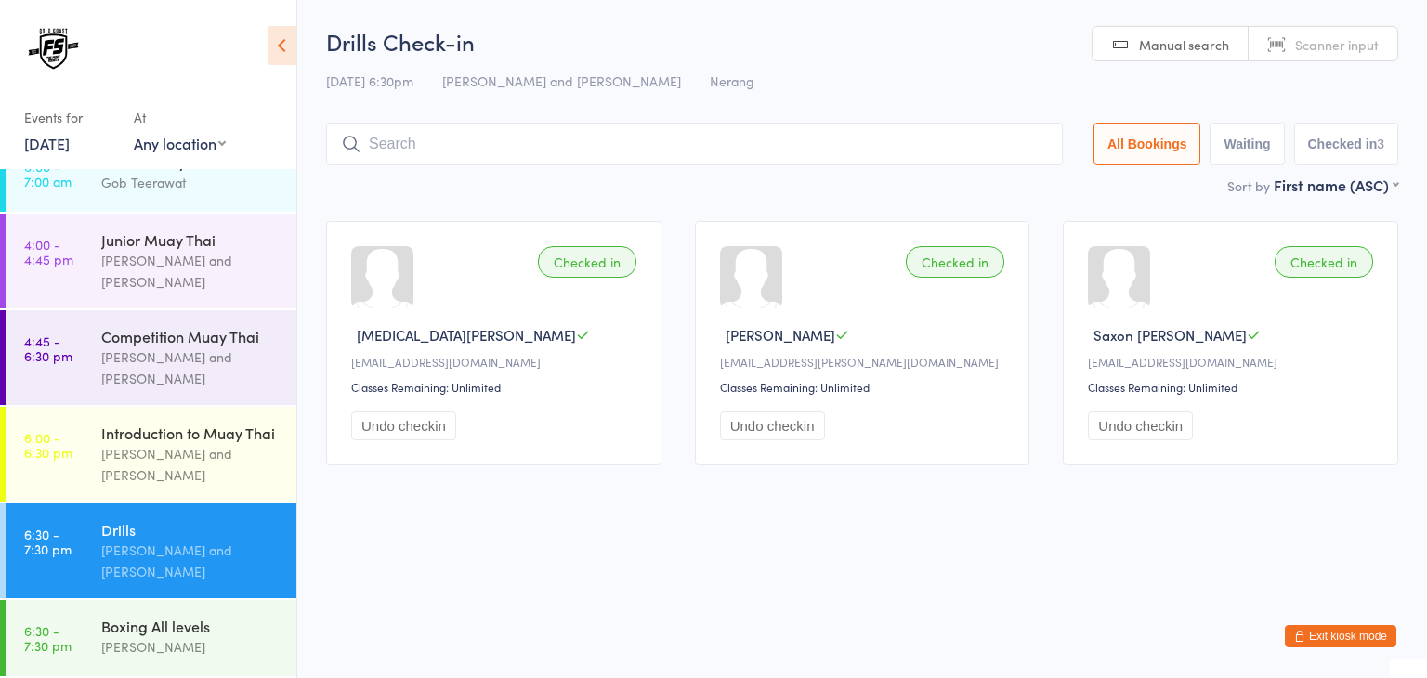
click at [1342, 49] on span "Scanner input" at bounding box center [1337, 44] width 84 height 19
click at [946, 145] on input "search" at bounding box center [694, 144] width 737 height 43
type input "AL"
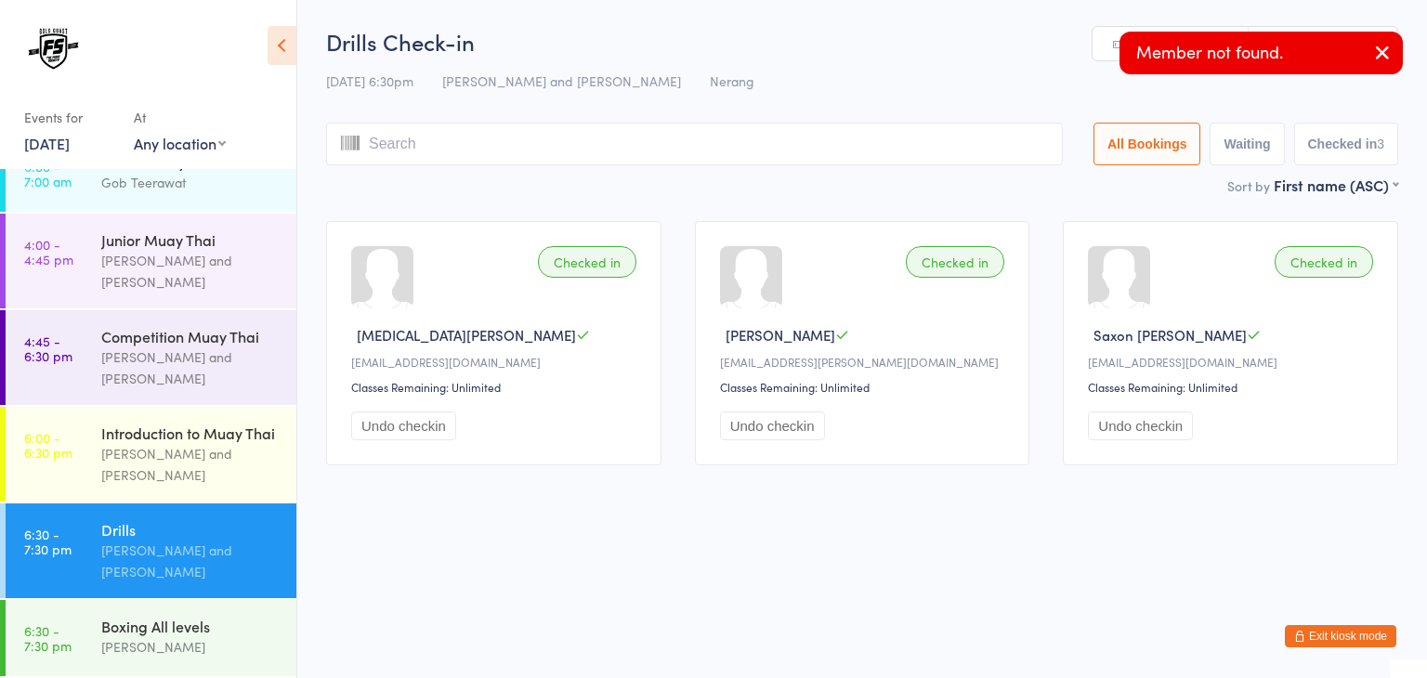
click at [1383, 51] on icon "button" at bounding box center [1383, 52] width 22 height 23
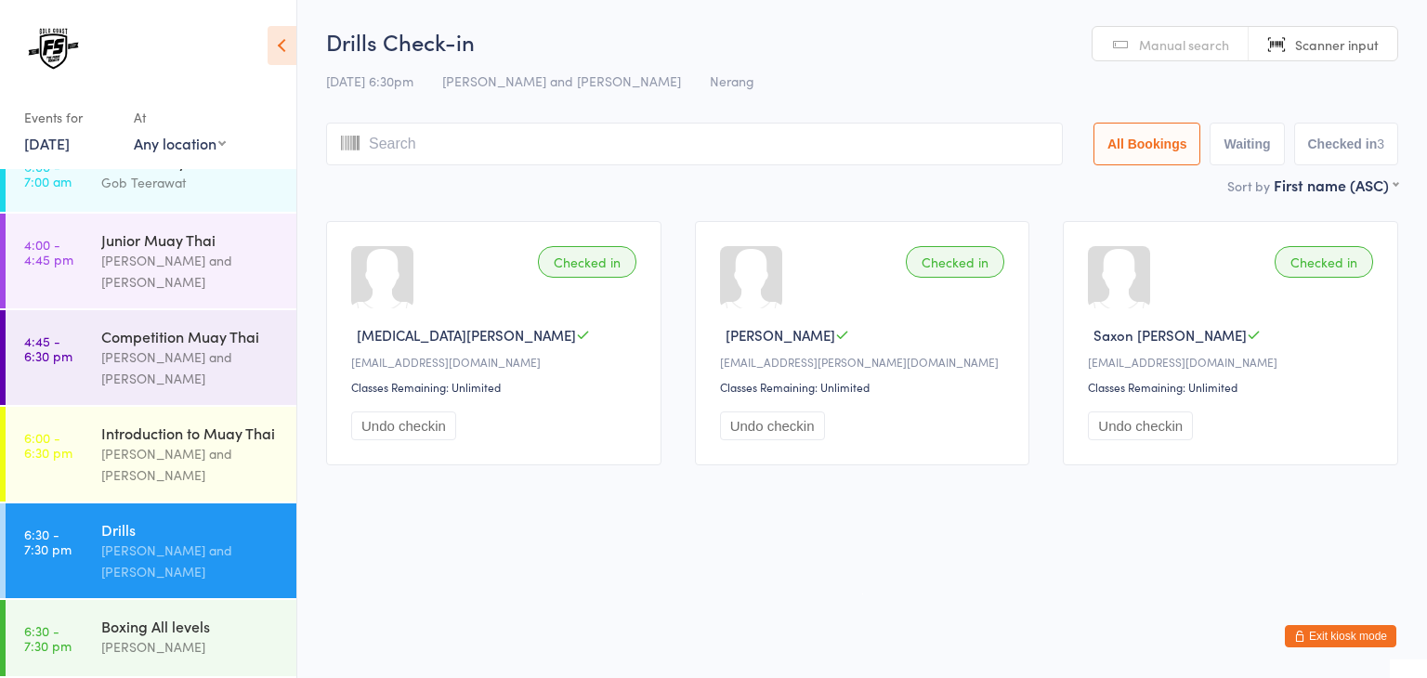
click at [922, 153] on input "search" at bounding box center [694, 144] width 737 height 43
type input "1084"
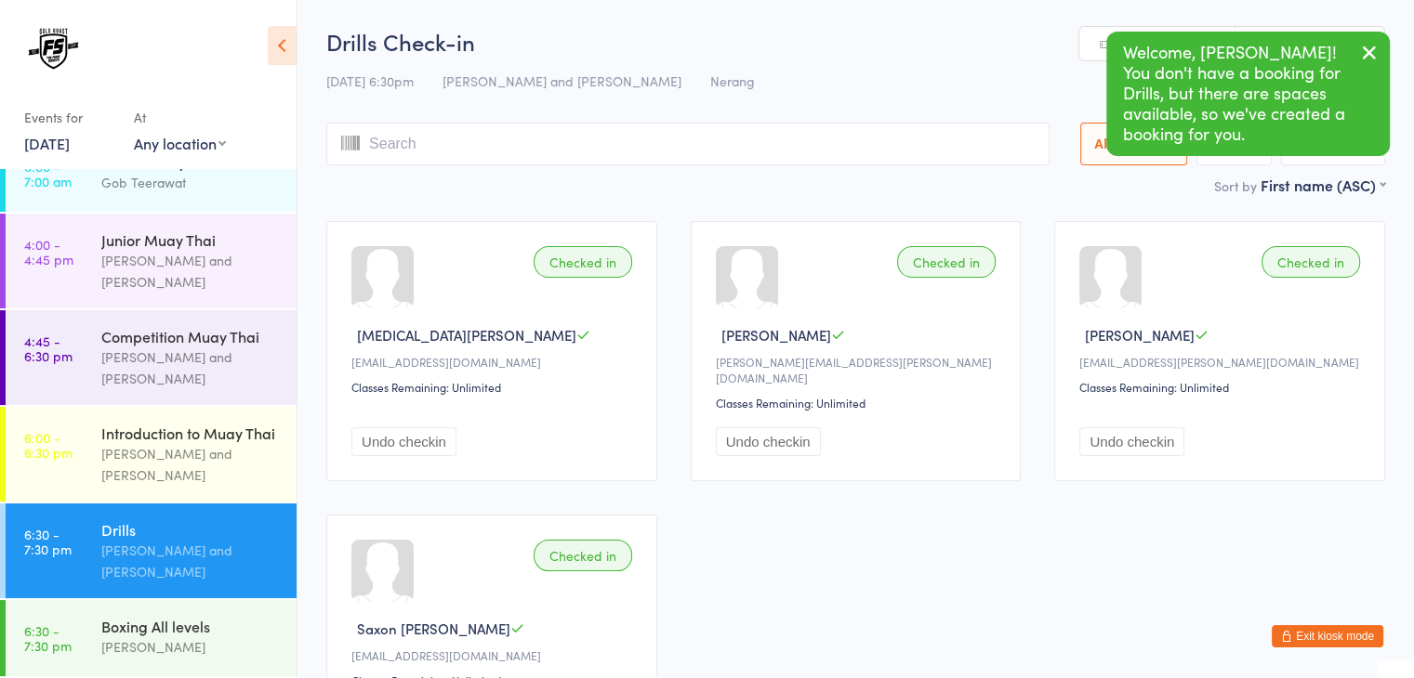
click at [1370, 53] on icon "button" at bounding box center [1369, 52] width 22 height 23
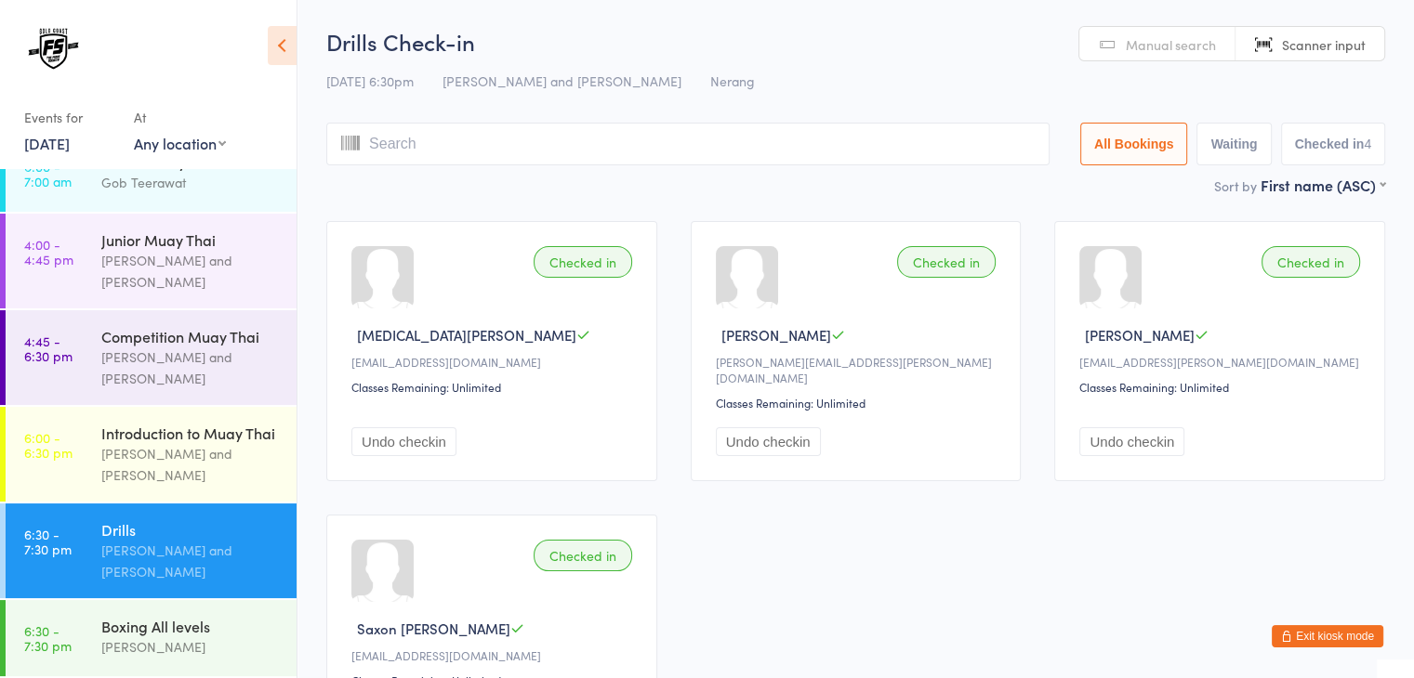
click at [934, 164] on input "search" at bounding box center [687, 144] width 723 height 43
click at [922, 153] on input "search" at bounding box center [687, 144] width 723 height 43
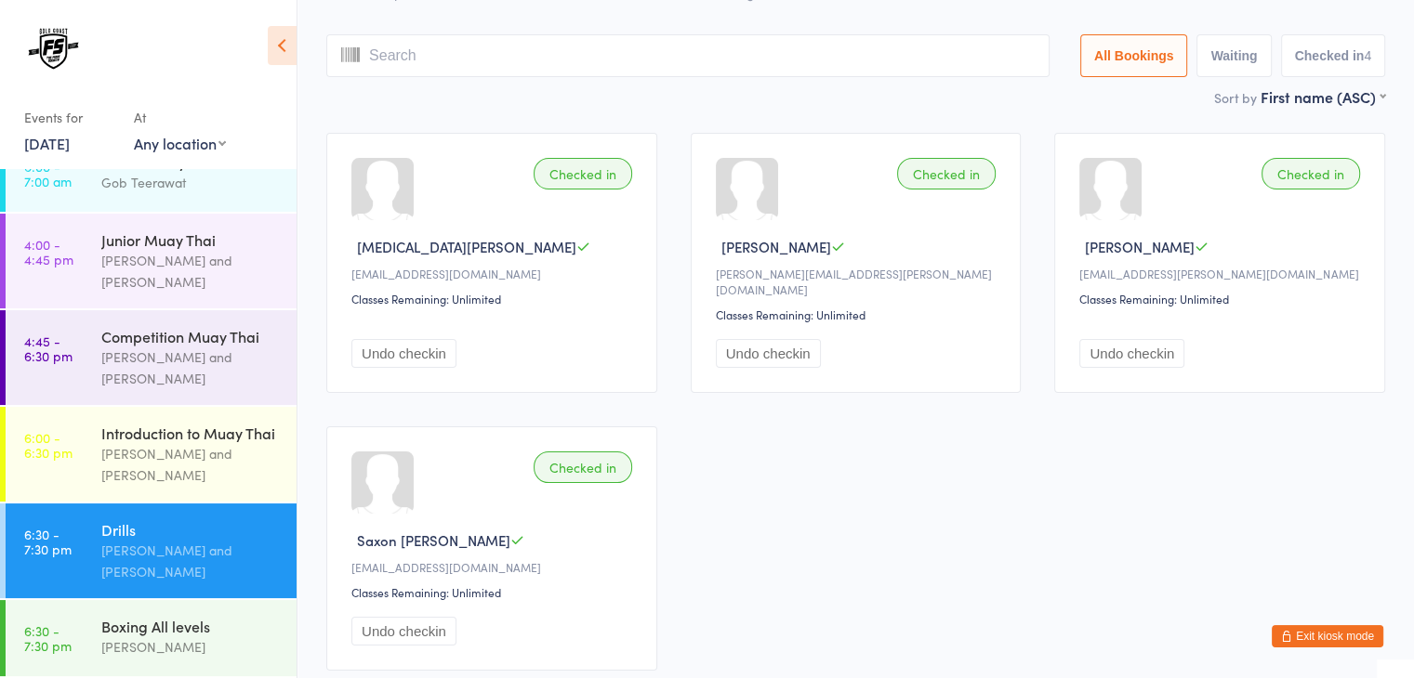
scroll to position [123, 0]
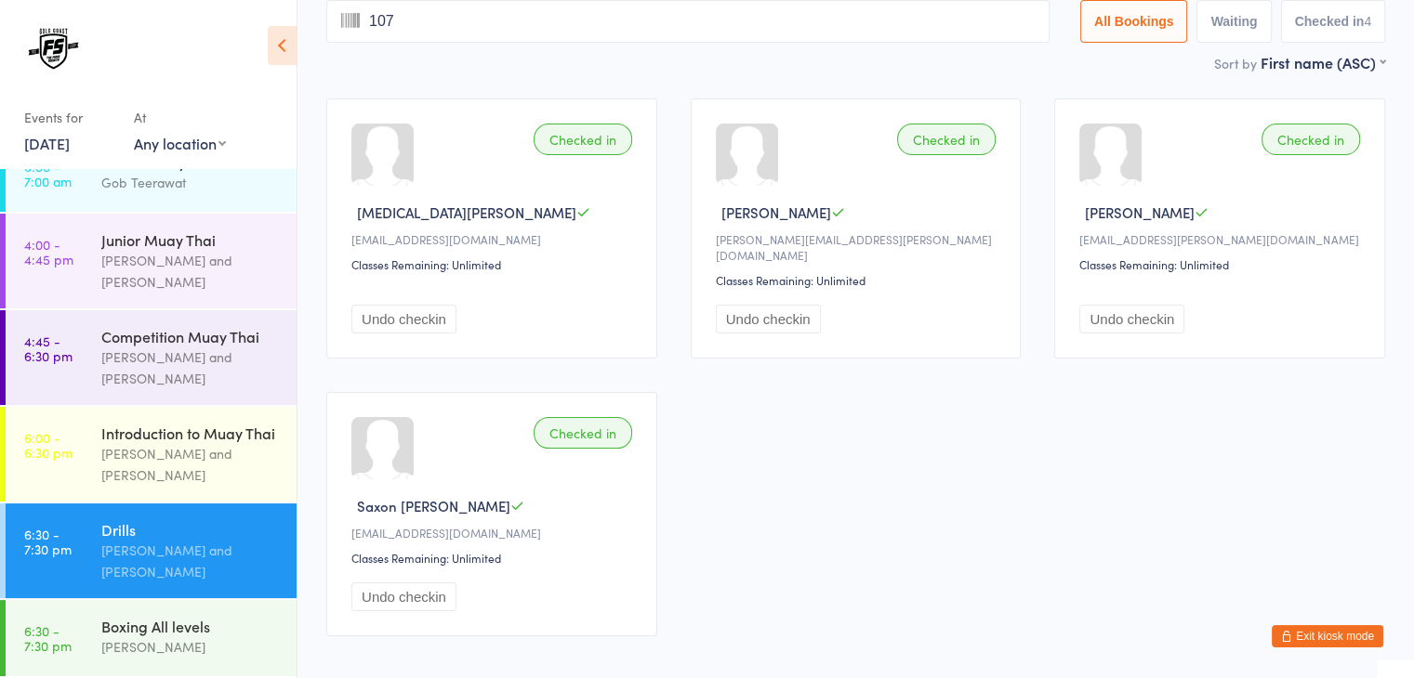
type input "1073"
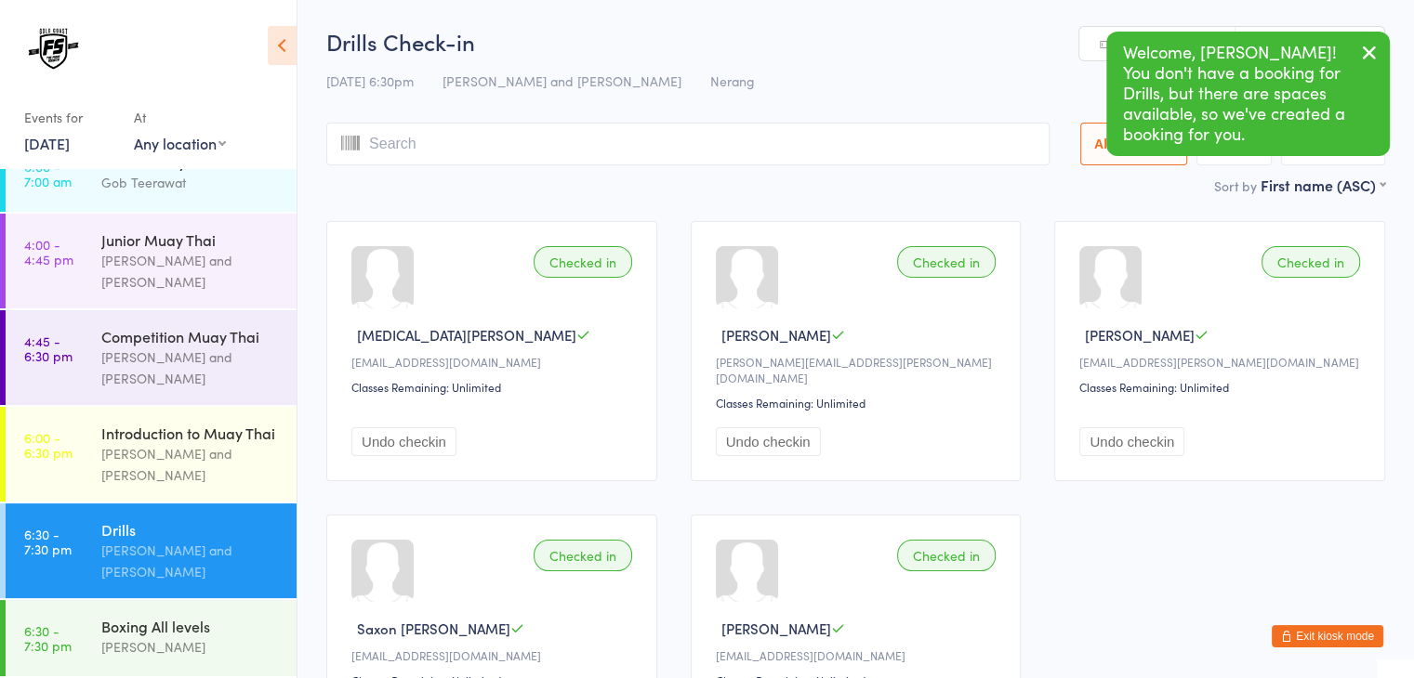
click at [888, 141] on input "search" at bounding box center [687, 144] width 723 height 43
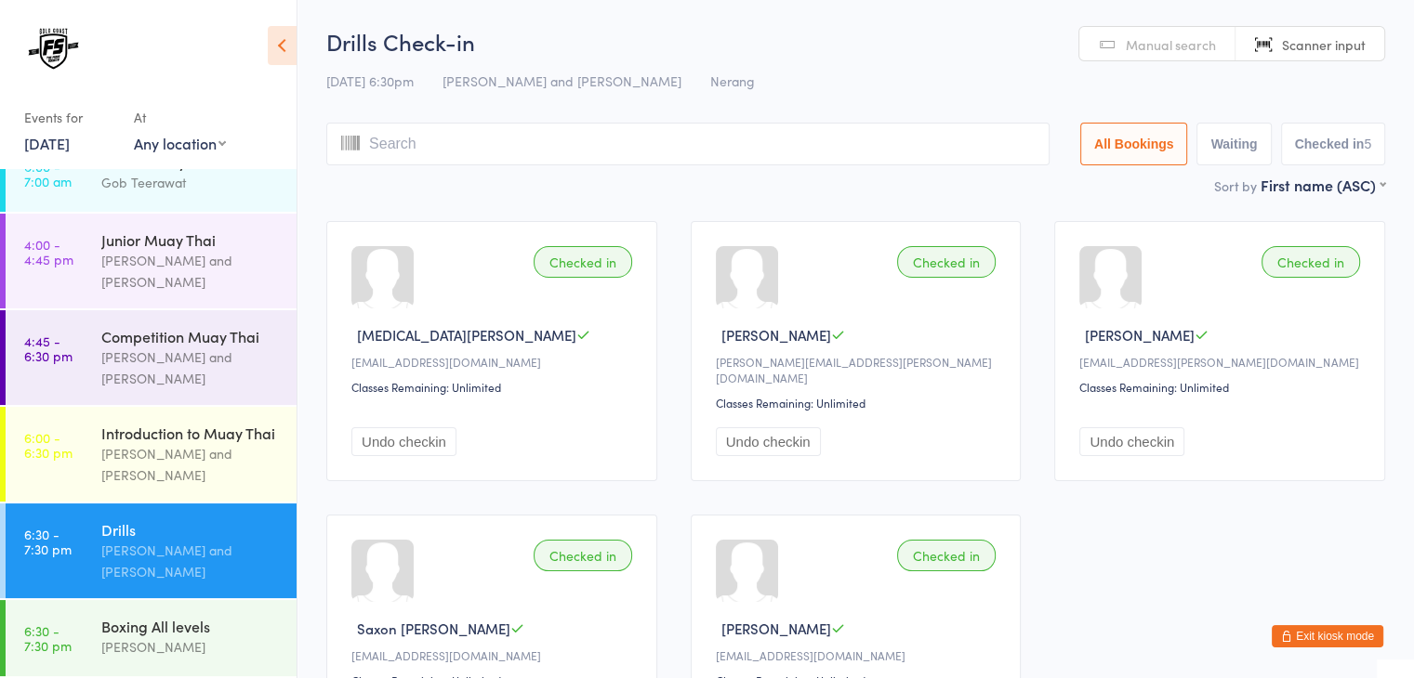
click at [1172, 46] on span "Manual search" at bounding box center [1170, 44] width 90 height 19
click at [1295, 38] on span "Scanner input" at bounding box center [1324, 44] width 84 height 19
click at [948, 139] on input "search" at bounding box center [687, 144] width 723 height 43
click at [935, 156] on input "search" at bounding box center [687, 144] width 723 height 43
click at [888, 138] on input "search" at bounding box center [687, 144] width 723 height 43
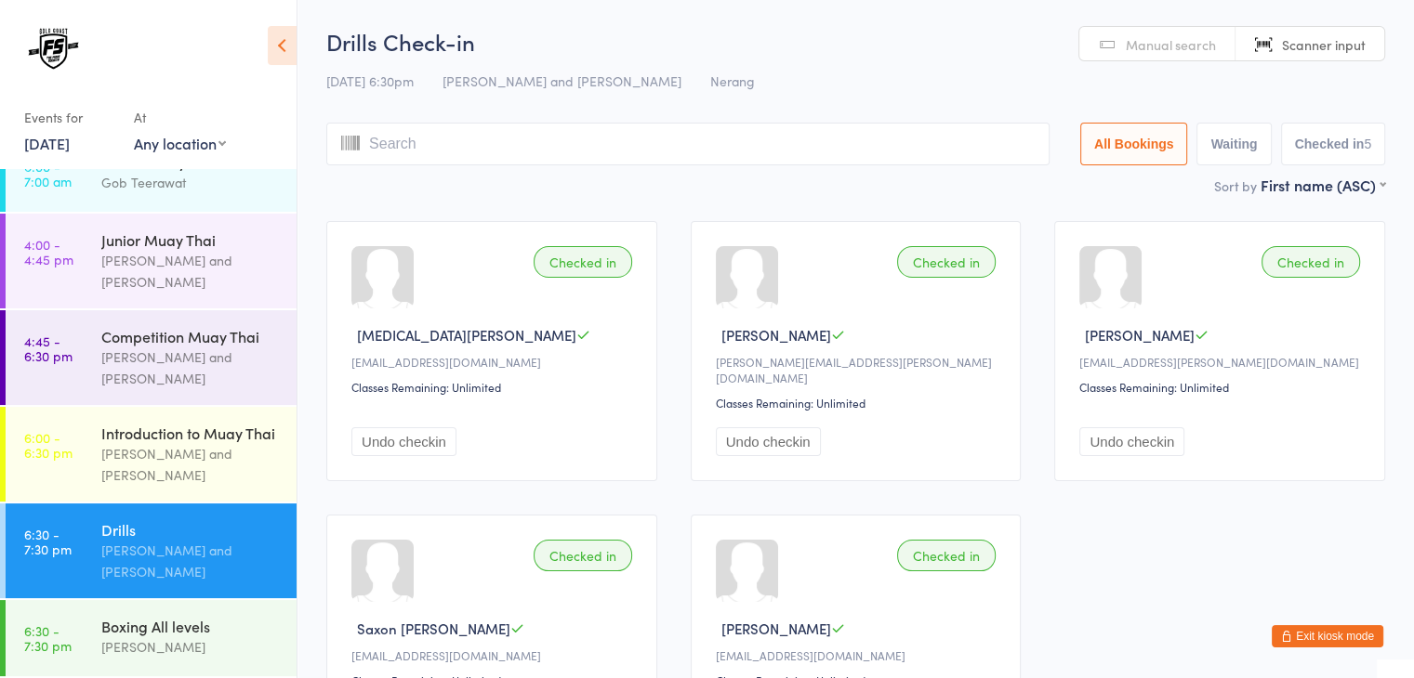
click at [860, 149] on input "search" at bounding box center [687, 144] width 723 height 43
click at [807, 151] on input "search" at bounding box center [687, 144] width 723 height 43
type input "1033"
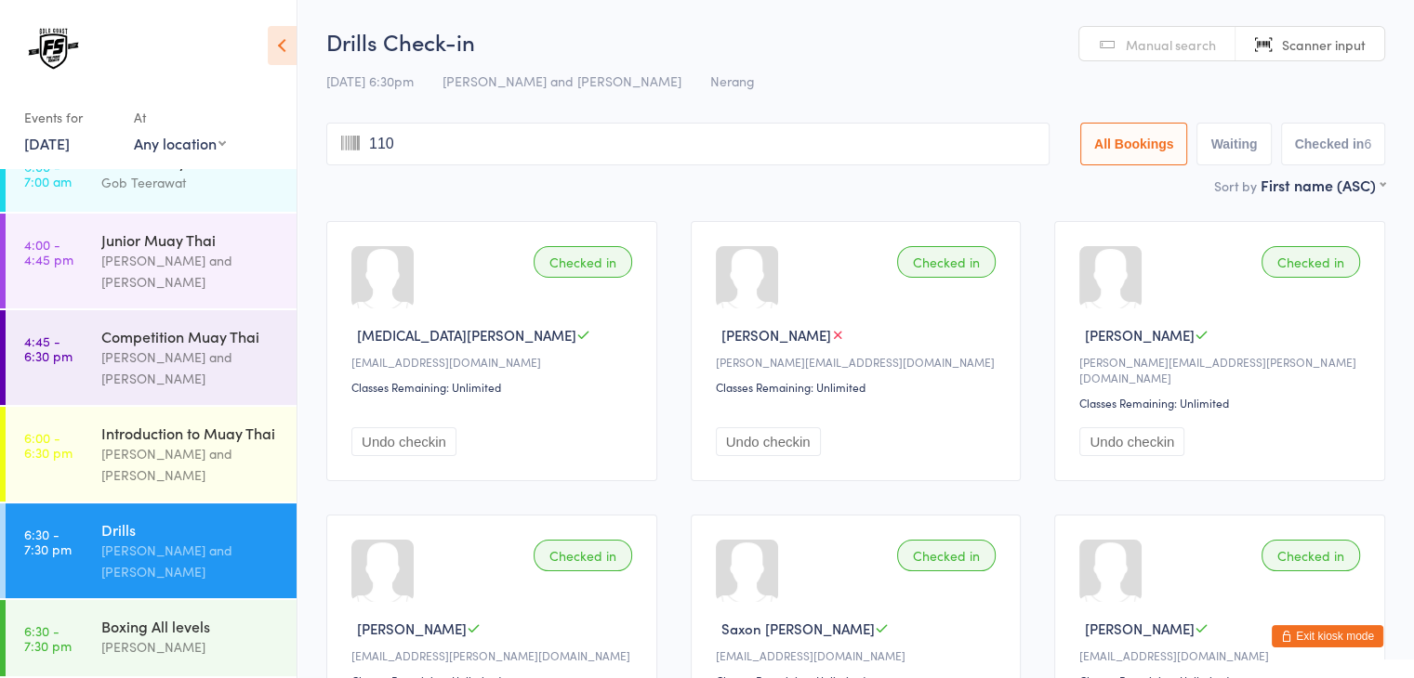
type input "1100"
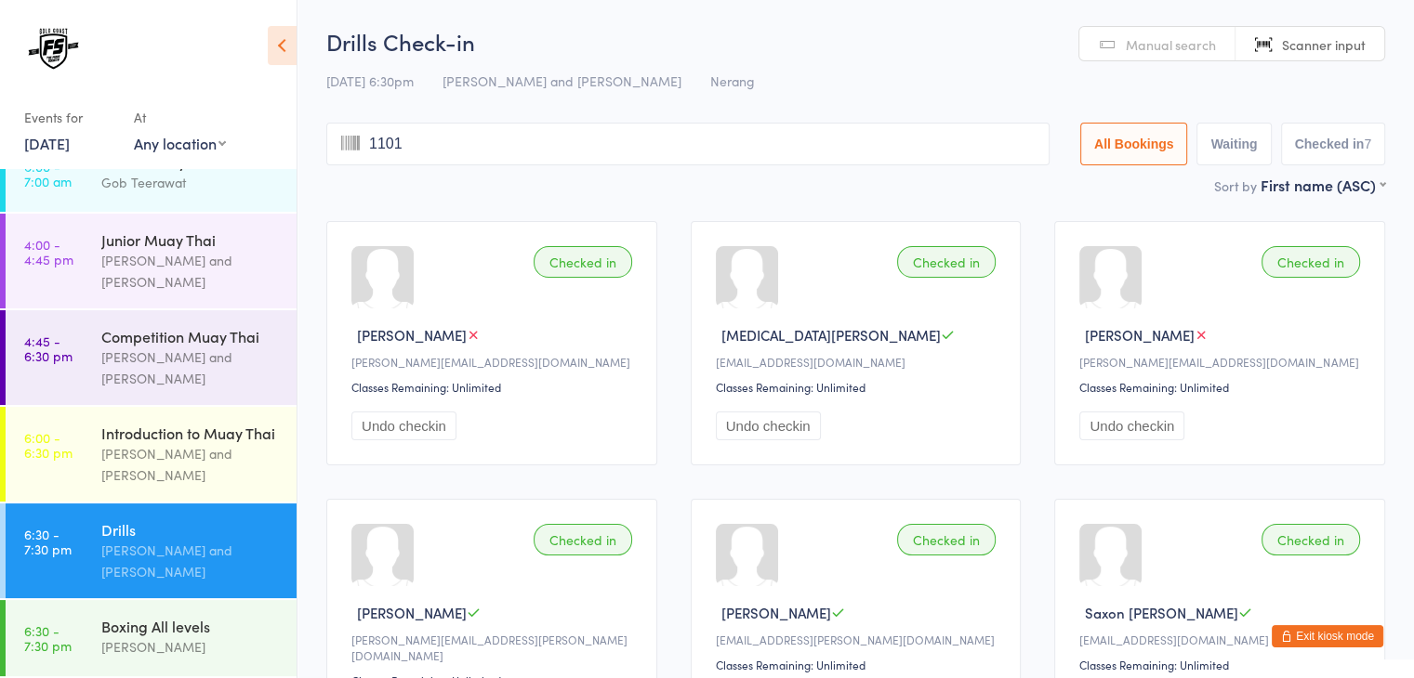
type input "1101"
type input "1032"
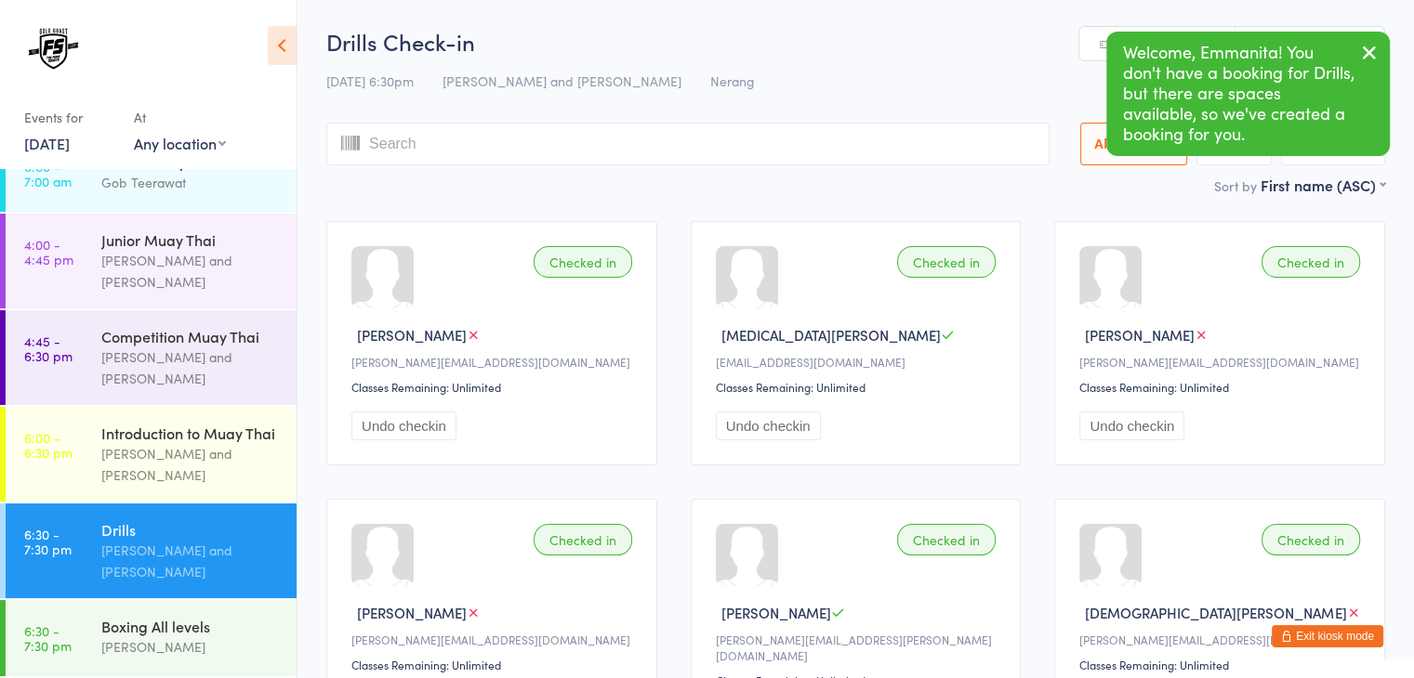
click at [807, 151] on input "search" at bounding box center [687, 144] width 723 height 43
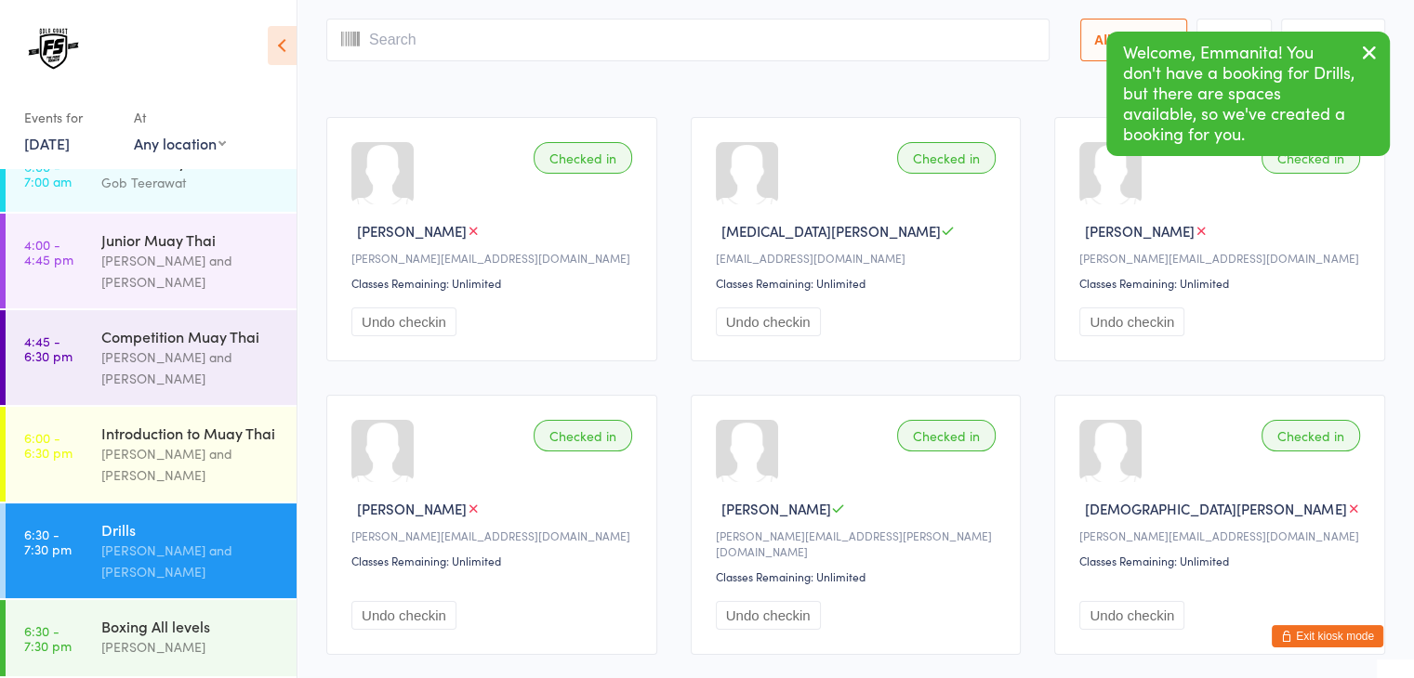
scroll to position [123, 0]
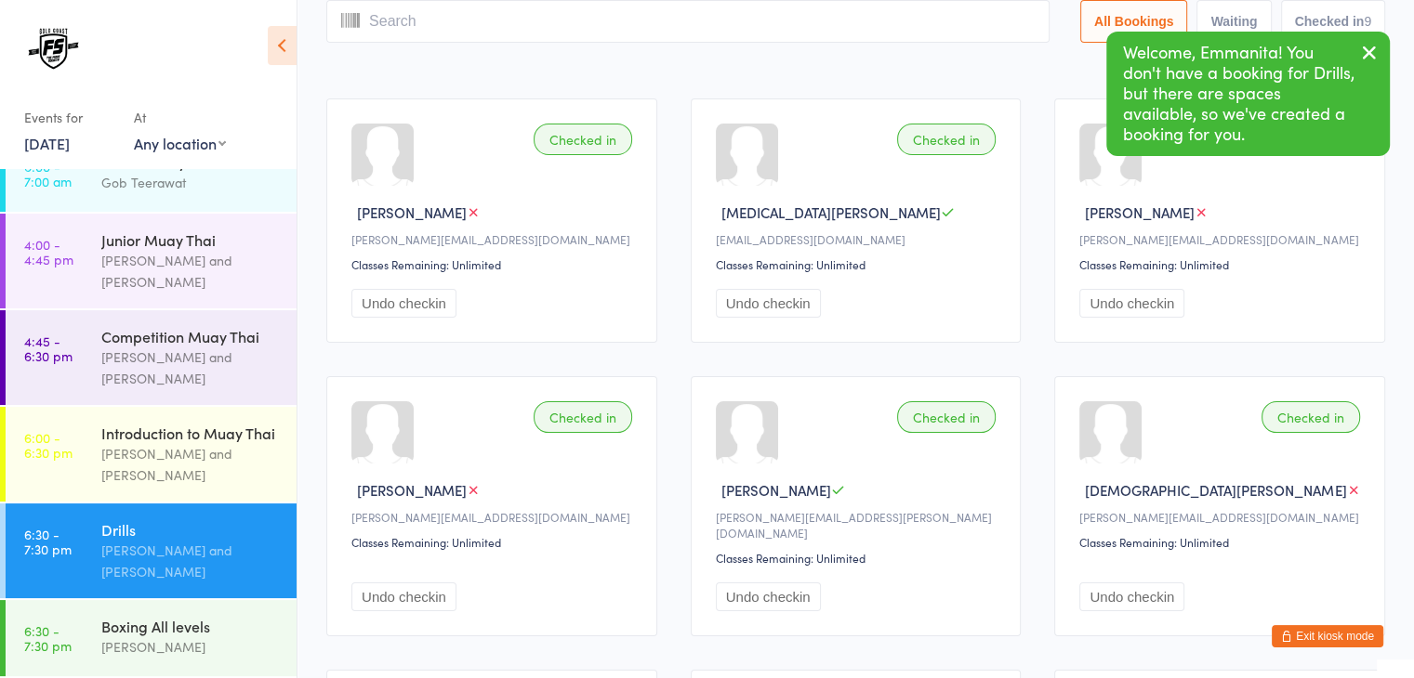
click at [1370, 52] on icon "button" at bounding box center [1369, 52] width 22 height 23
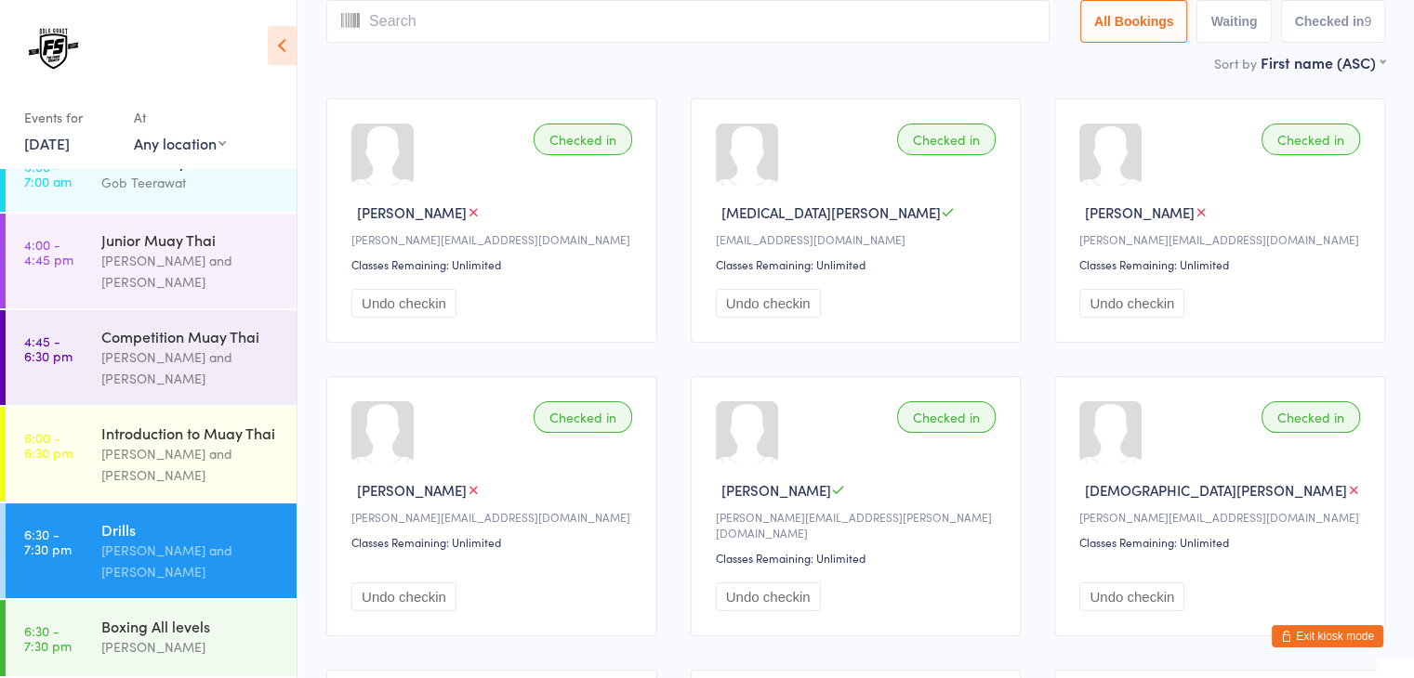
scroll to position [0, 0]
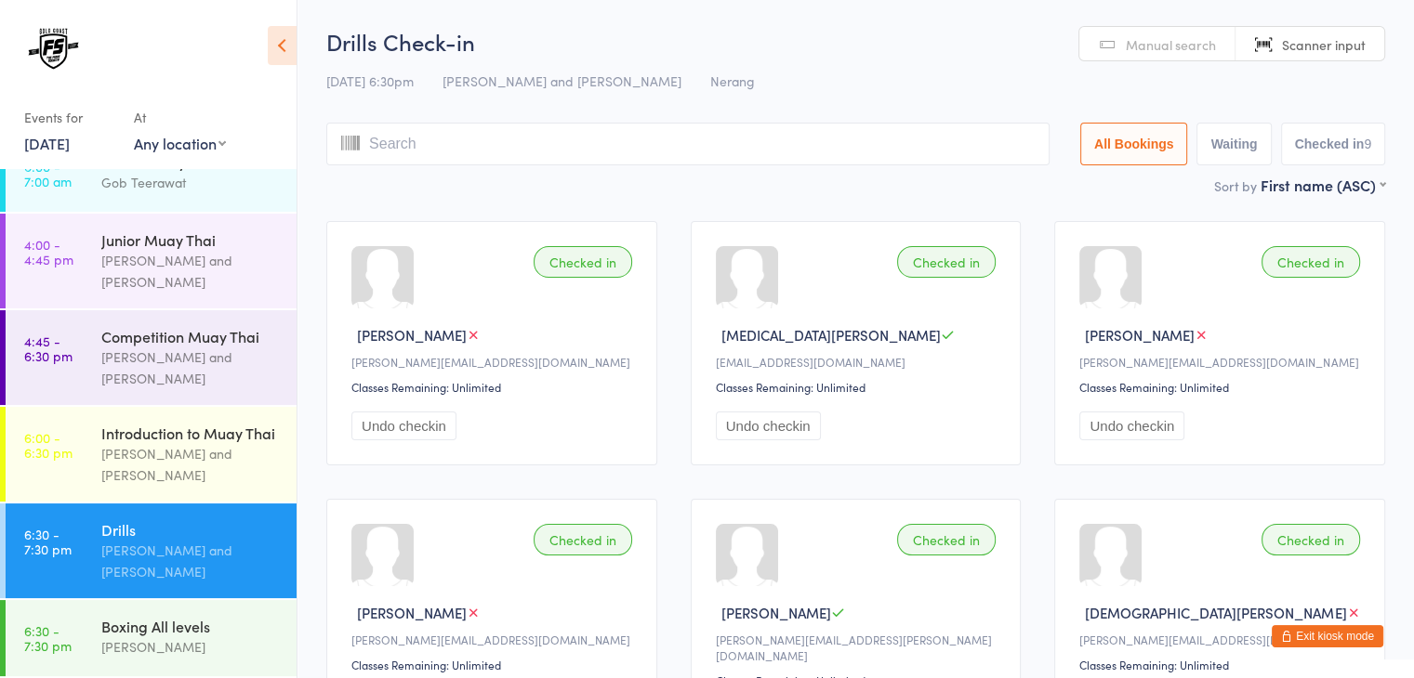
click at [662, 144] on input "search" at bounding box center [687, 144] width 723 height 43
click at [681, 135] on input "search" at bounding box center [687, 144] width 723 height 43
click at [658, 138] on input "search" at bounding box center [687, 144] width 723 height 43
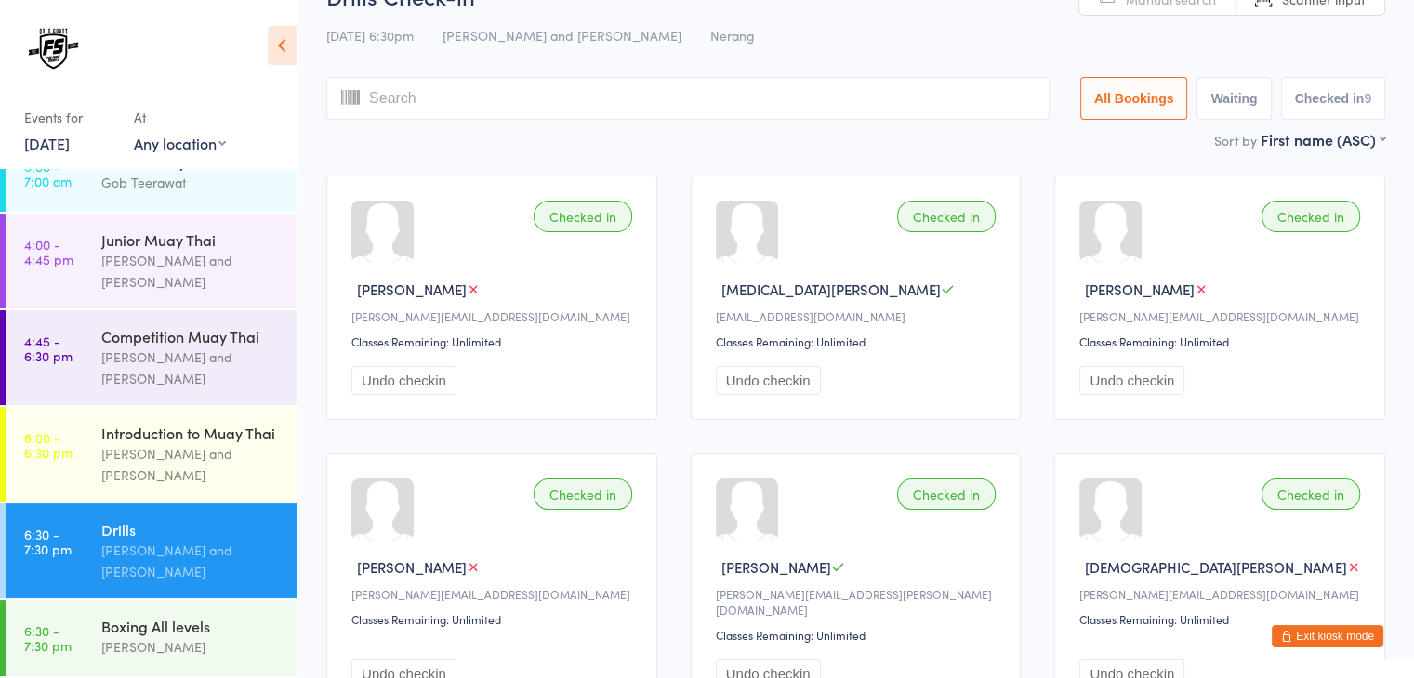
scroll to position [45, 0]
click at [709, 101] on input "search" at bounding box center [687, 99] width 723 height 43
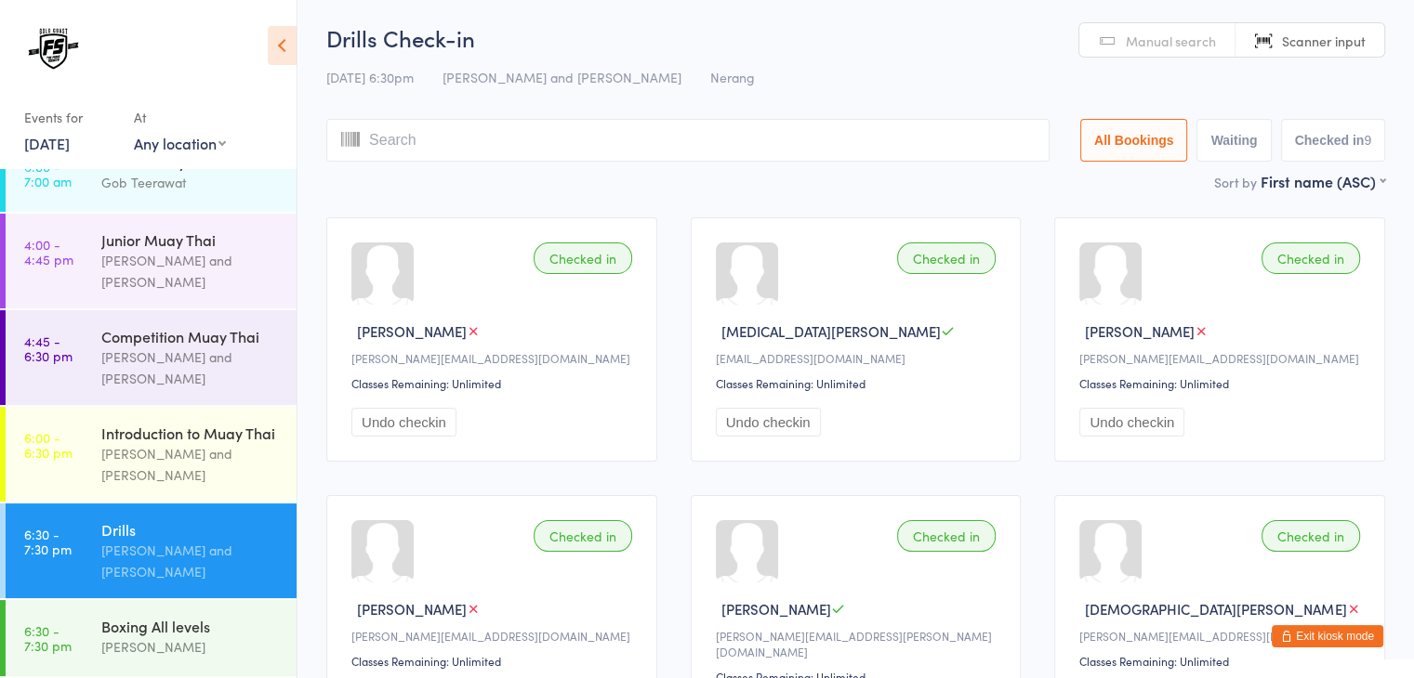
scroll to position [2, 0]
click at [754, 135] on input "search" at bounding box center [687, 142] width 723 height 43
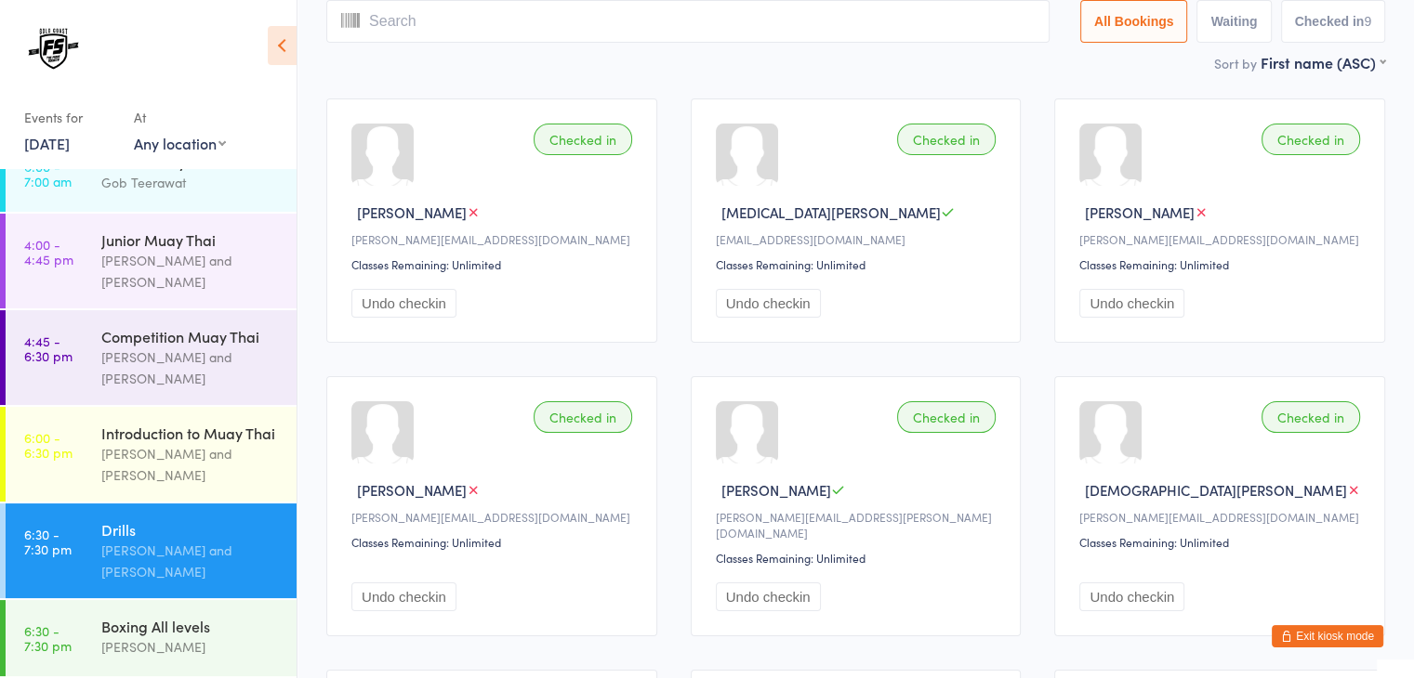
scroll to position [0, 0]
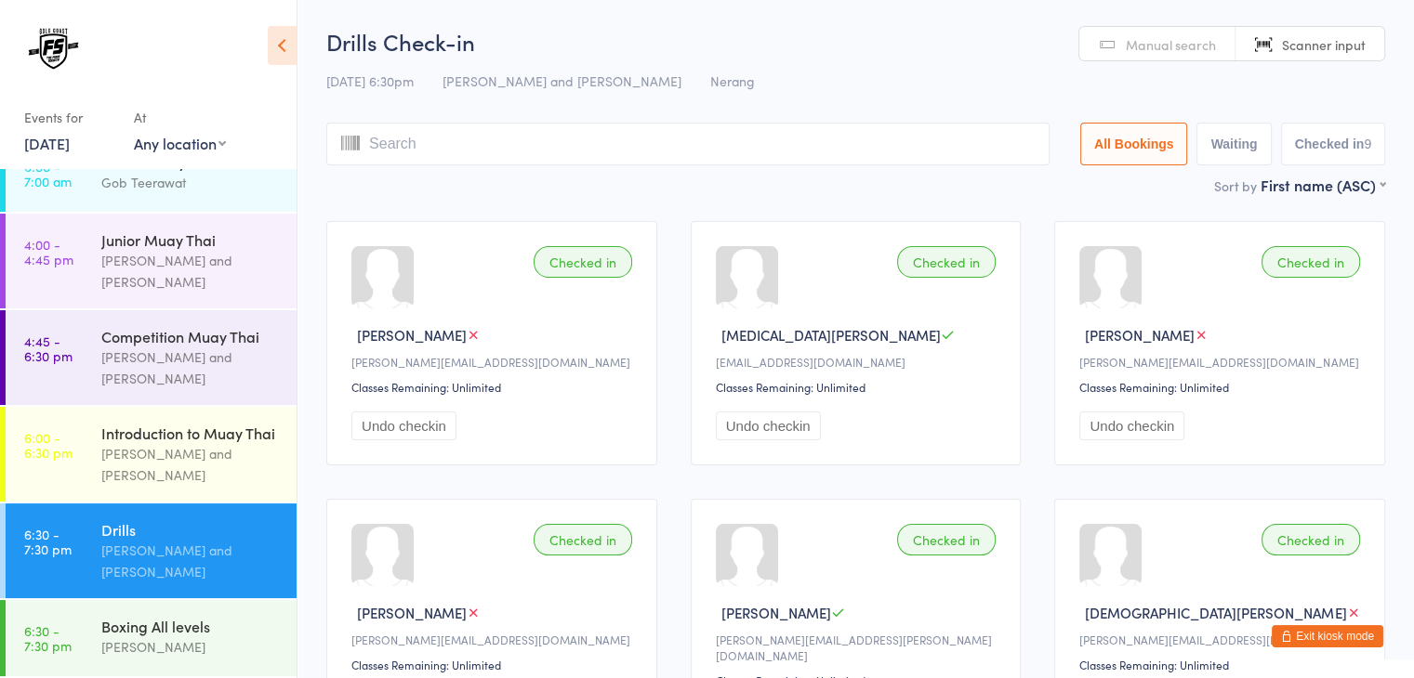
click at [825, 138] on input "search" at bounding box center [687, 144] width 723 height 43
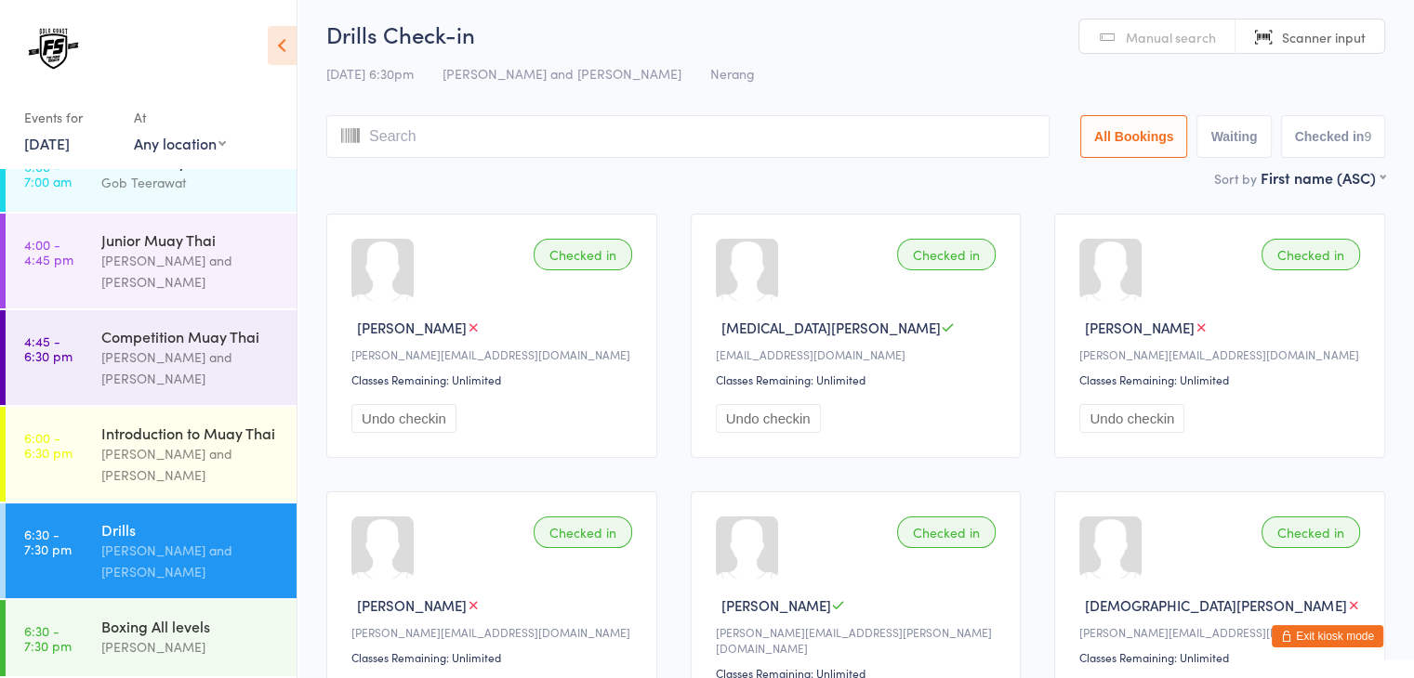
scroll to position [7, 0]
type input "1105"
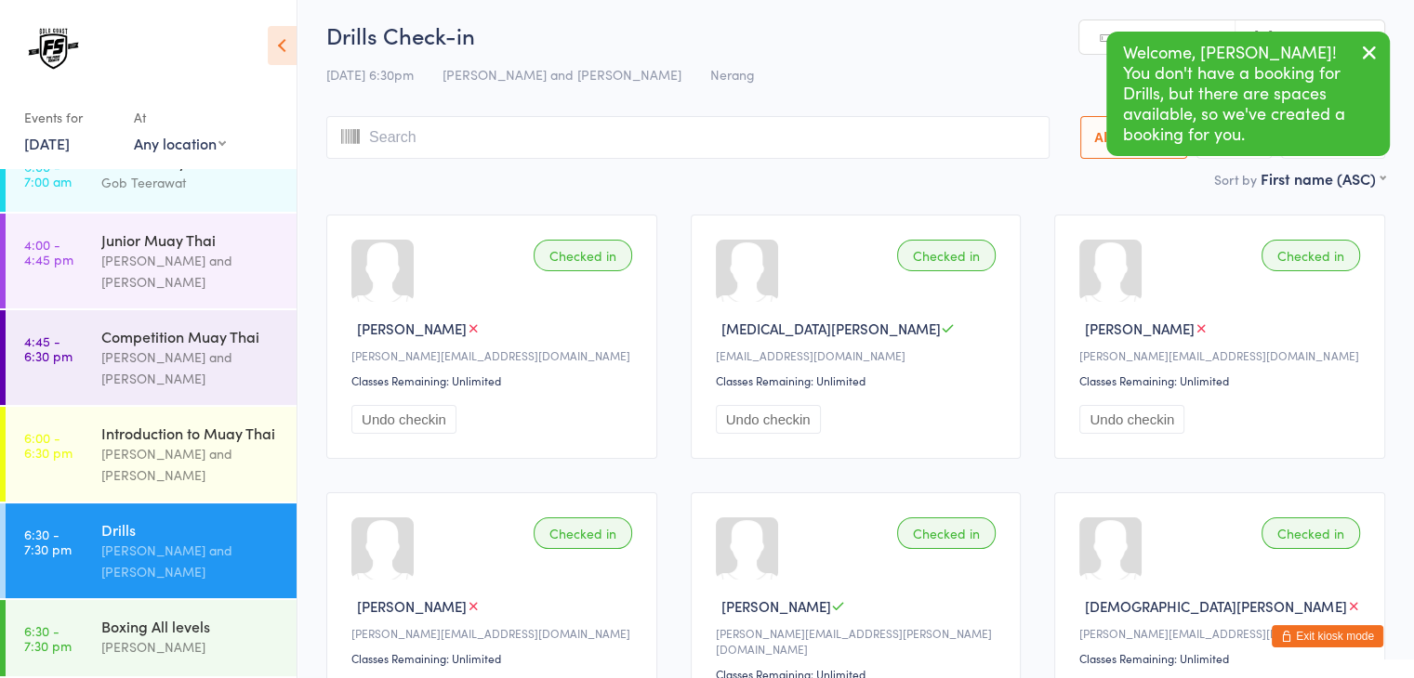
scroll to position [0, 0]
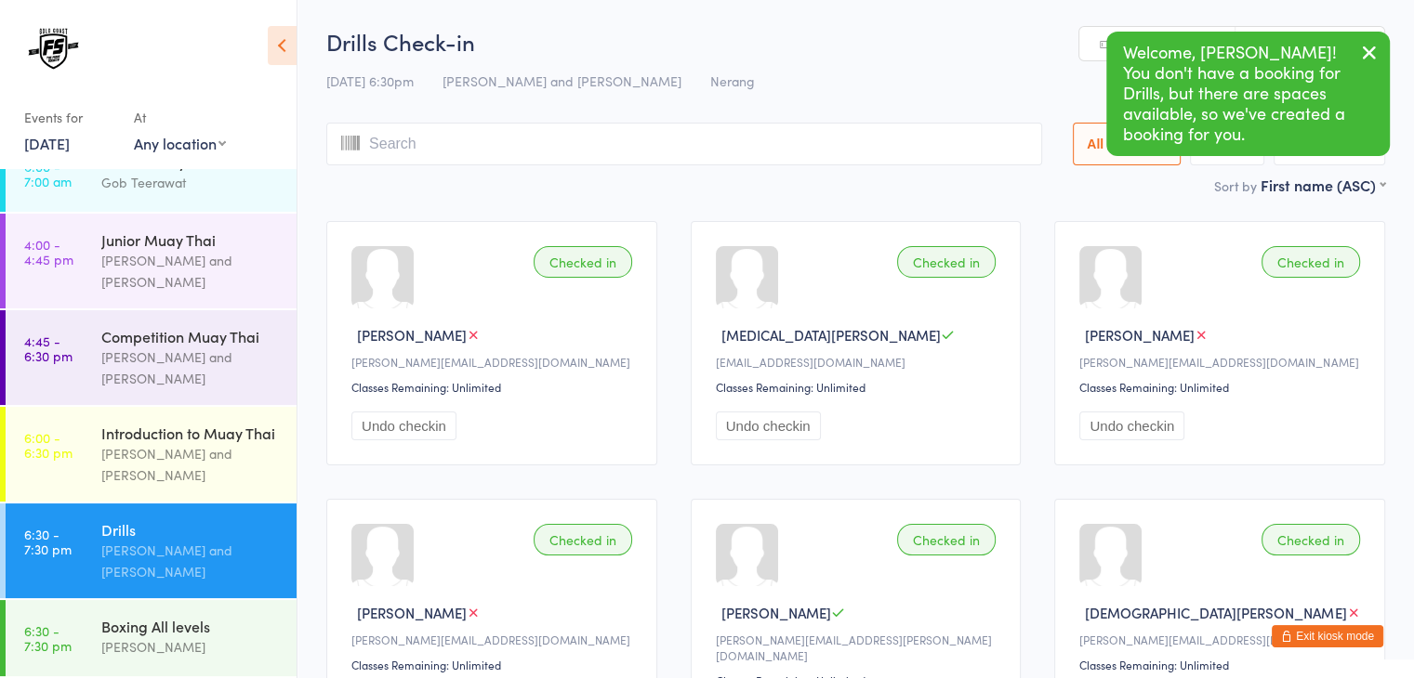
click at [815, 146] on input "search" at bounding box center [684, 144] width 716 height 43
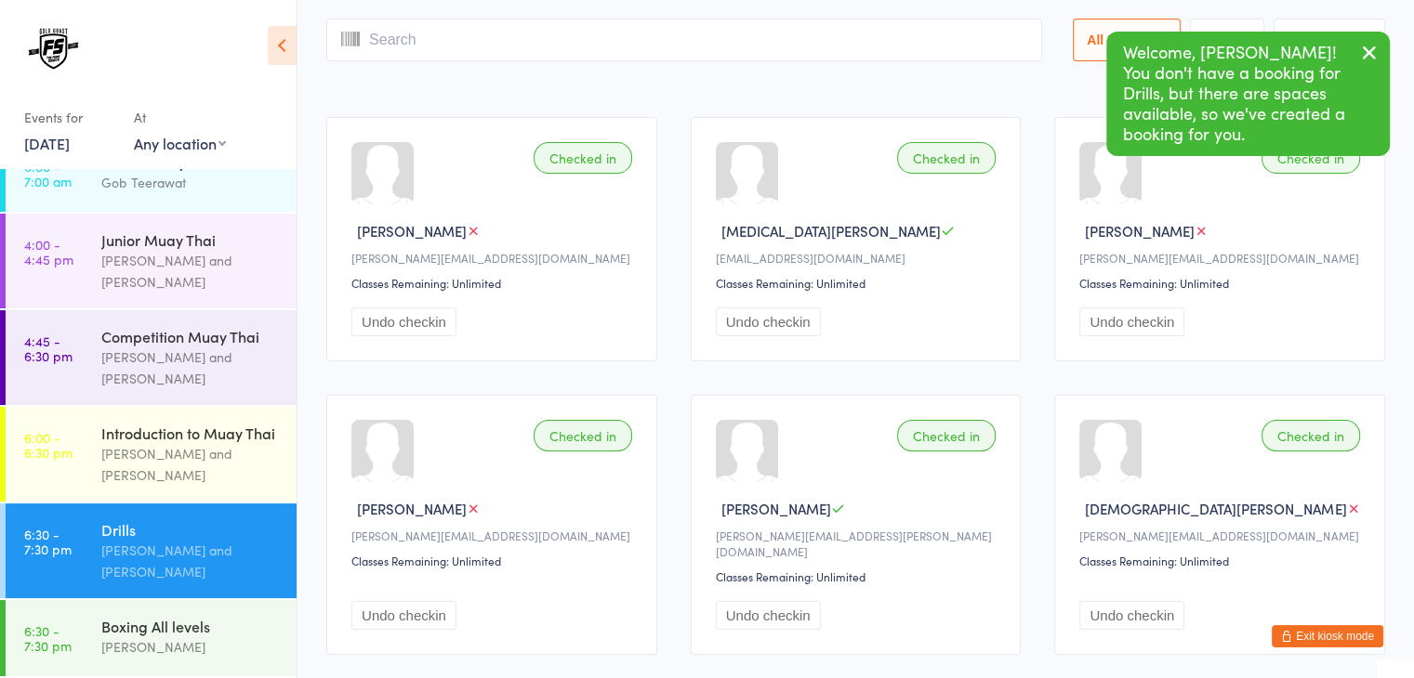
scroll to position [123, 0]
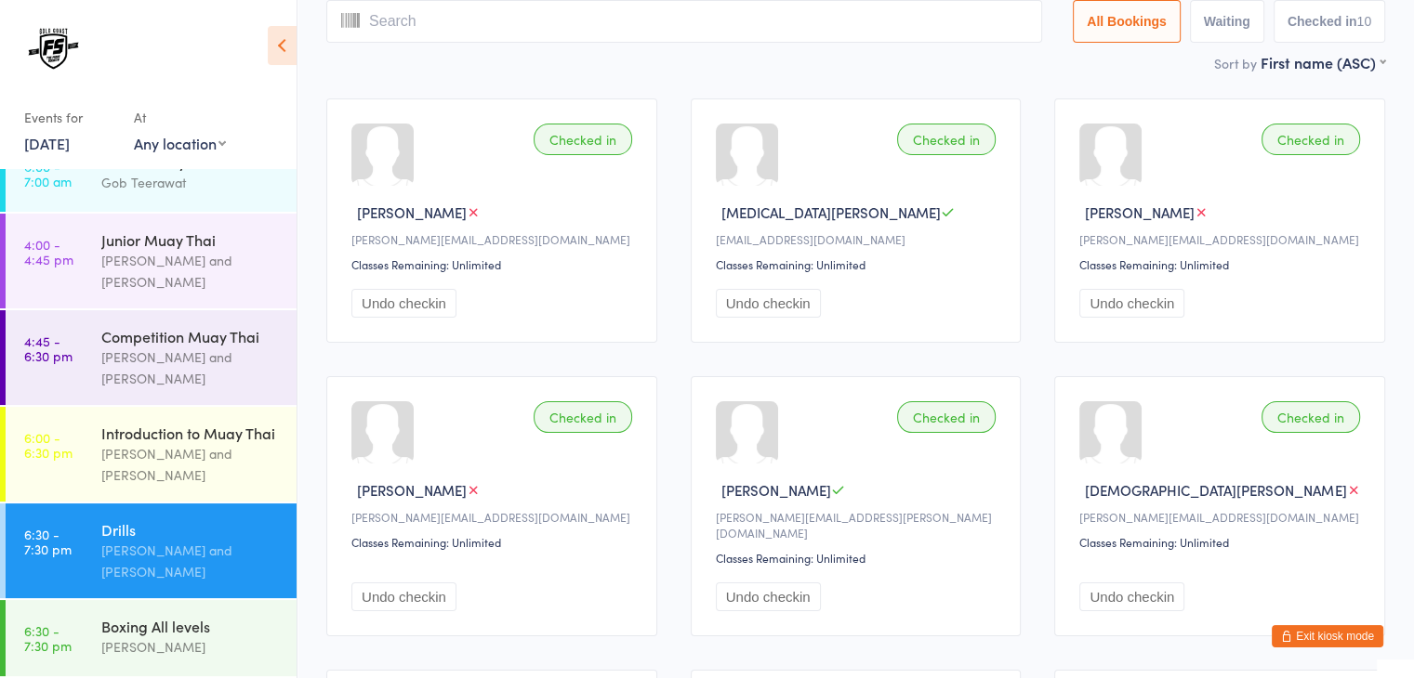
click at [711, 20] on input "search" at bounding box center [684, 21] width 716 height 43
click at [704, 20] on input "search" at bounding box center [684, 21] width 716 height 43
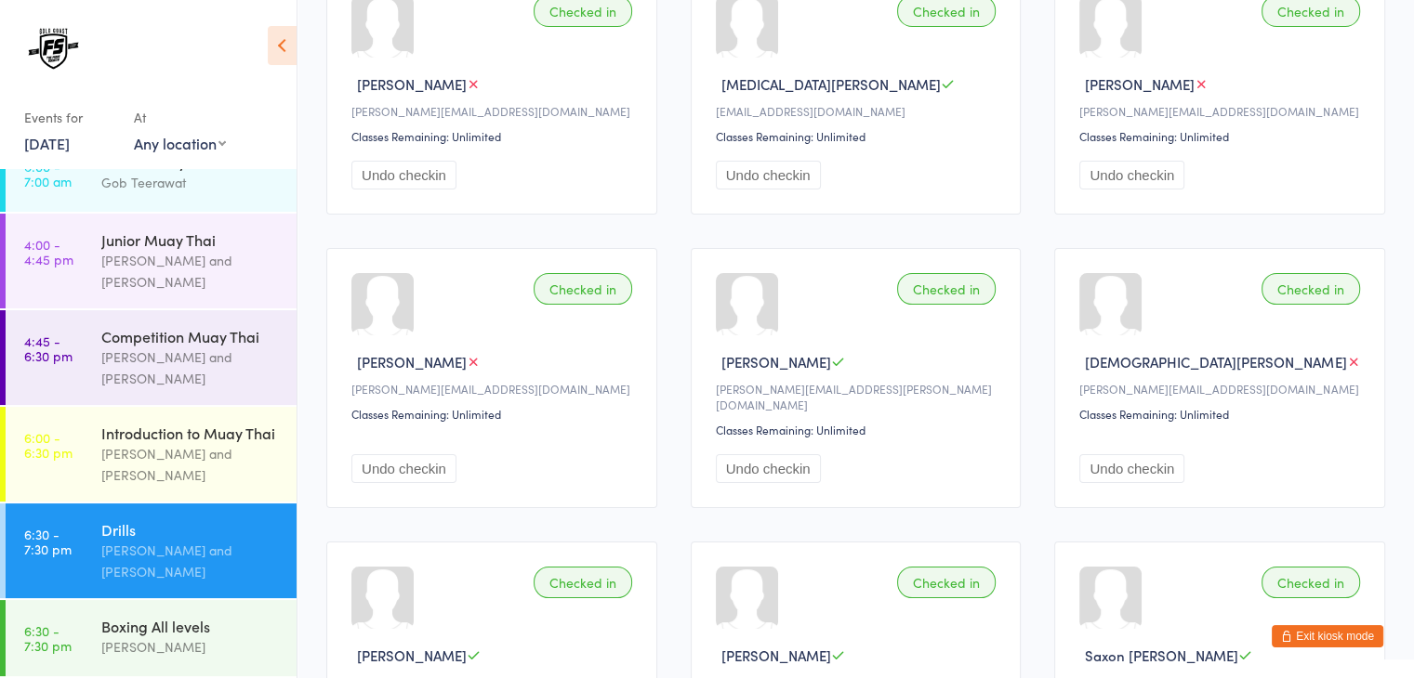
scroll to position [0, 0]
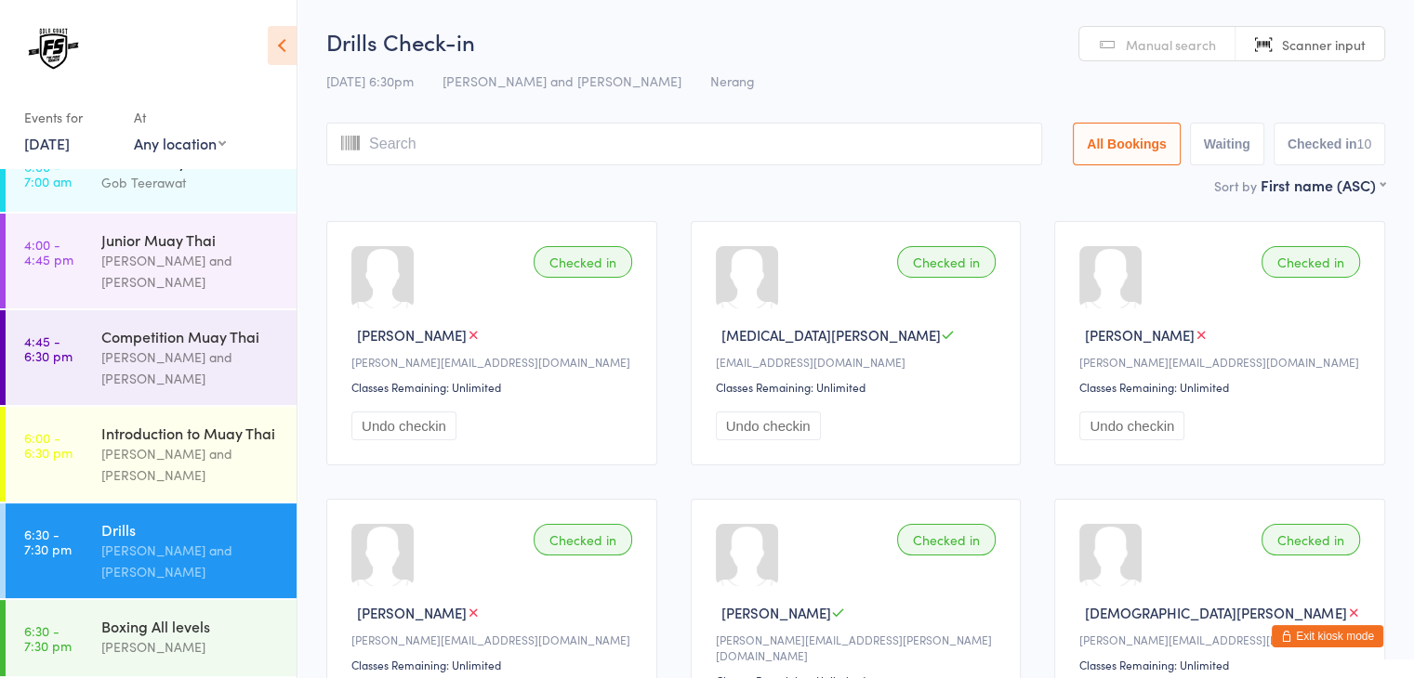
click at [496, 147] on input "search" at bounding box center [684, 144] width 716 height 43
click at [528, 158] on input "search" at bounding box center [684, 144] width 716 height 43
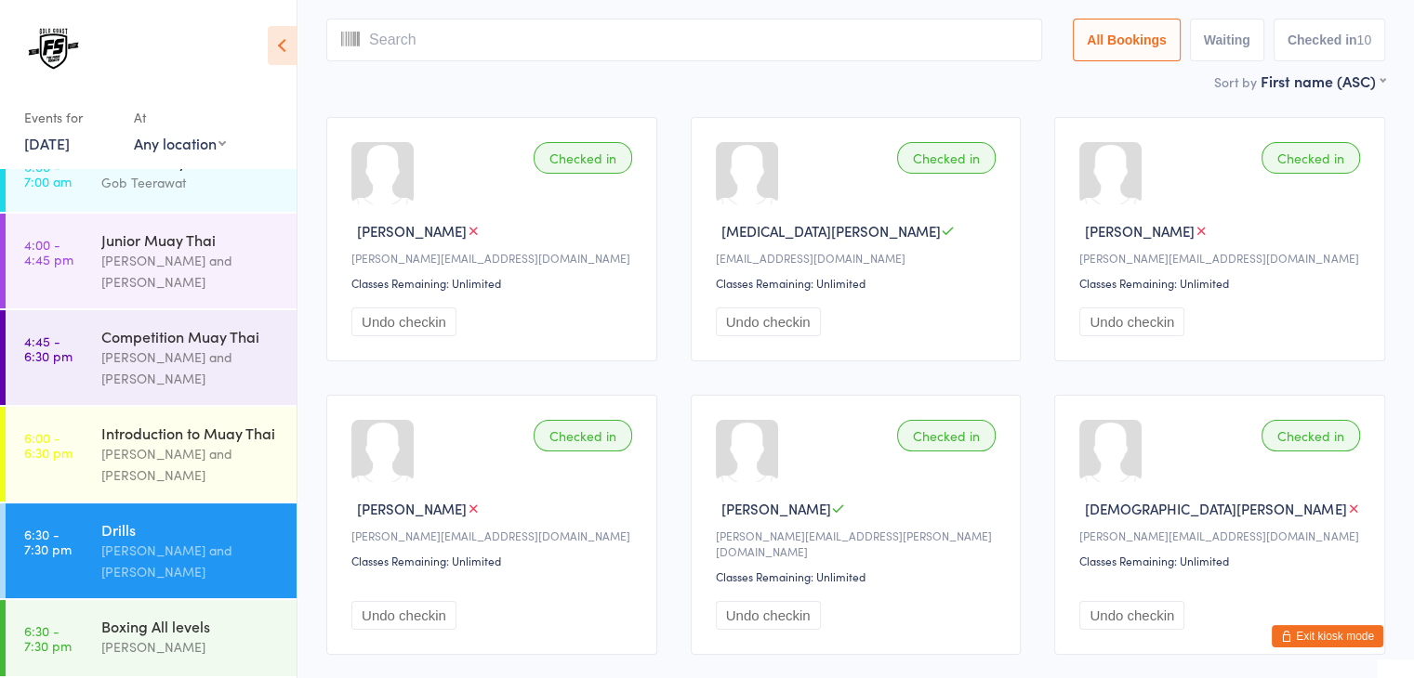
scroll to position [123, 0]
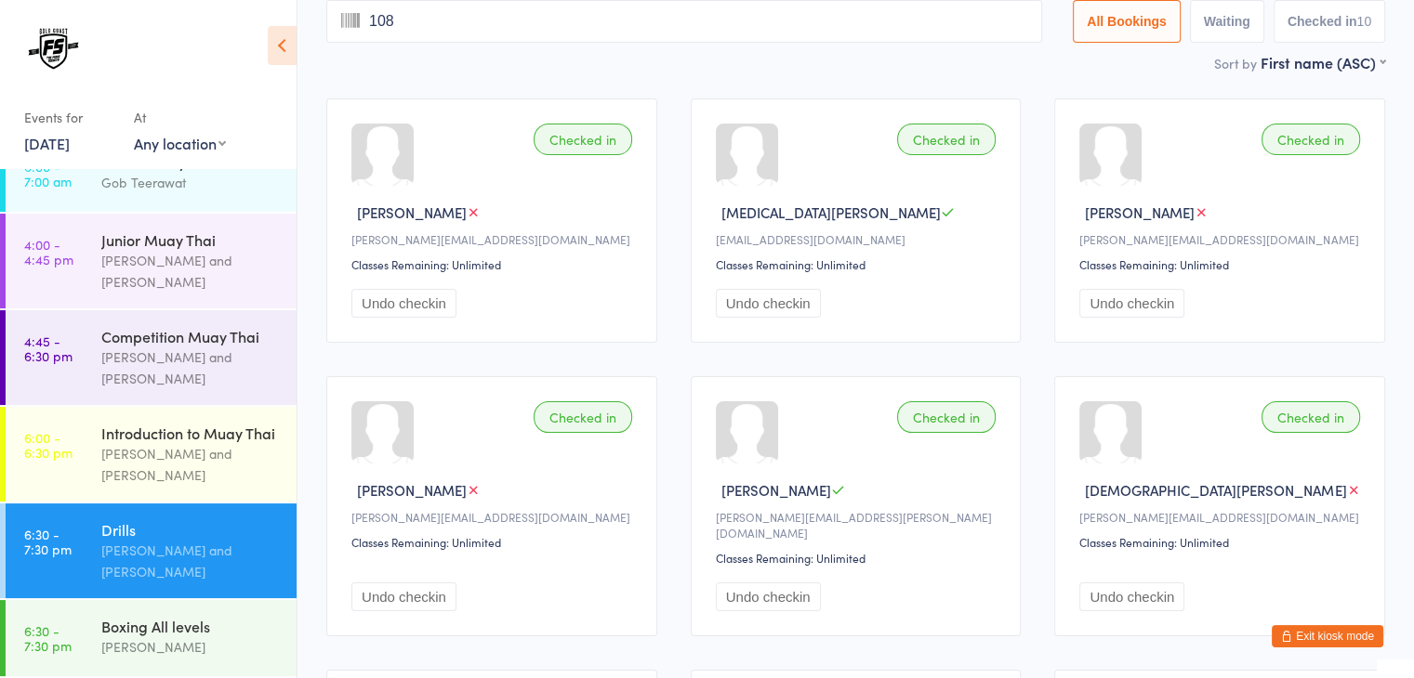
type input "1089"
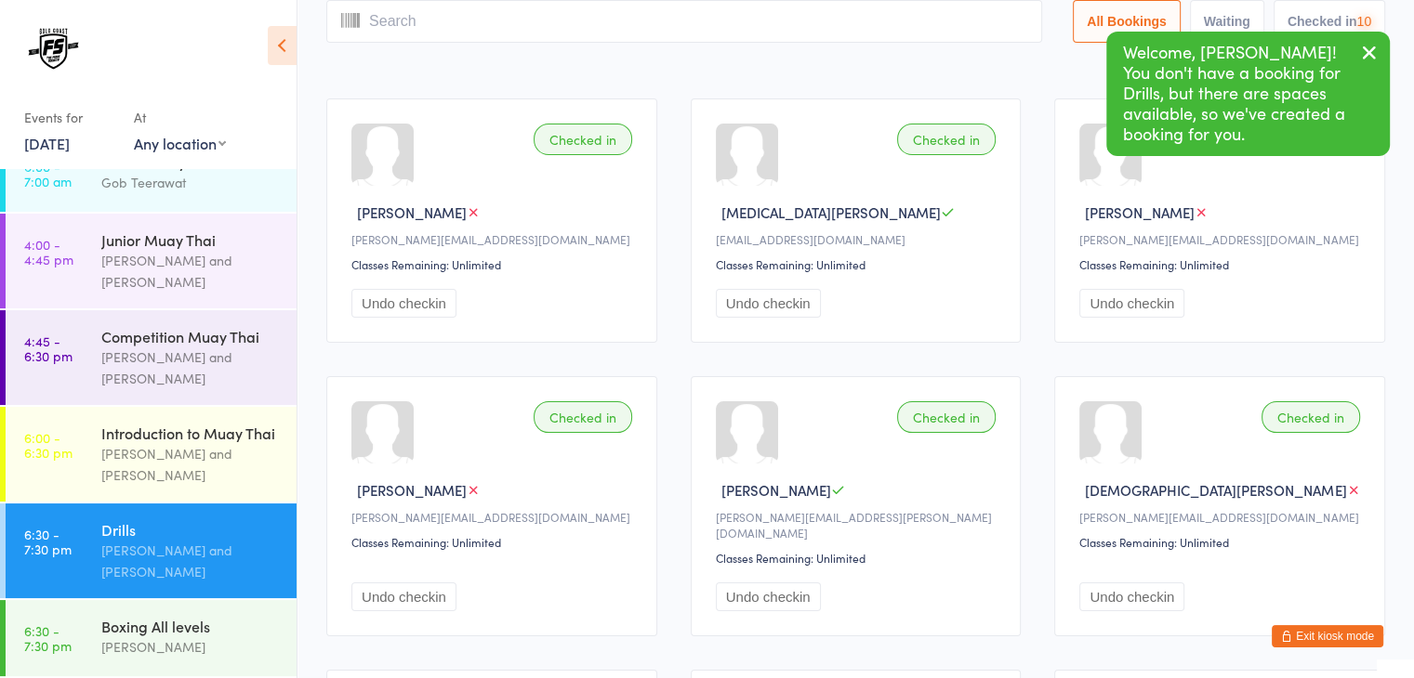
scroll to position [0, 0]
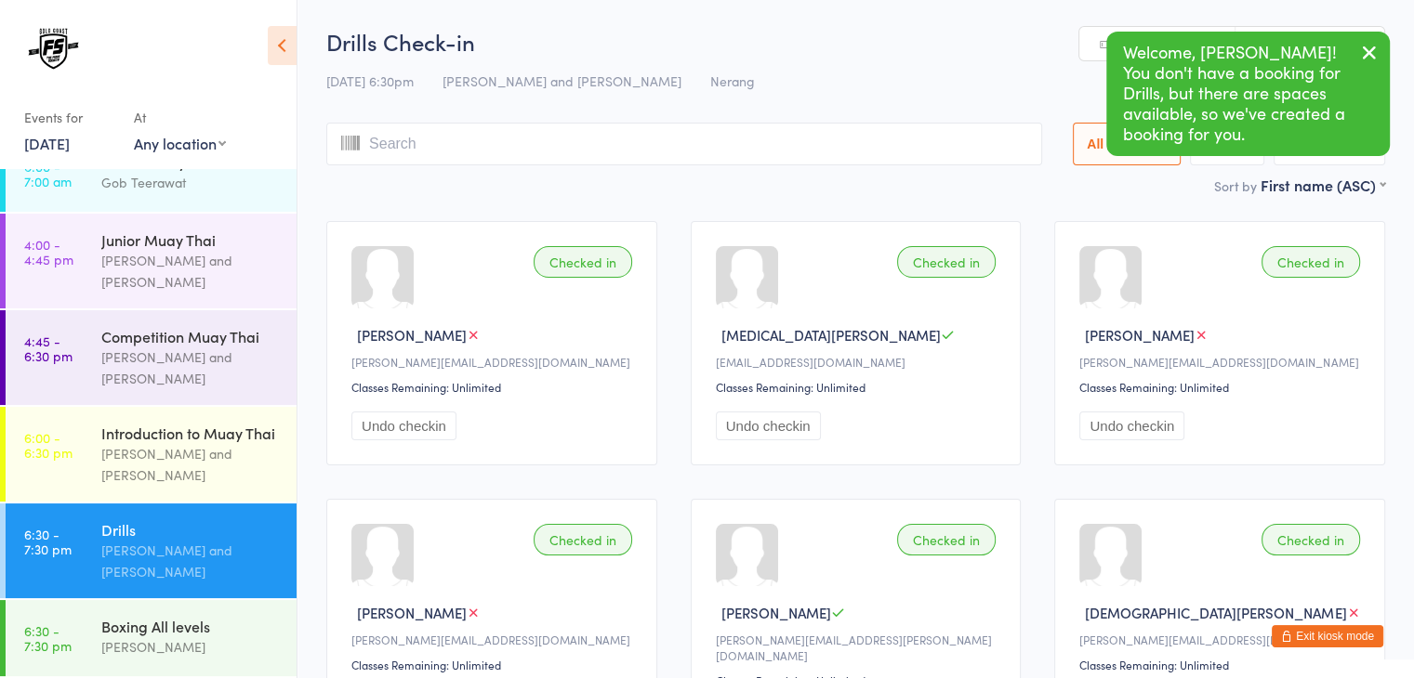
click at [539, 153] on input "search" at bounding box center [684, 144] width 716 height 43
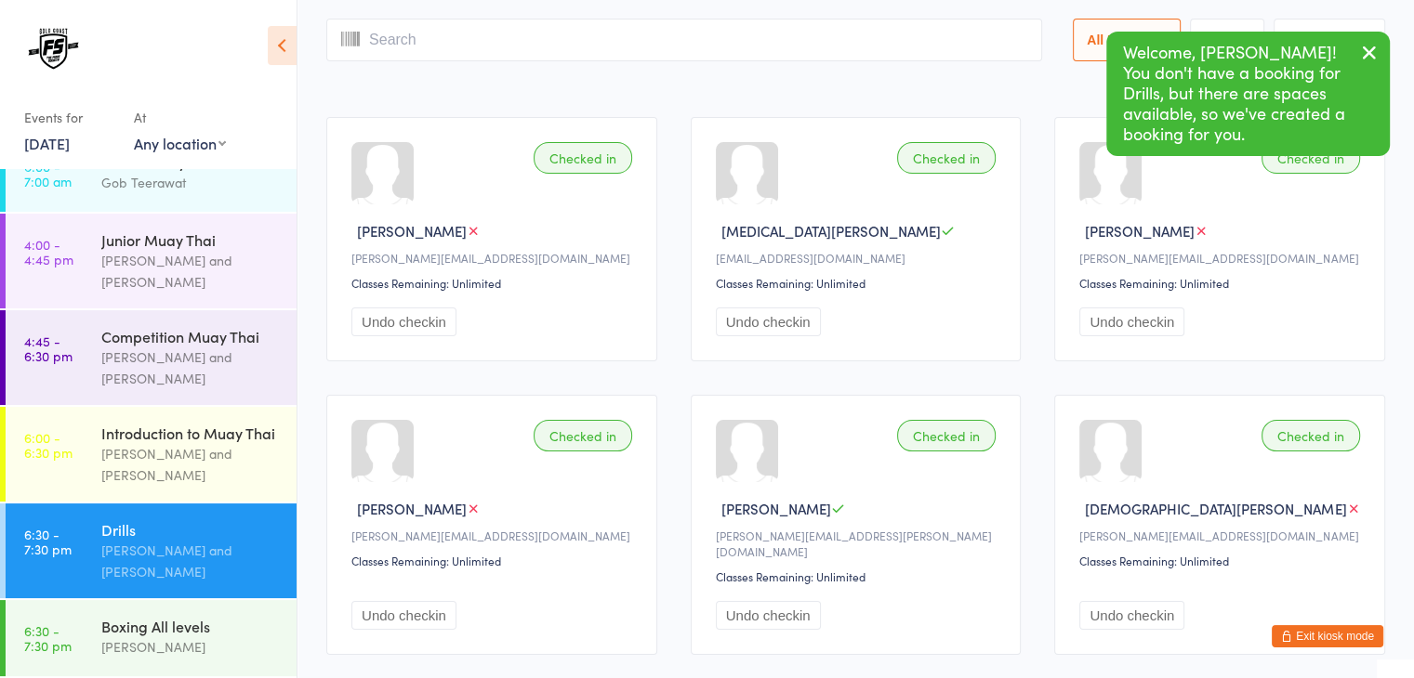
scroll to position [123, 0]
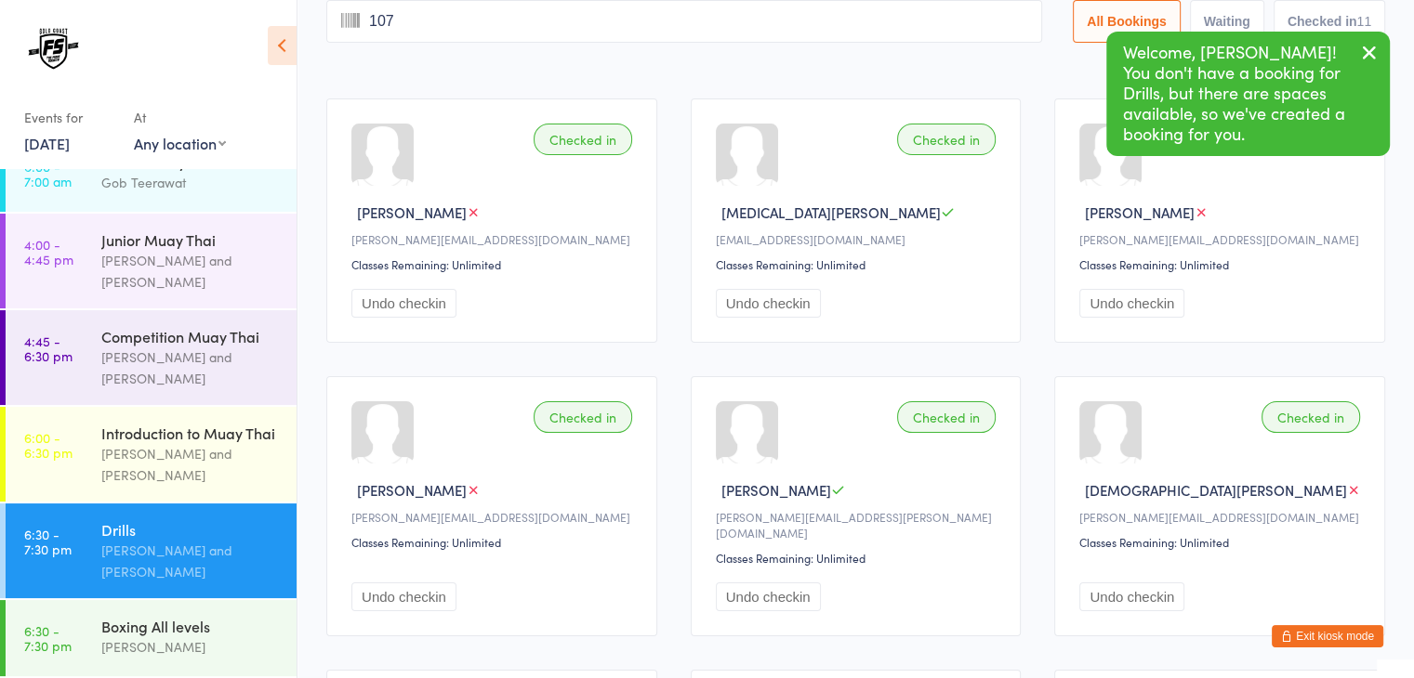
type input "1077"
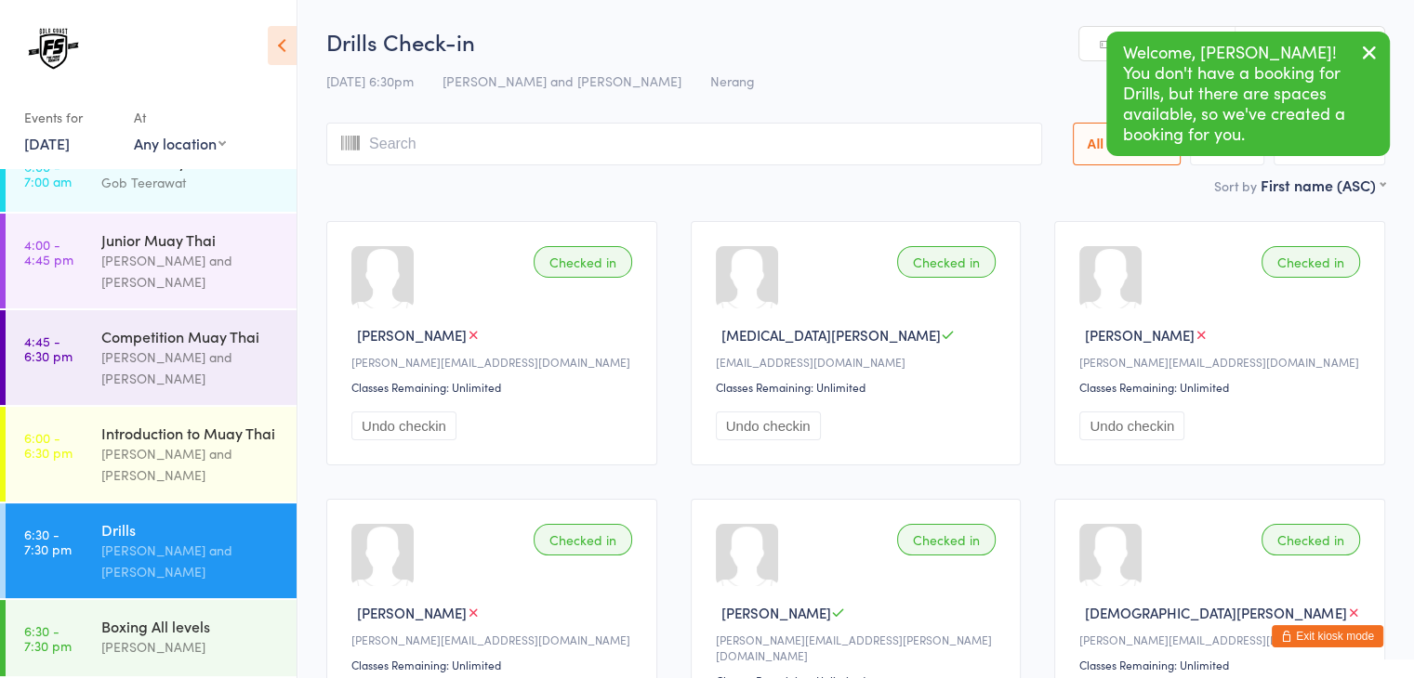
click at [1372, 57] on icon "button" at bounding box center [1369, 52] width 22 height 23
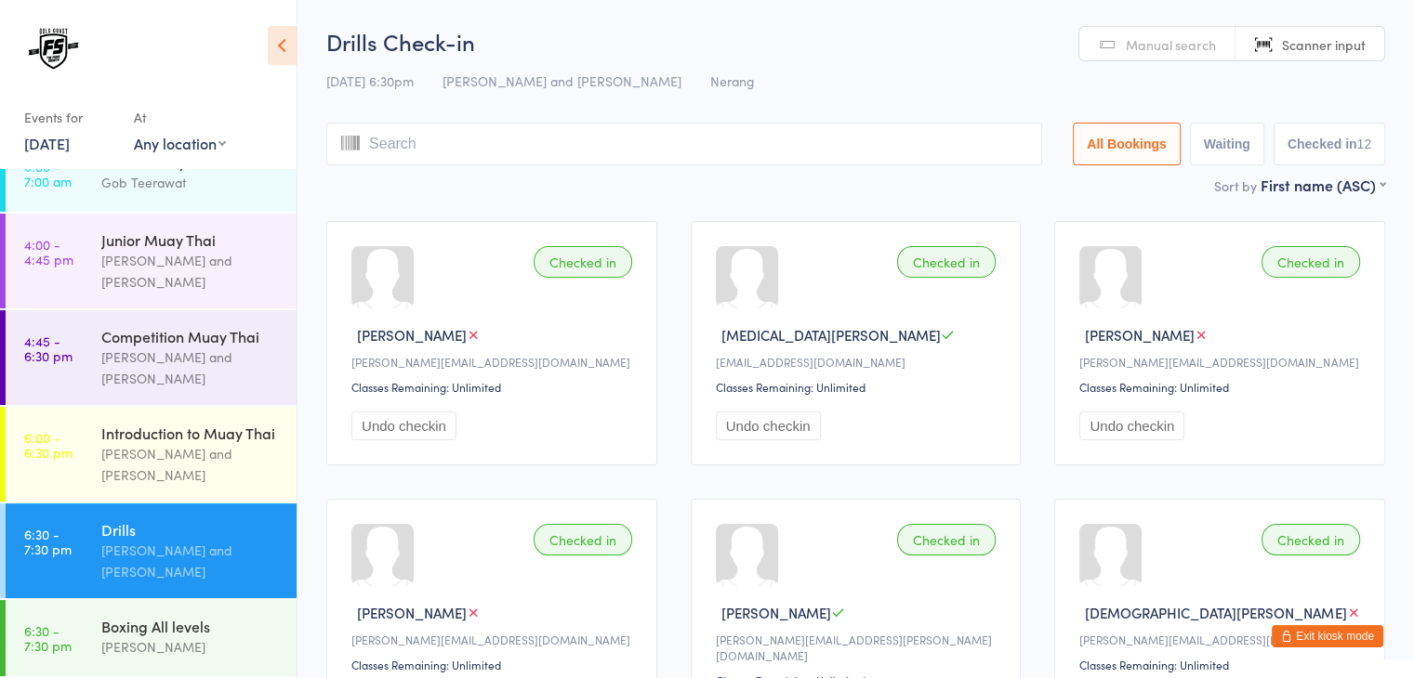
click at [848, 146] on input "search" at bounding box center [684, 144] width 716 height 43
click at [836, 143] on input "search" at bounding box center [684, 144] width 716 height 43
click at [822, 140] on input "search" at bounding box center [684, 144] width 716 height 43
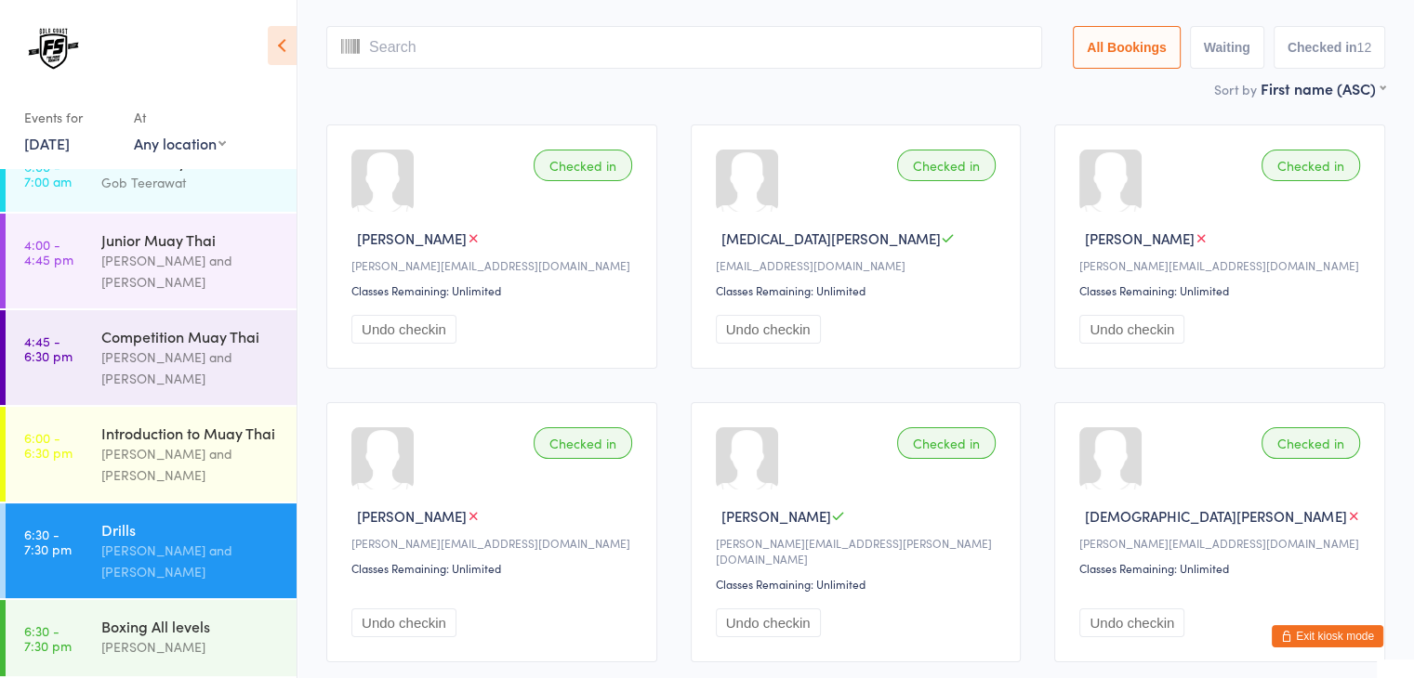
scroll to position [123, 0]
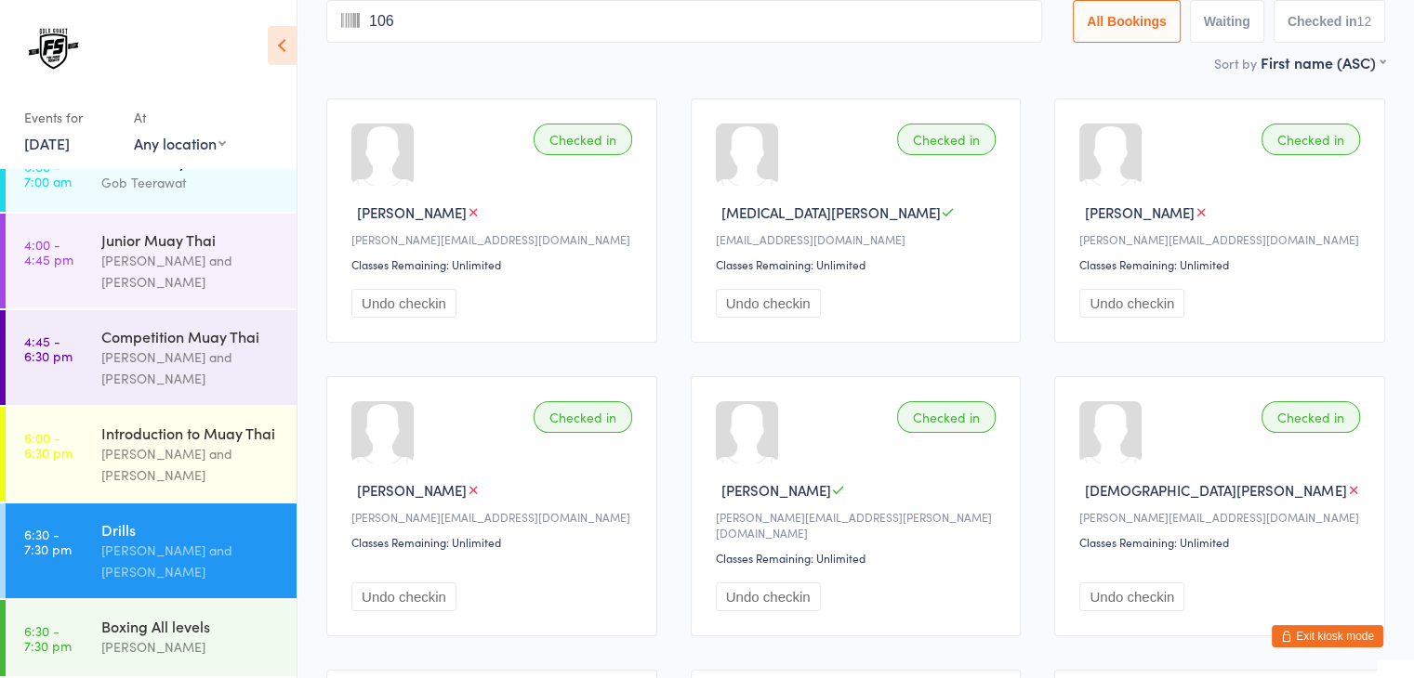
type input "1060"
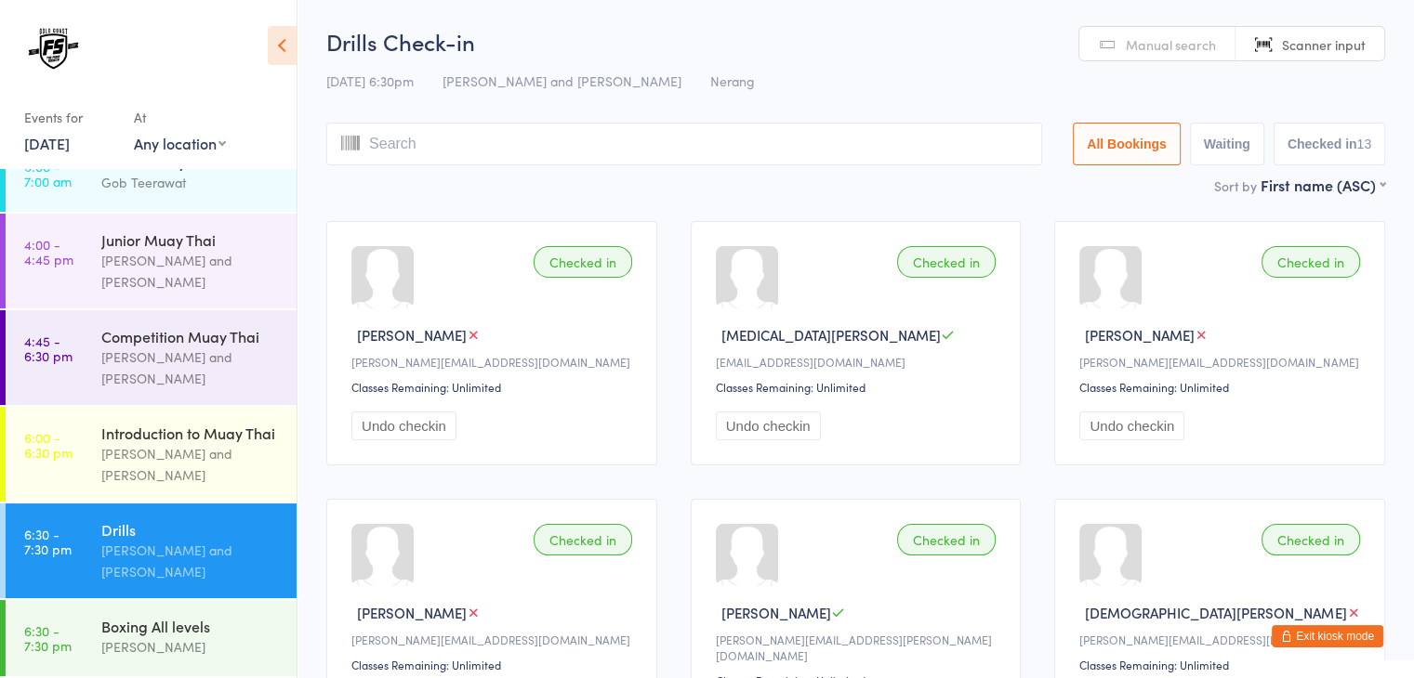
click at [1086, 35] on link "Manual search" at bounding box center [1157, 44] width 156 height 35
click at [929, 138] on input "search" at bounding box center [684, 144] width 716 height 43
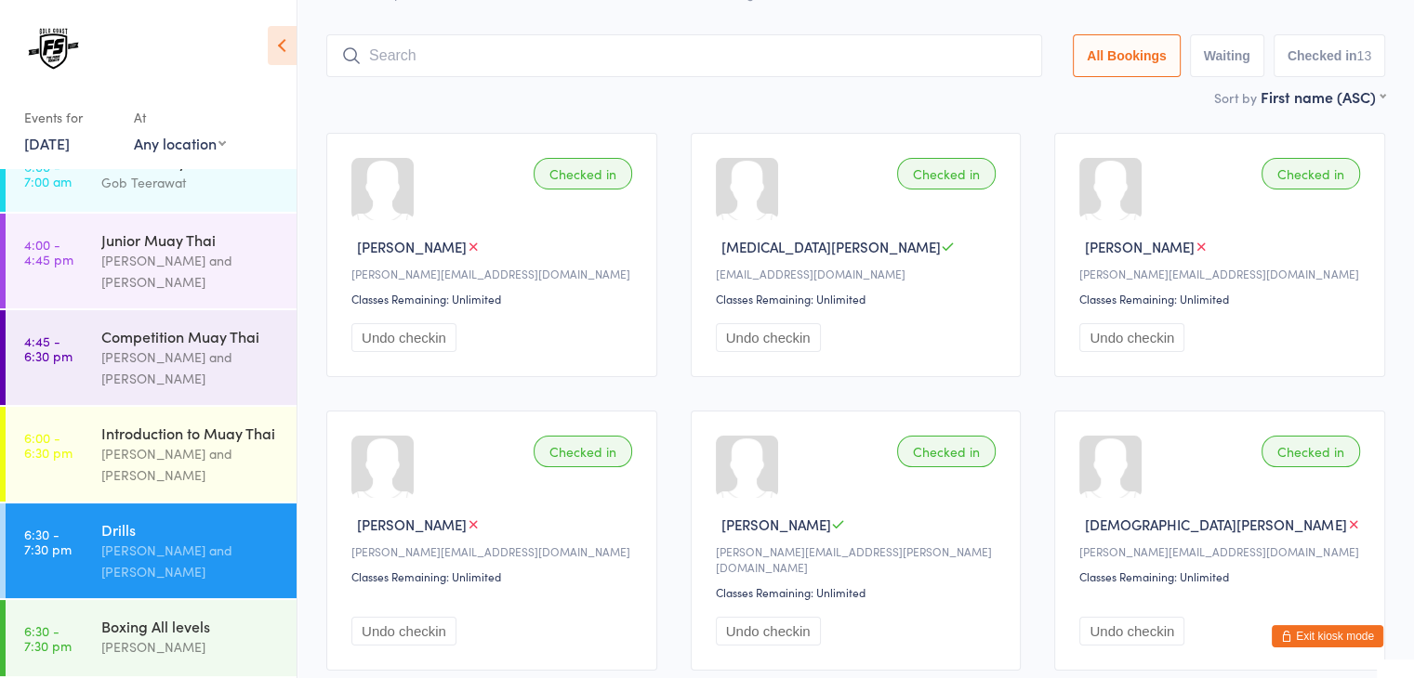
scroll to position [123, 0]
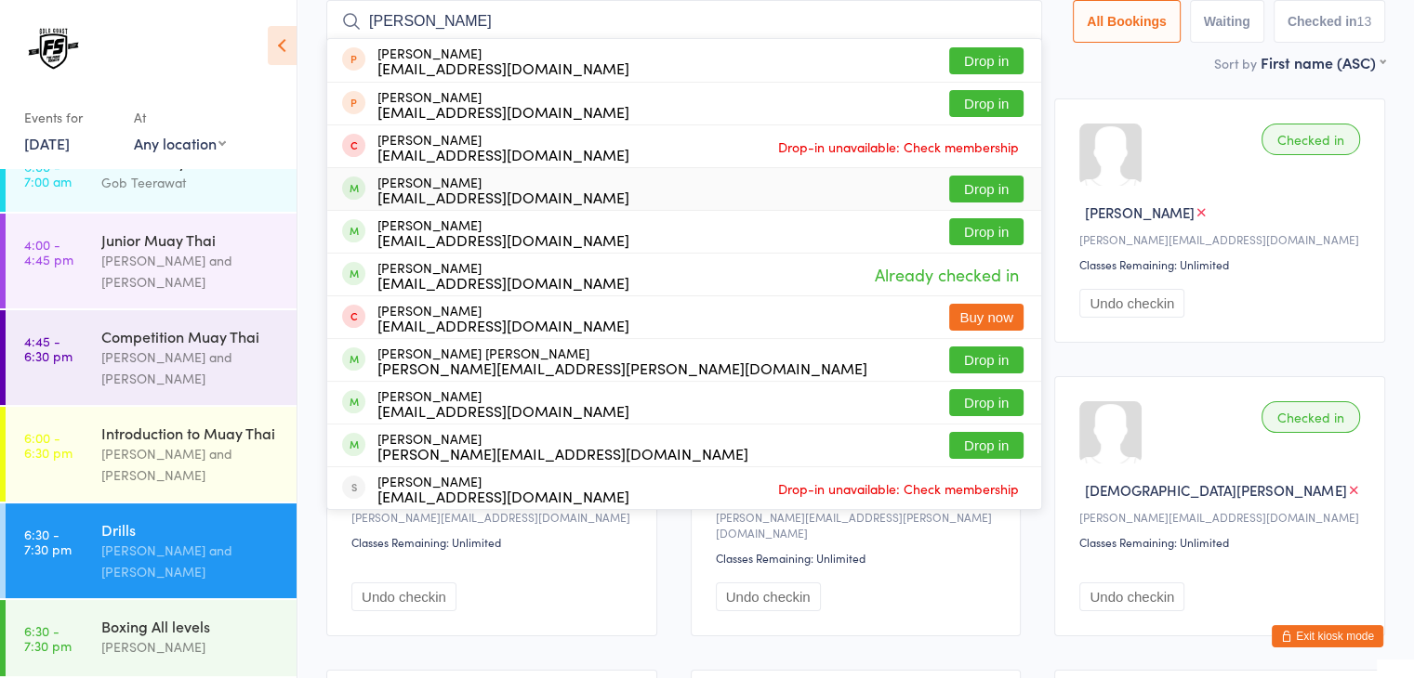
type input "[PERSON_NAME]"
click at [982, 185] on button "Drop in" at bounding box center [986, 189] width 74 height 27
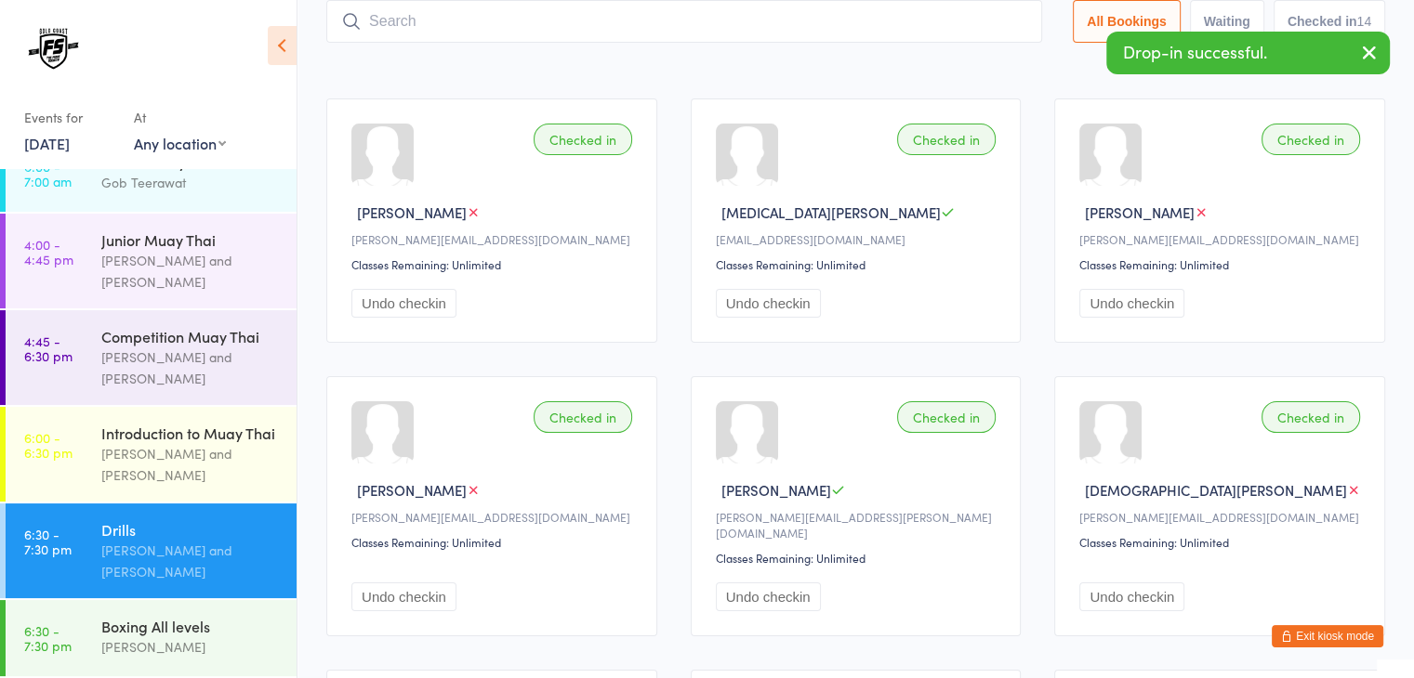
click at [811, 59] on div "Sort by First name (ASC) First name (ASC) First name (DESC) Last name (ASC) Las…" at bounding box center [855, 62] width 1059 height 20
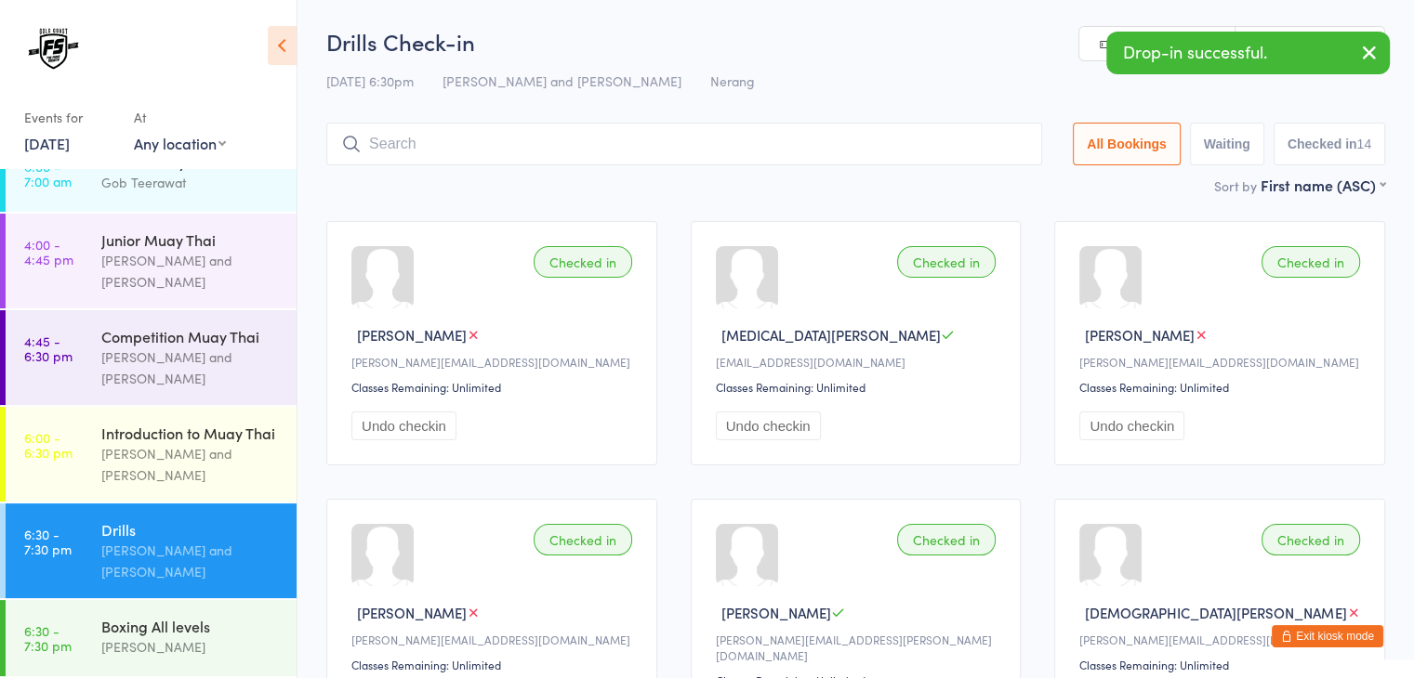
click at [1366, 56] on icon "button" at bounding box center [1369, 52] width 22 height 23
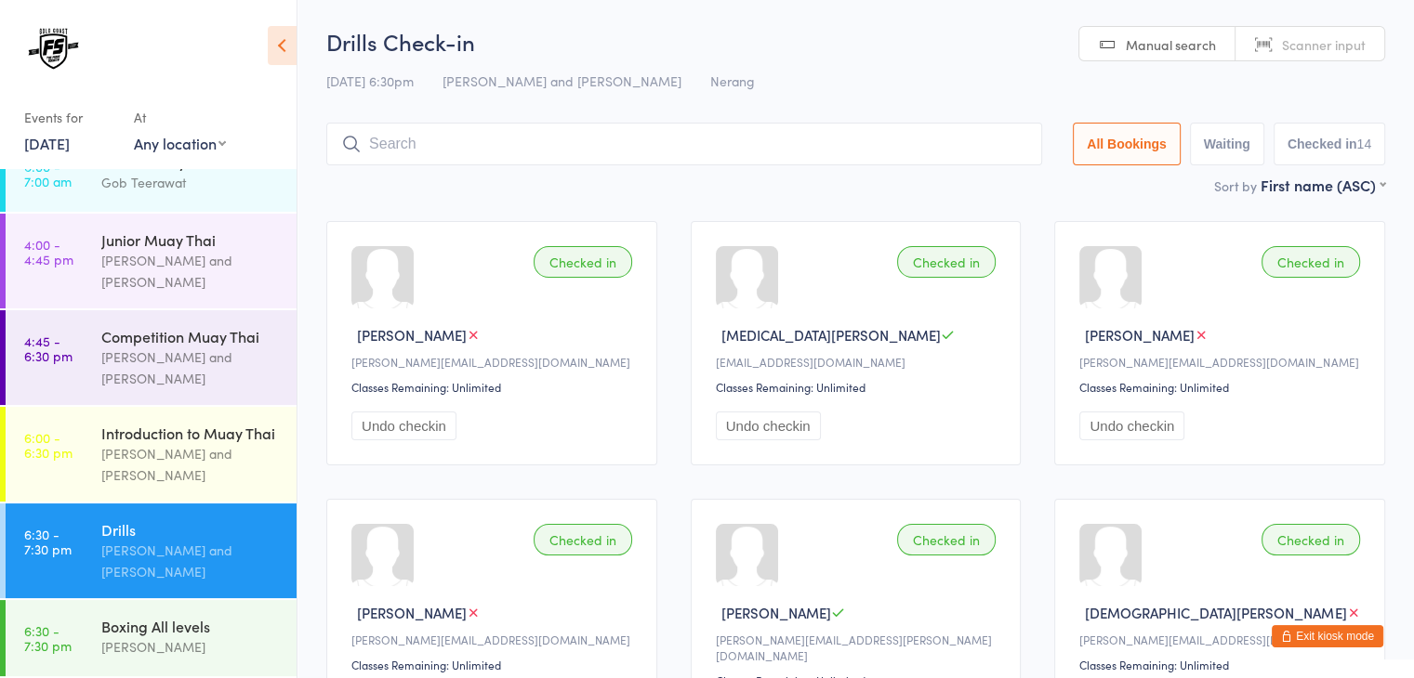
click at [922, 145] on input "search" at bounding box center [684, 144] width 716 height 43
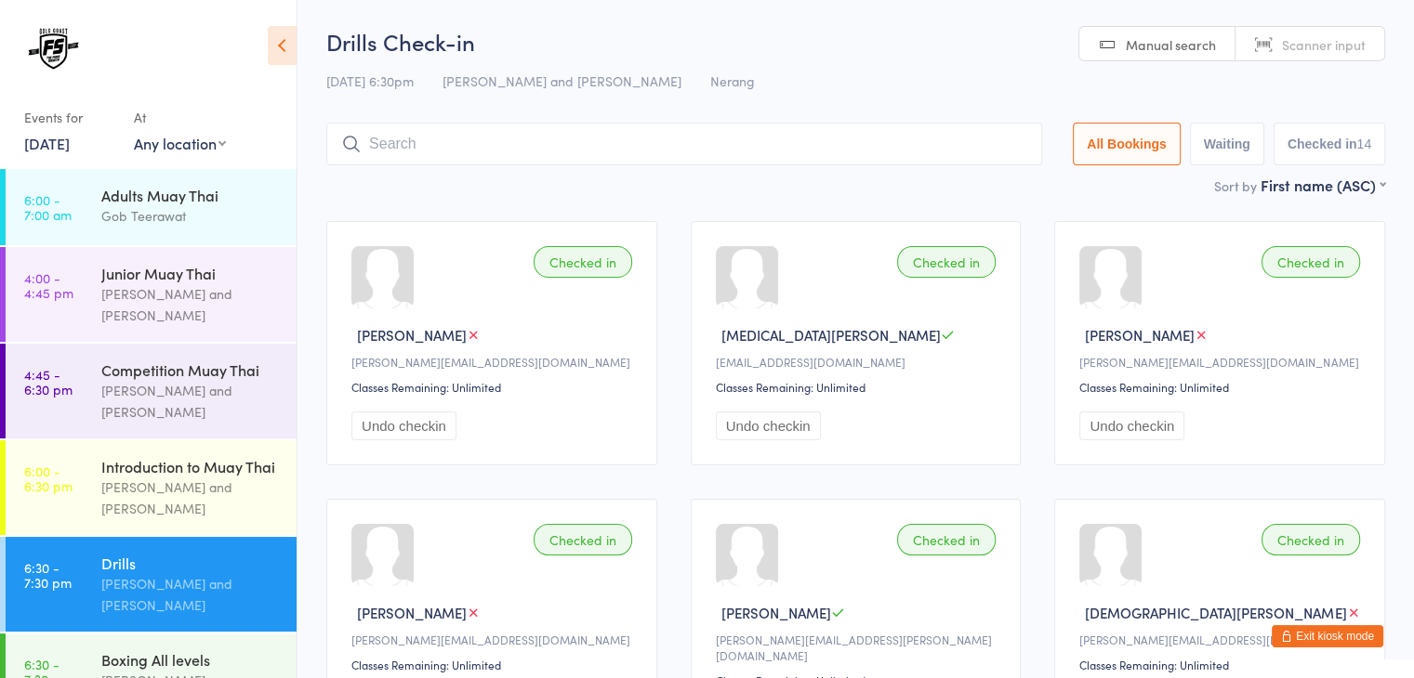
click at [1288, 36] on span "Scanner input" at bounding box center [1324, 44] width 84 height 19
click at [982, 151] on input "search" at bounding box center [684, 144] width 716 height 43
click at [888, 142] on input "search" at bounding box center [684, 144] width 716 height 43
click at [860, 143] on input "search" at bounding box center [684, 144] width 716 height 43
click at [885, 146] on input "search" at bounding box center [684, 144] width 716 height 43
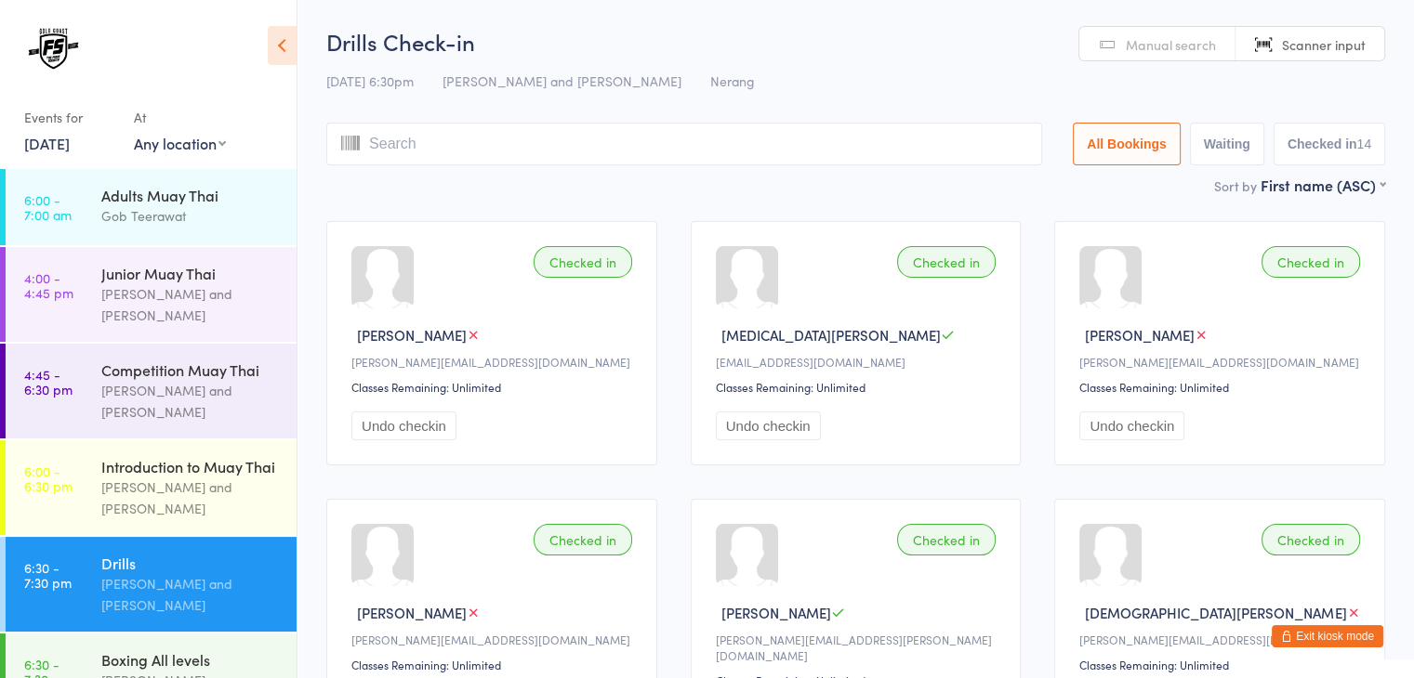
click at [868, 149] on input "search" at bounding box center [684, 144] width 716 height 43
click at [836, 146] on input "search" at bounding box center [684, 144] width 716 height 43
click at [804, 142] on input "search" at bounding box center [684, 144] width 716 height 43
click at [822, 139] on input "search" at bounding box center [684, 144] width 716 height 43
click at [840, 138] on input "search" at bounding box center [684, 144] width 716 height 43
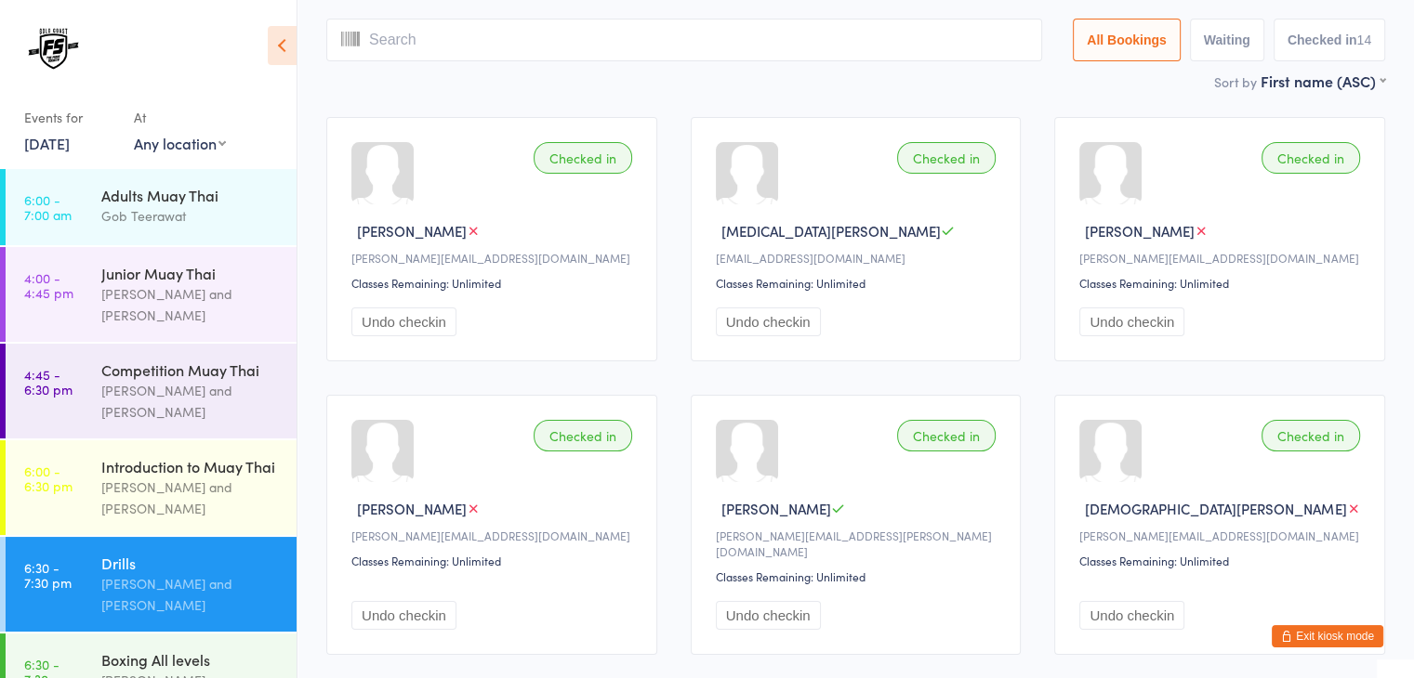
scroll to position [123, 0]
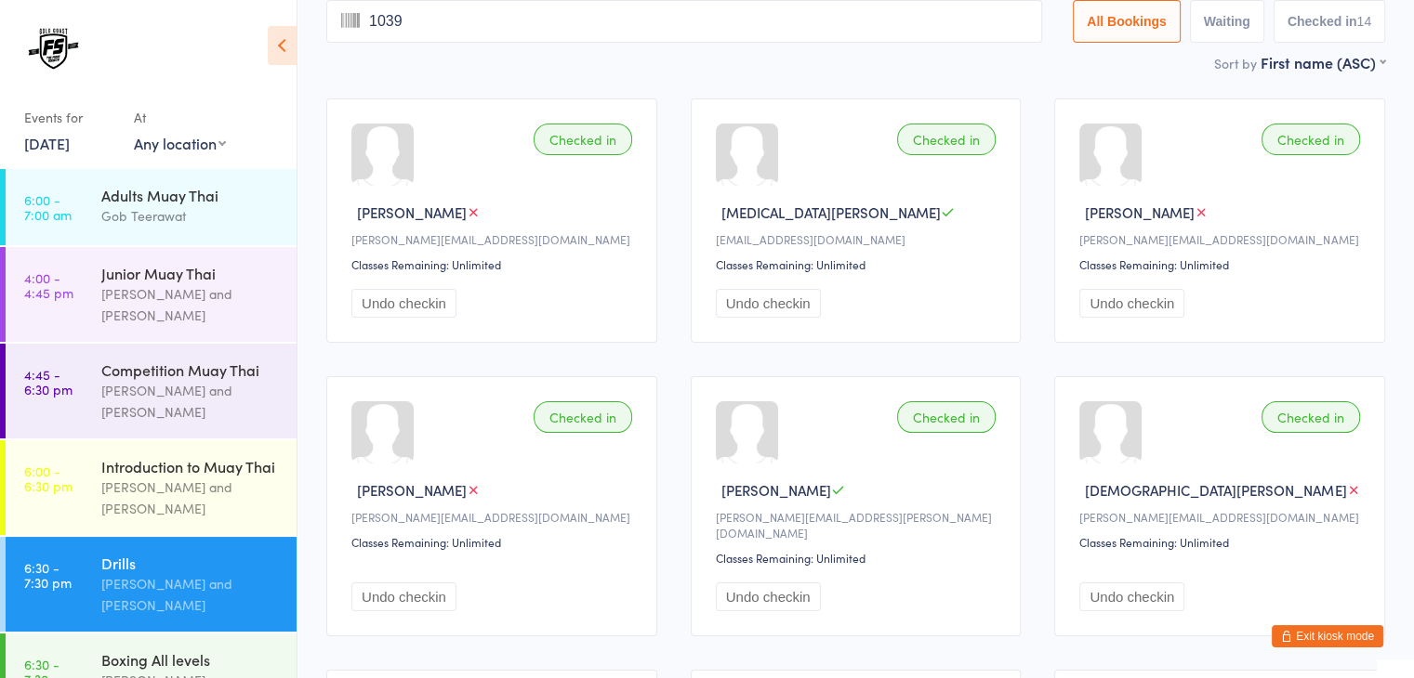
type input "1039"
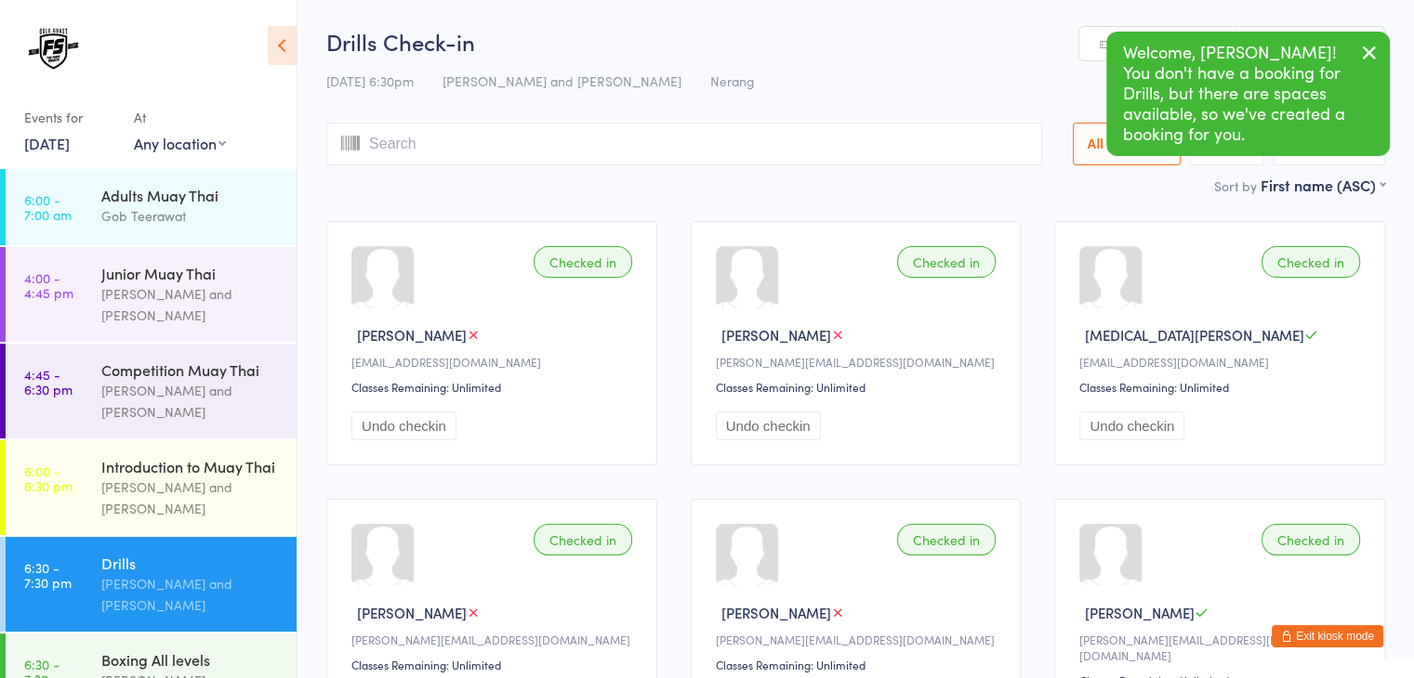
click at [1368, 49] on icon "button" at bounding box center [1369, 52] width 22 height 23
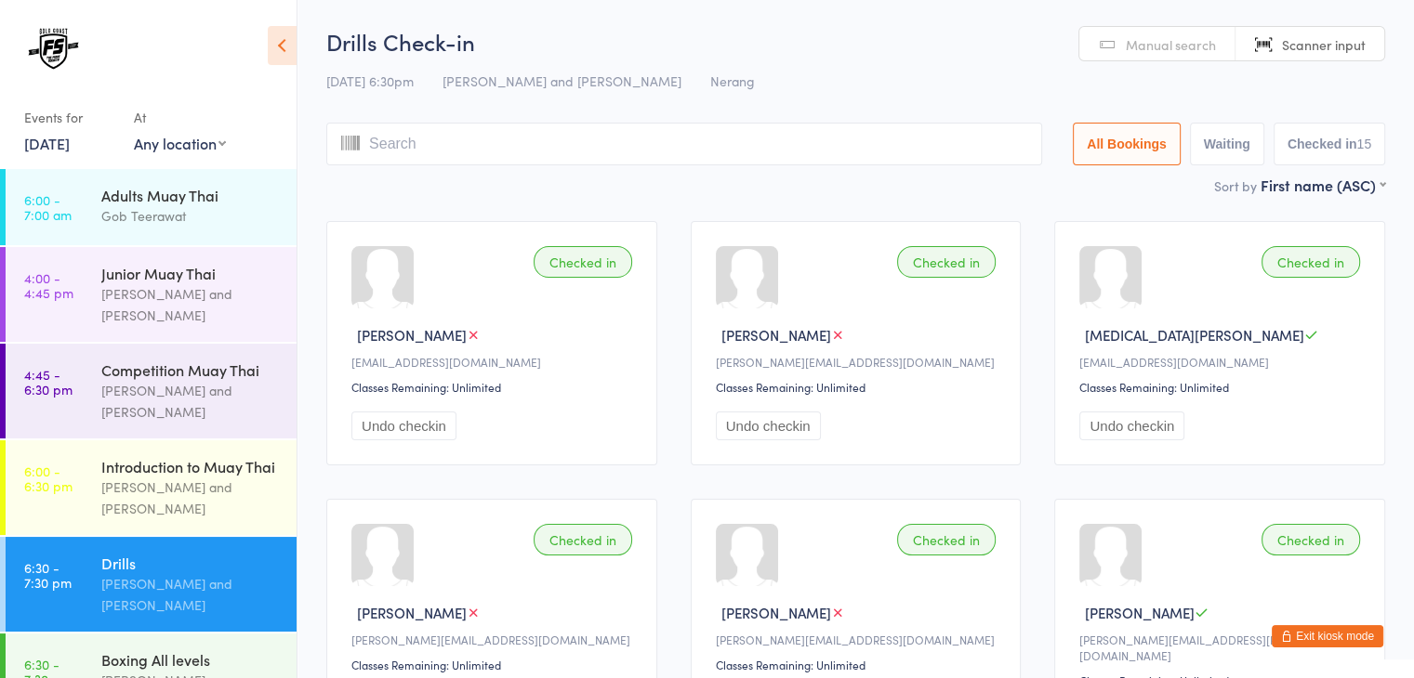
click at [851, 138] on input "search" at bounding box center [684, 144] width 716 height 43
click at [512, 151] on input "search" at bounding box center [684, 144] width 716 height 43
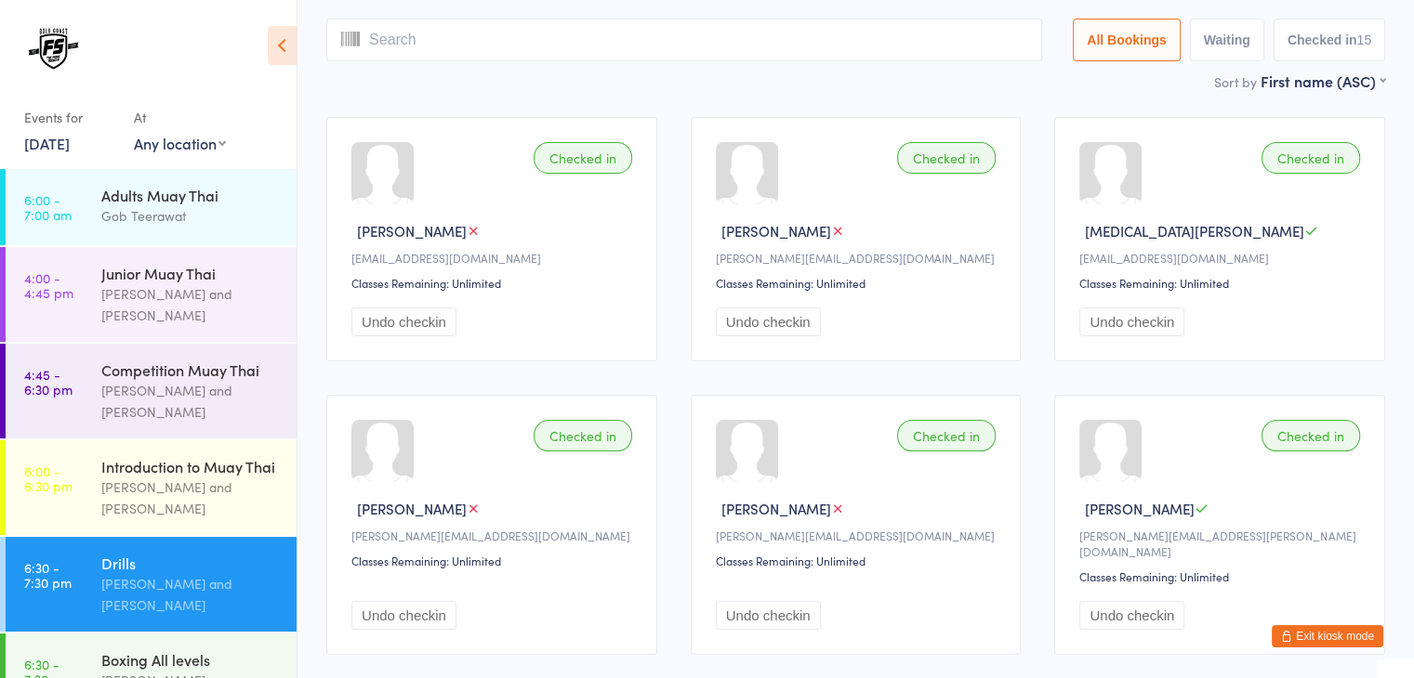
scroll to position [123, 0]
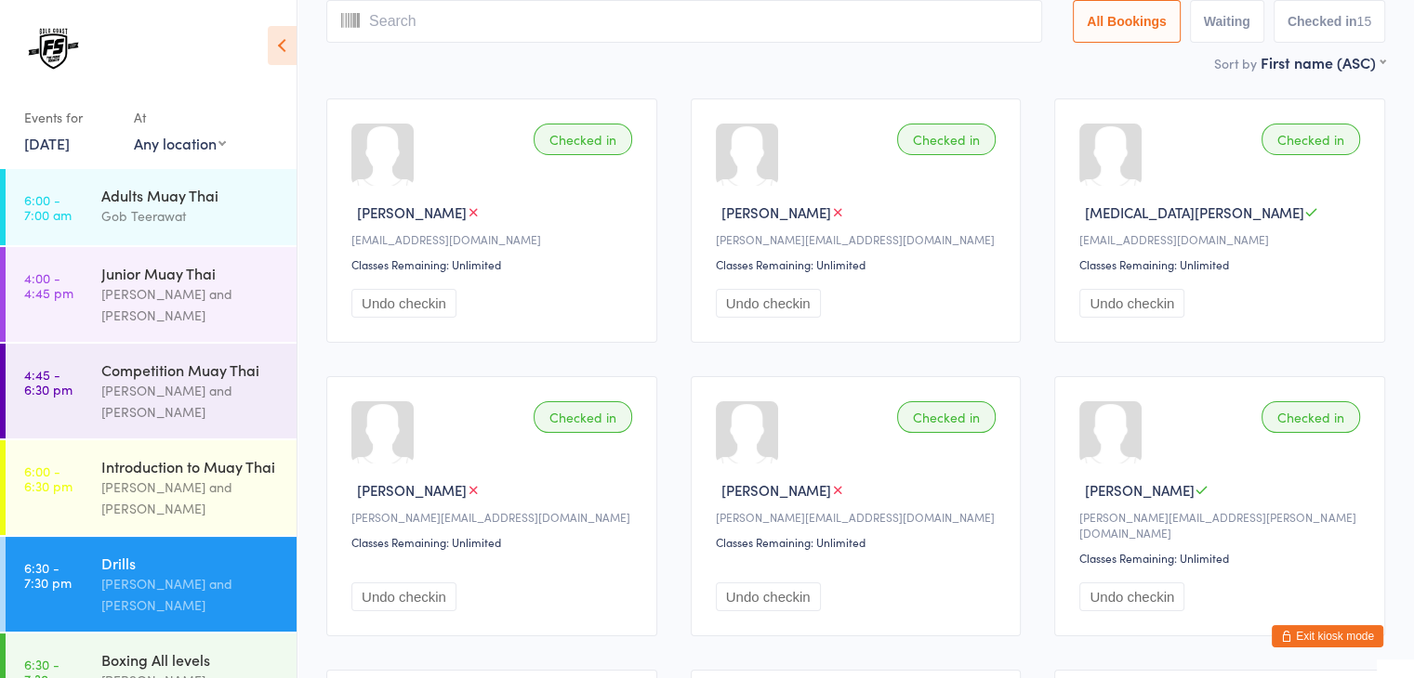
click at [619, 33] on input "search" at bounding box center [684, 21] width 716 height 43
click at [639, 27] on input "search" at bounding box center [684, 21] width 716 height 43
click at [601, 334] on div "Checked in [PERSON_NAME] [EMAIL_ADDRESS][DOMAIN_NAME] Classes Remaining: Unlimi…" at bounding box center [491, 221] width 331 height 244
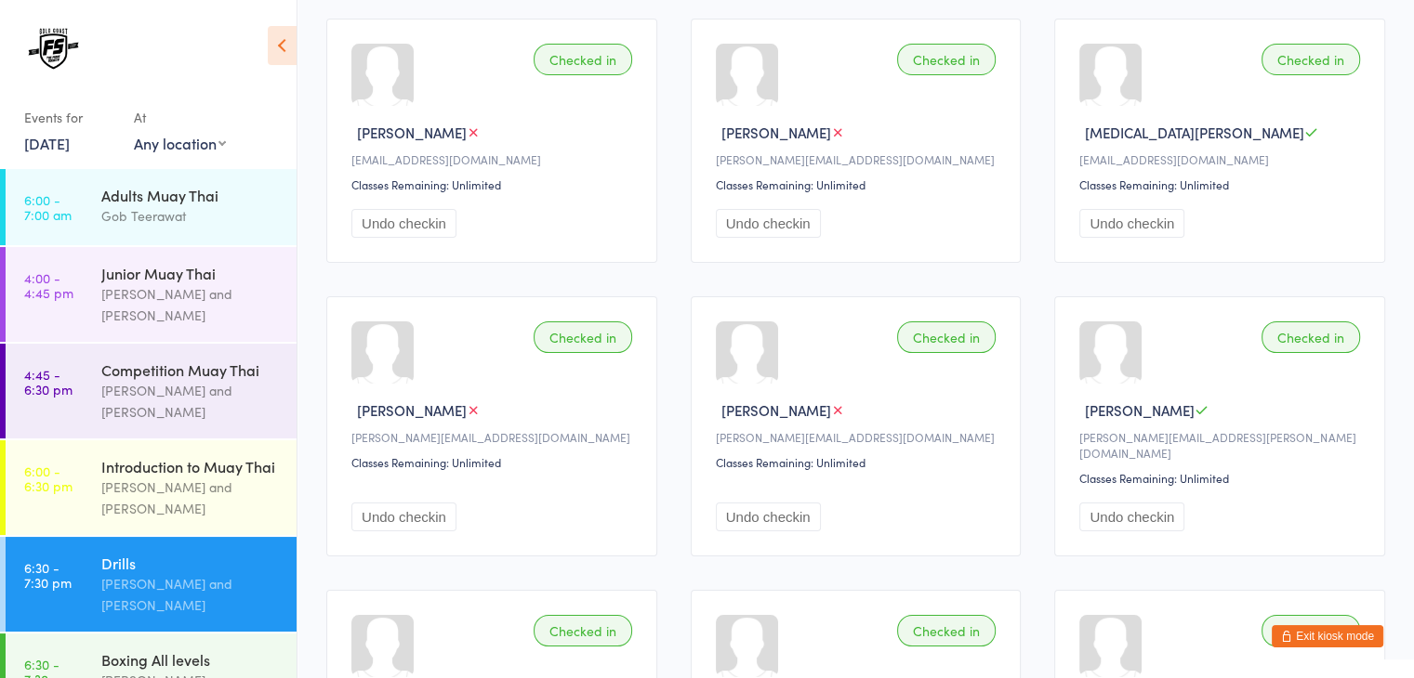
scroll to position [0, 0]
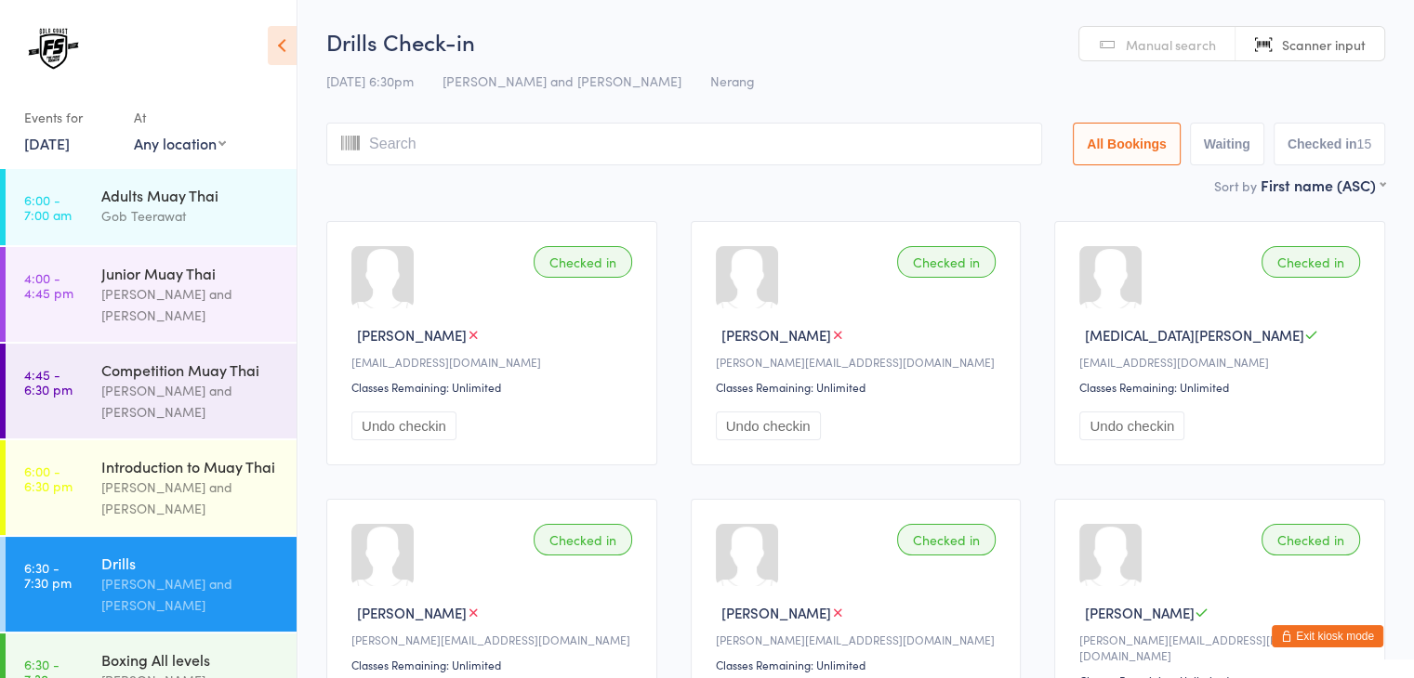
click at [677, 135] on input "search" at bounding box center [684, 144] width 716 height 43
click at [717, 148] on input "search" at bounding box center [684, 144] width 716 height 43
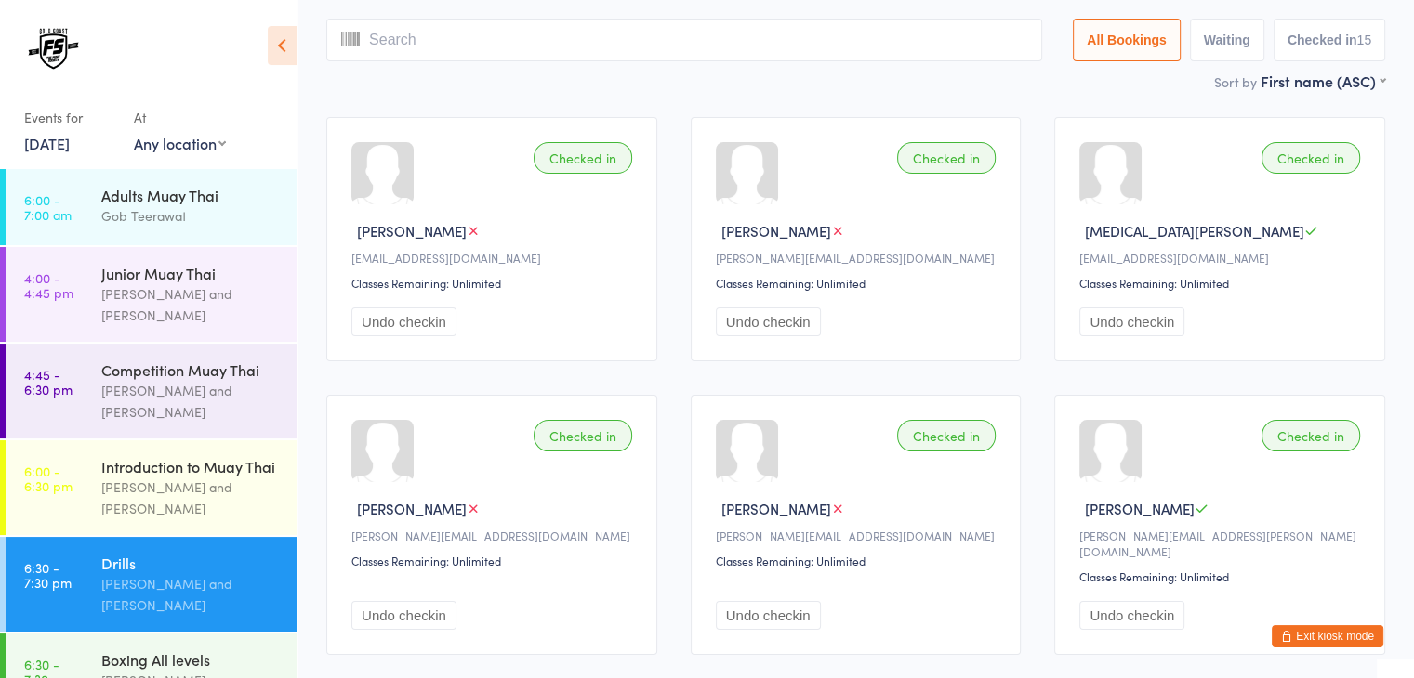
scroll to position [123, 0]
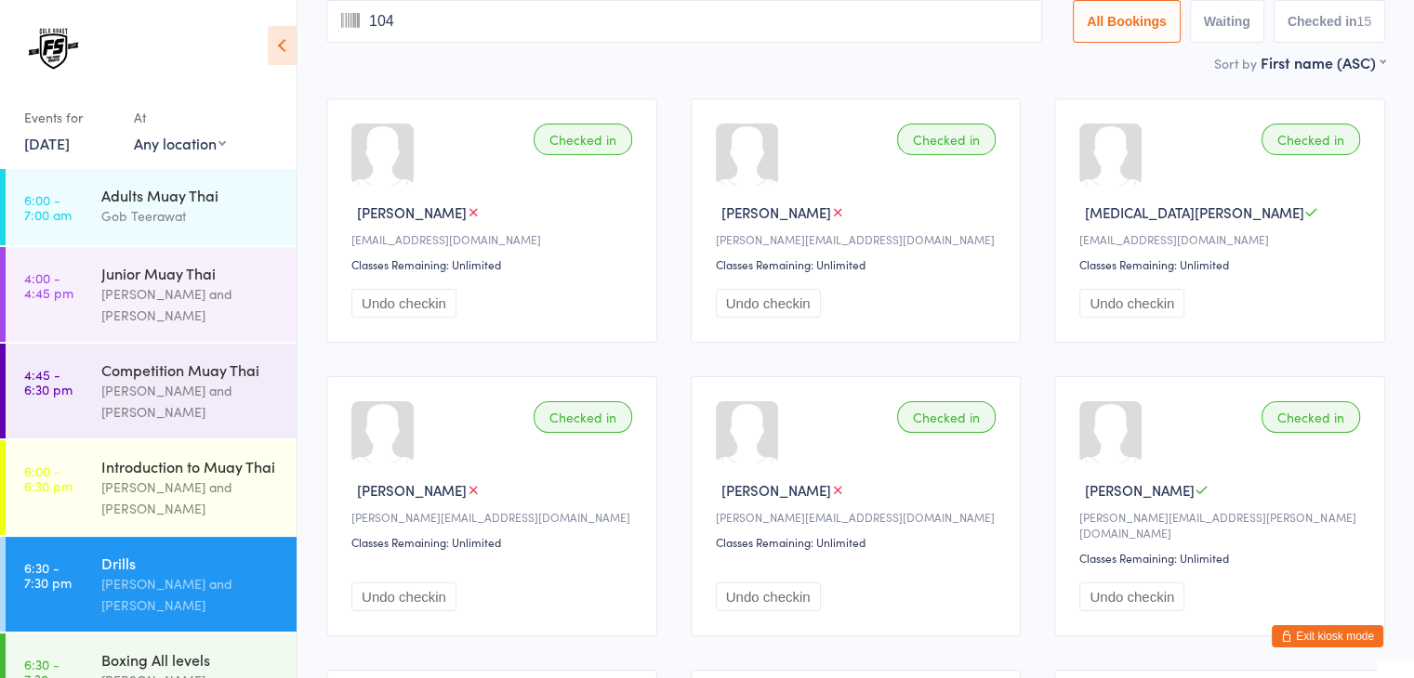
type input "1043"
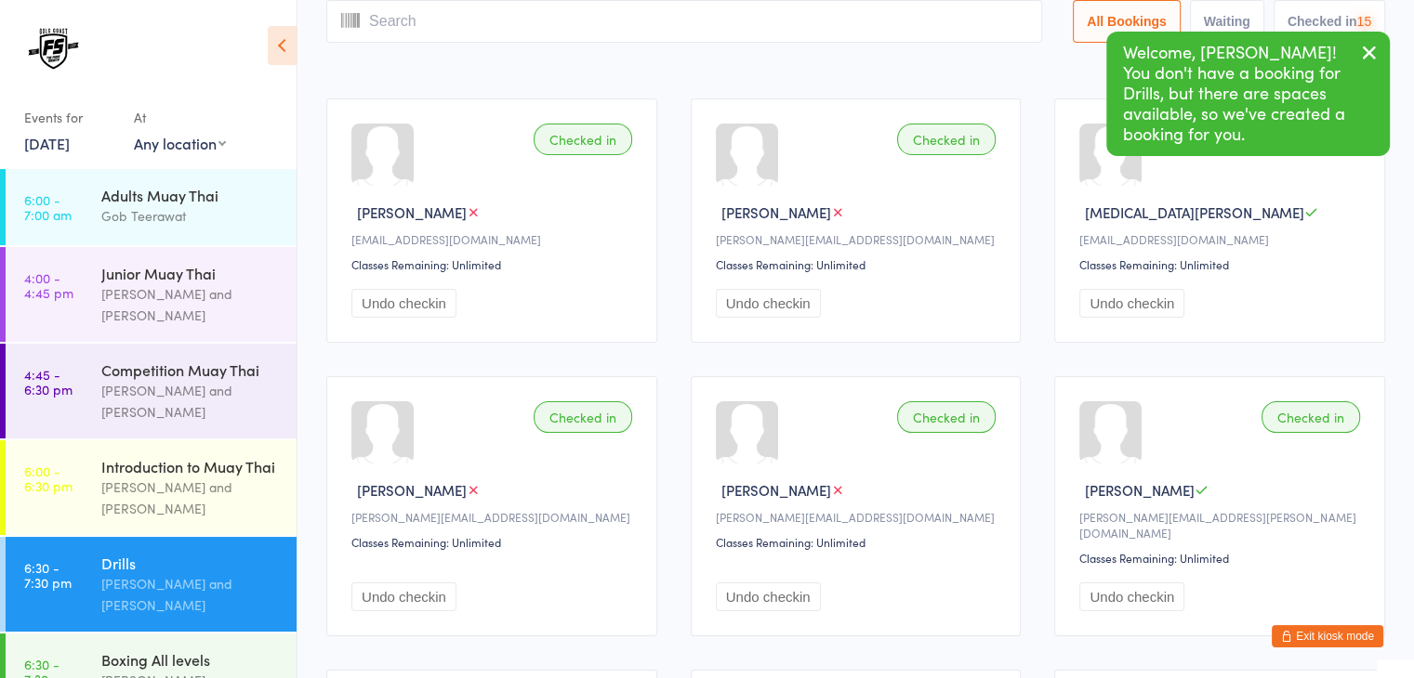
scroll to position [0, 0]
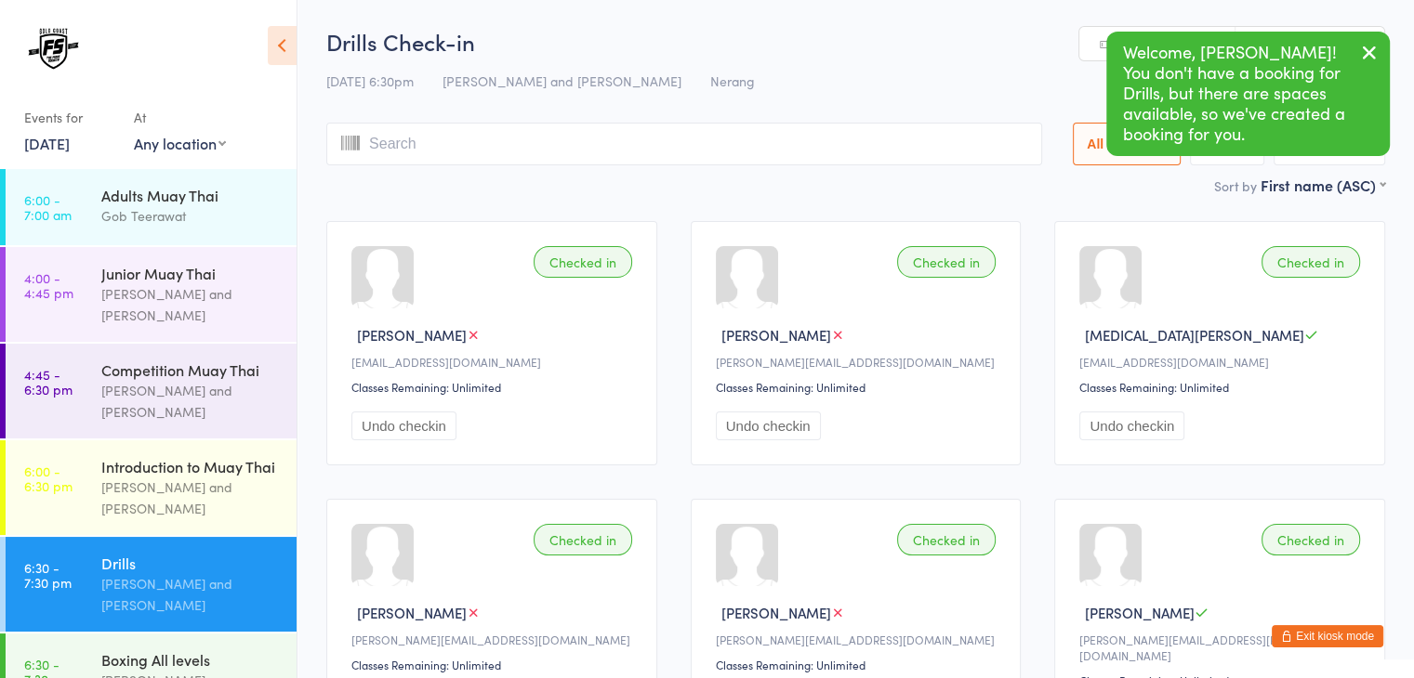
click at [1370, 49] on icon "button" at bounding box center [1369, 52] width 22 height 23
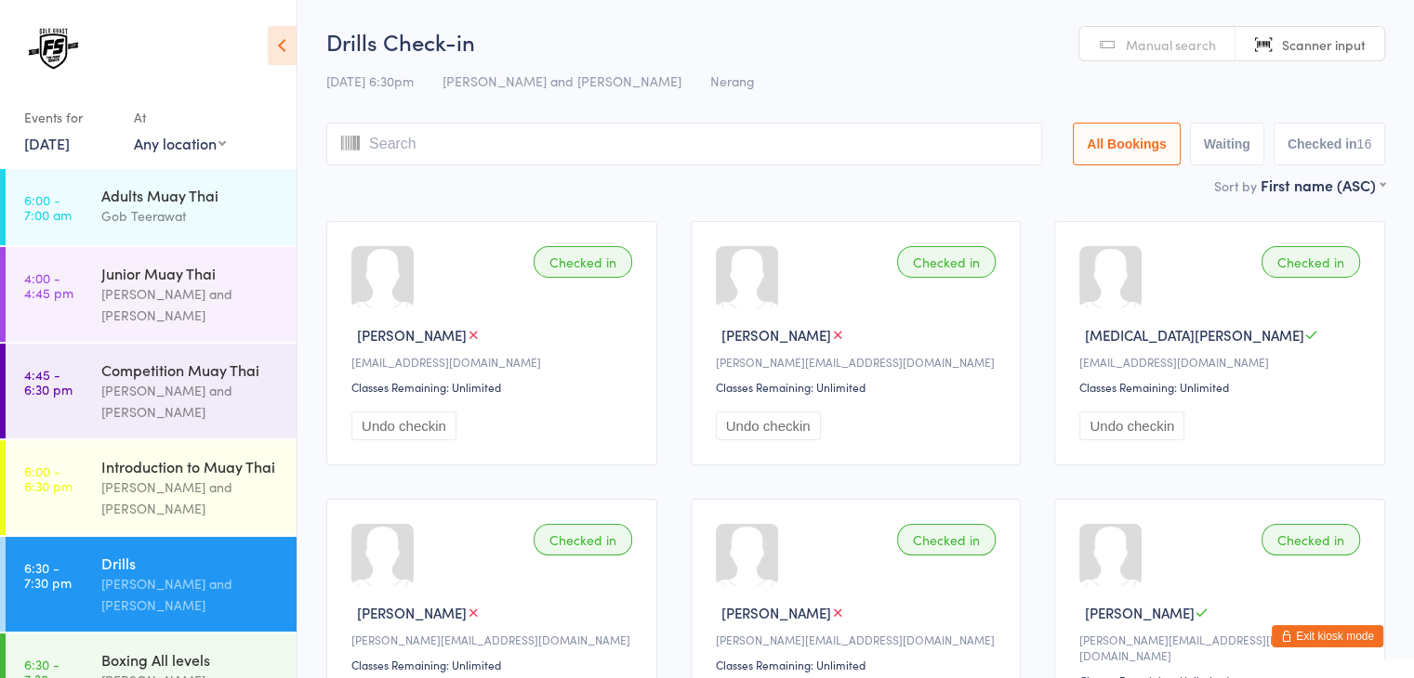
click at [875, 151] on input "search" at bounding box center [684, 144] width 716 height 43
click at [856, 151] on input "search" at bounding box center [684, 144] width 716 height 43
click at [840, 141] on input "search" at bounding box center [684, 144] width 716 height 43
click at [778, 139] on input "search" at bounding box center [684, 144] width 716 height 43
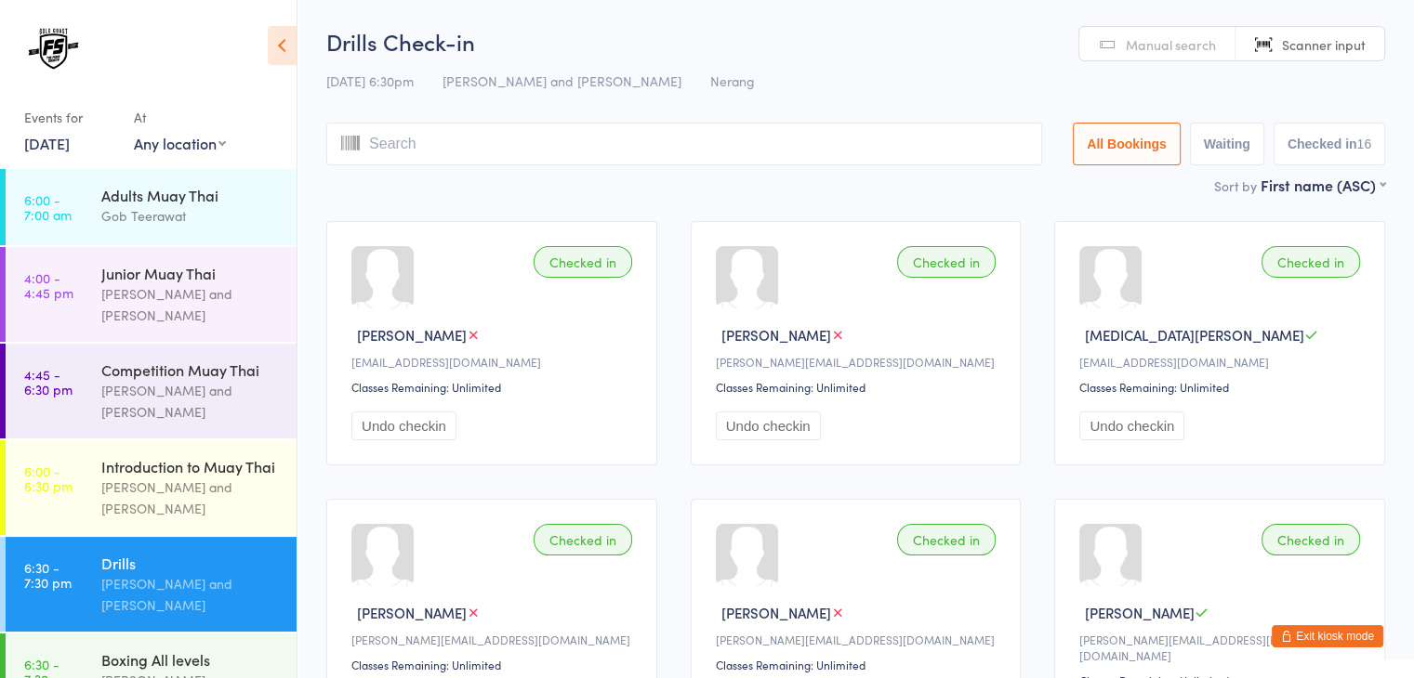
click at [743, 142] on input "search" at bounding box center [684, 144] width 716 height 43
click at [1166, 47] on span "Manual search" at bounding box center [1170, 44] width 90 height 19
click at [881, 142] on input "search" at bounding box center [684, 144] width 716 height 43
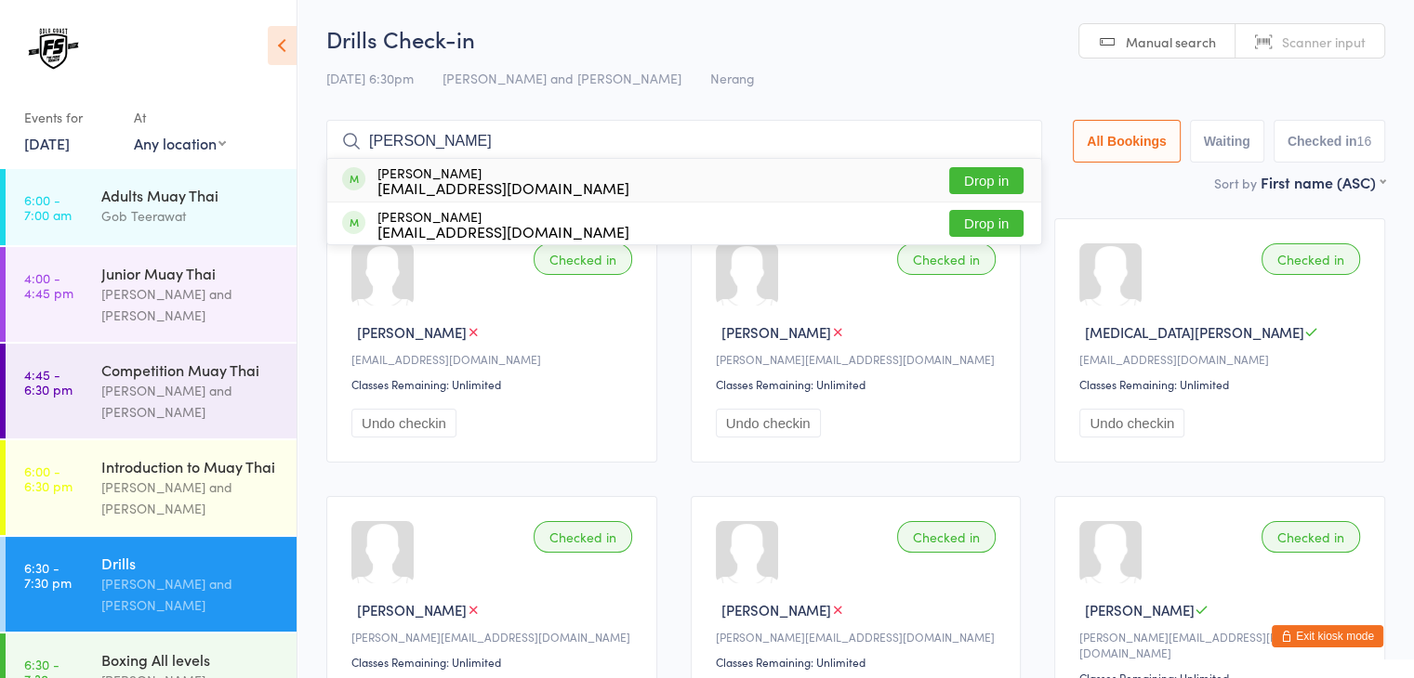
type input "[PERSON_NAME]"
click at [992, 186] on button "Drop in" at bounding box center [986, 180] width 74 height 27
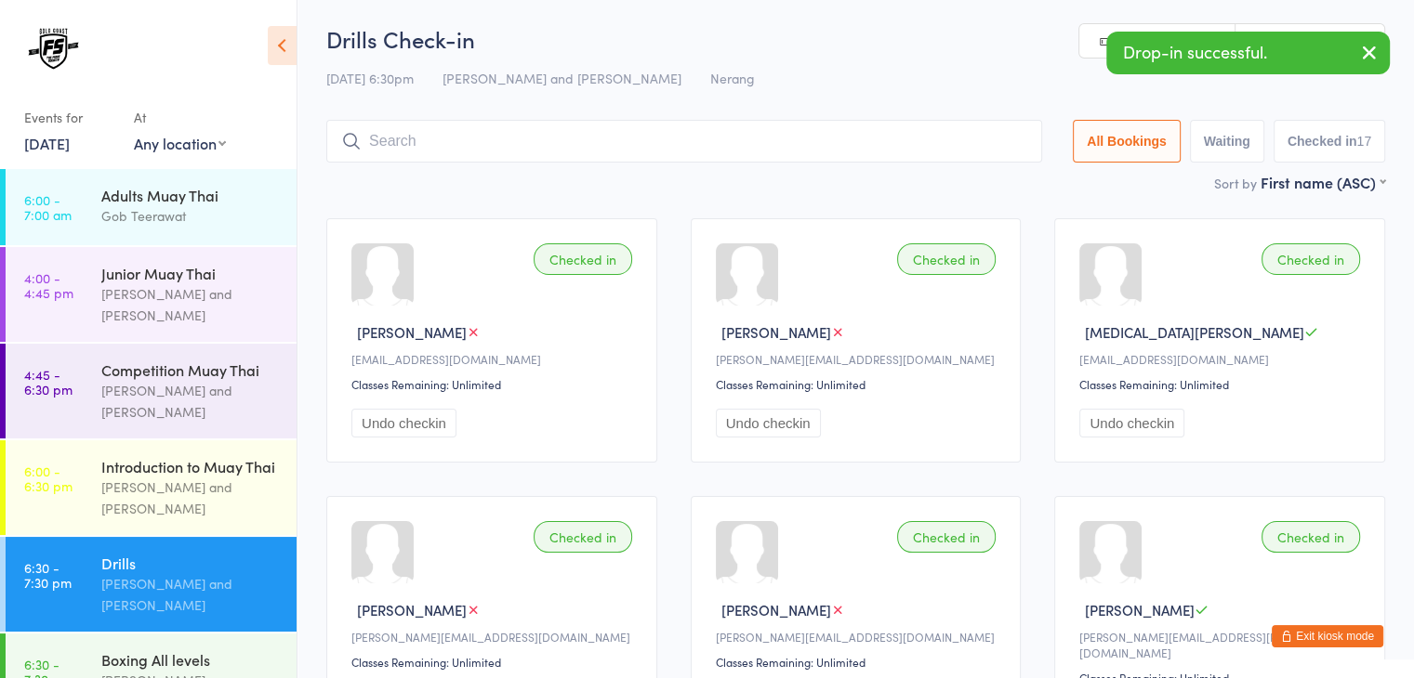
click at [1374, 52] on icon "button" at bounding box center [1369, 52] width 22 height 23
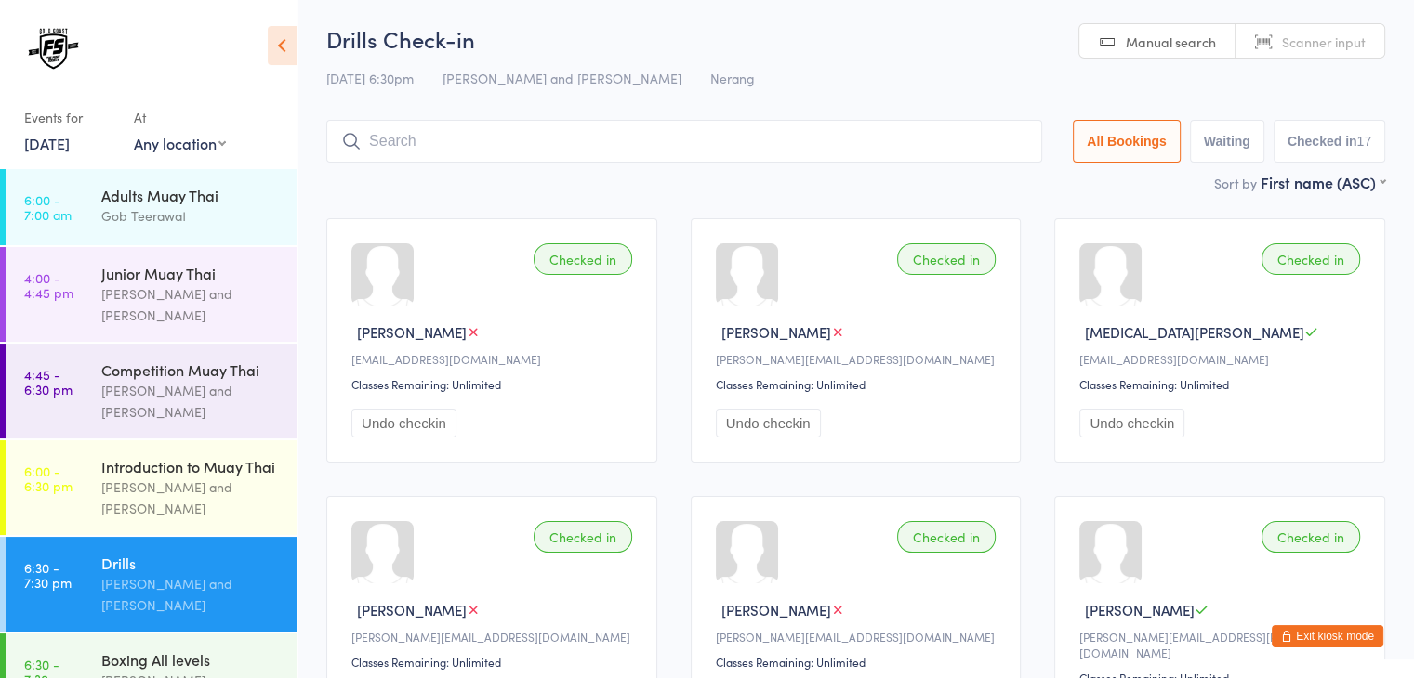
click at [1311, 49] on span "Scanner input" at bounding box center [1324, 42] width 84 height 19
type input "1072"
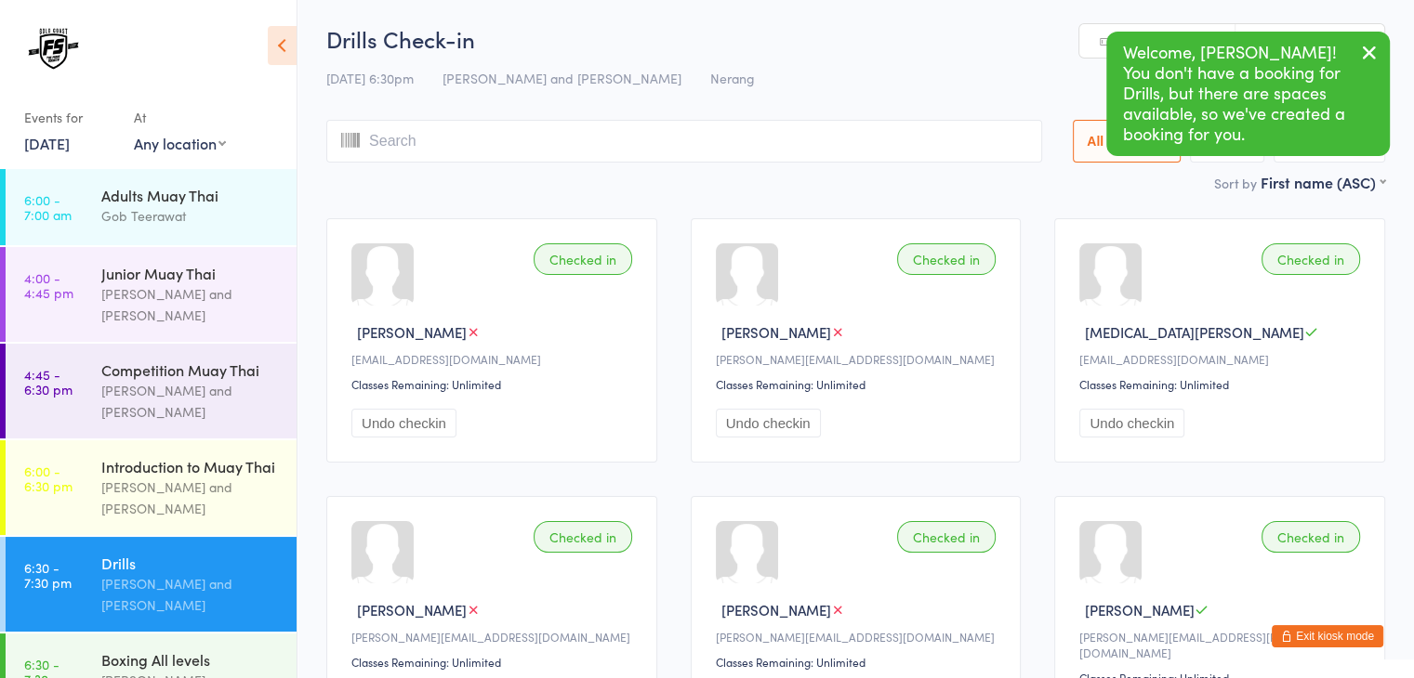
scroll to position [0, 0]
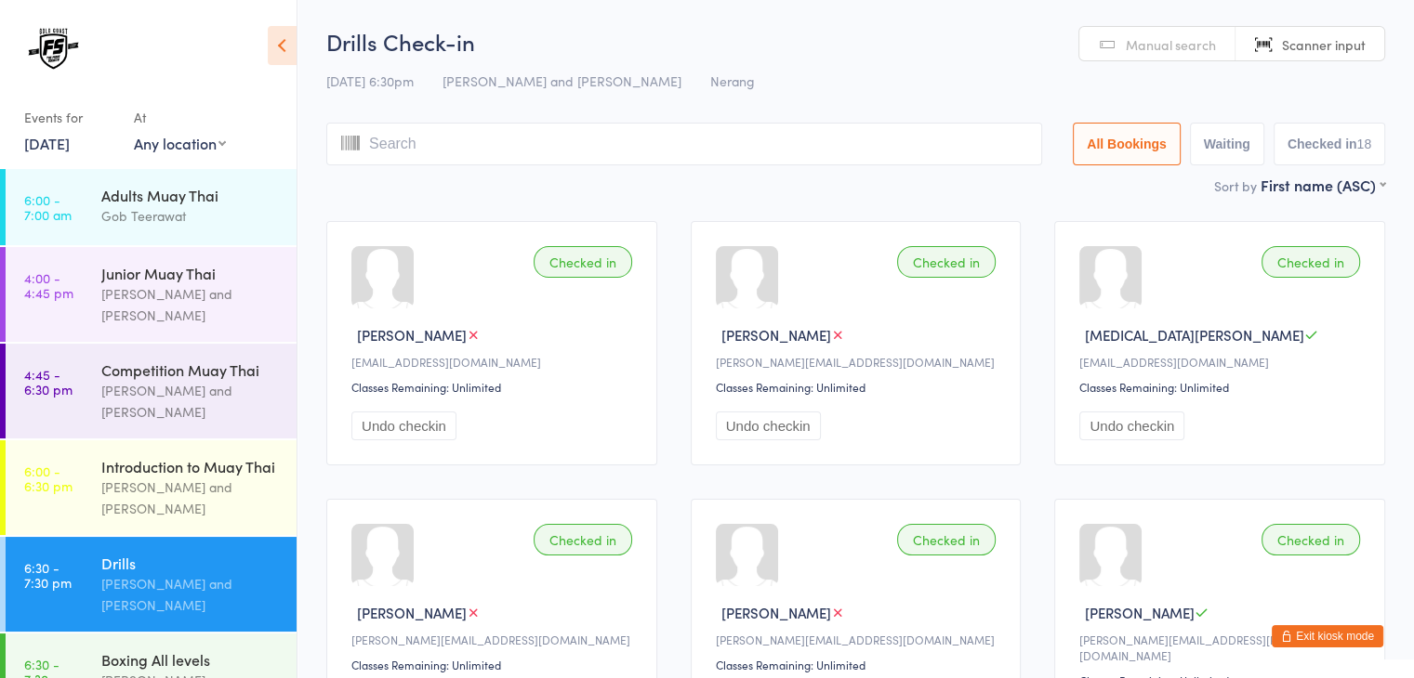
click at [1185, 55] on link "Manual search" at bounding box center [1157, 44] width 156 height 35
click at [922, 148] on input "search" at bounding box center [684, 144] width 716 height 43
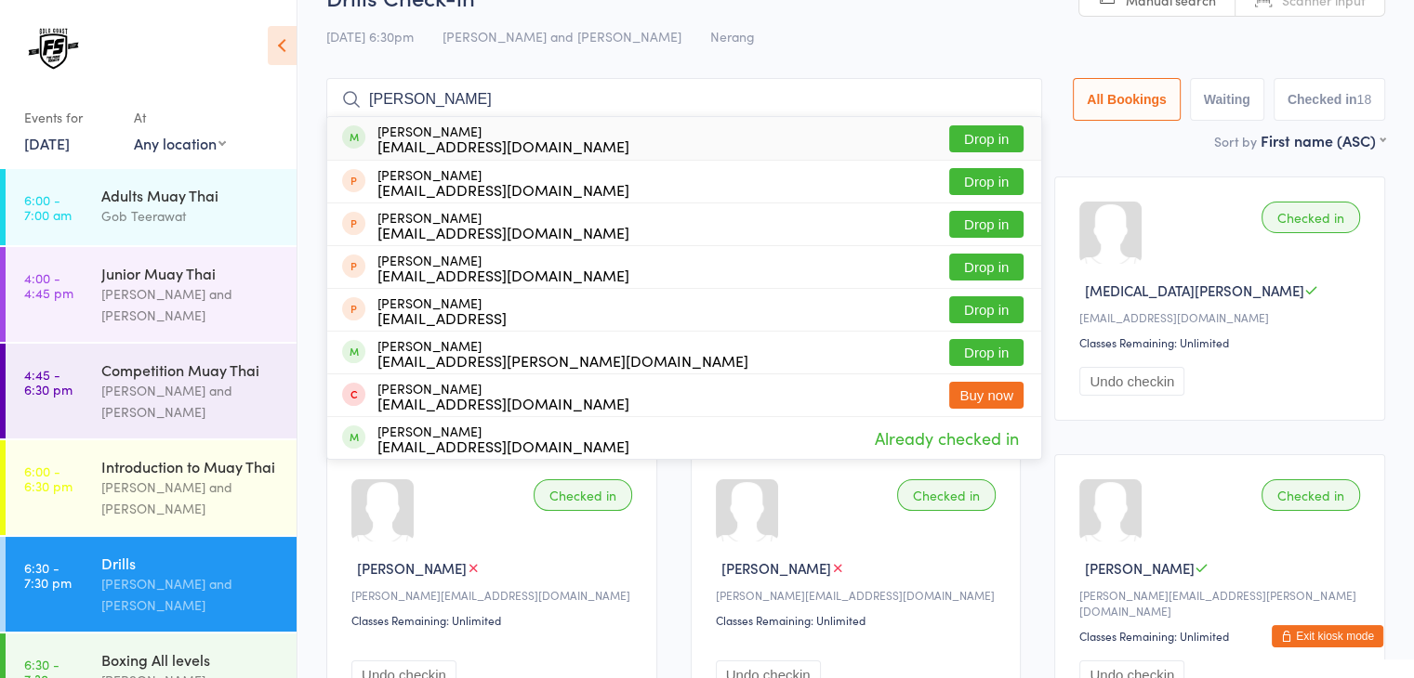
type input "[PERSON_NAME]"
click at [991, 135] on button "Drop in" at bounding box center [986, 138] width 74 height 27
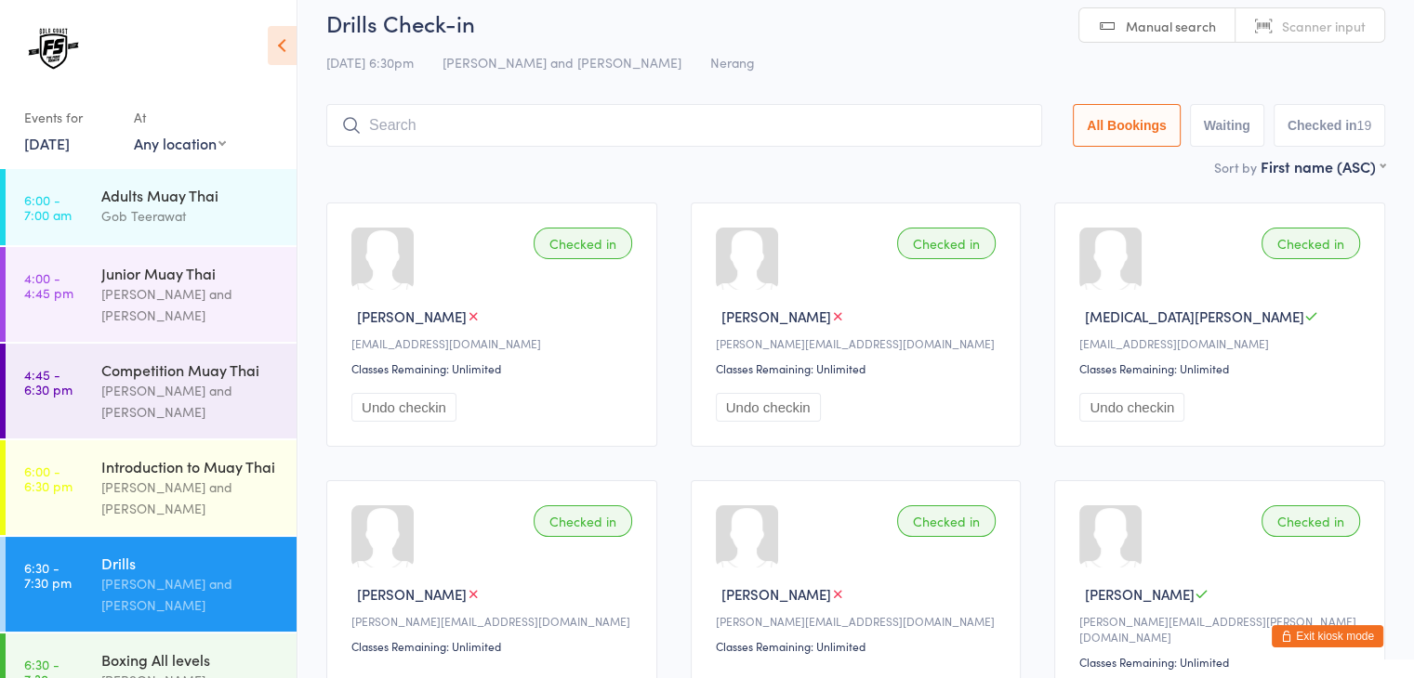
scroll to position [0, 0]
